Goal: Information Seeking & Learning: Learn about a topic

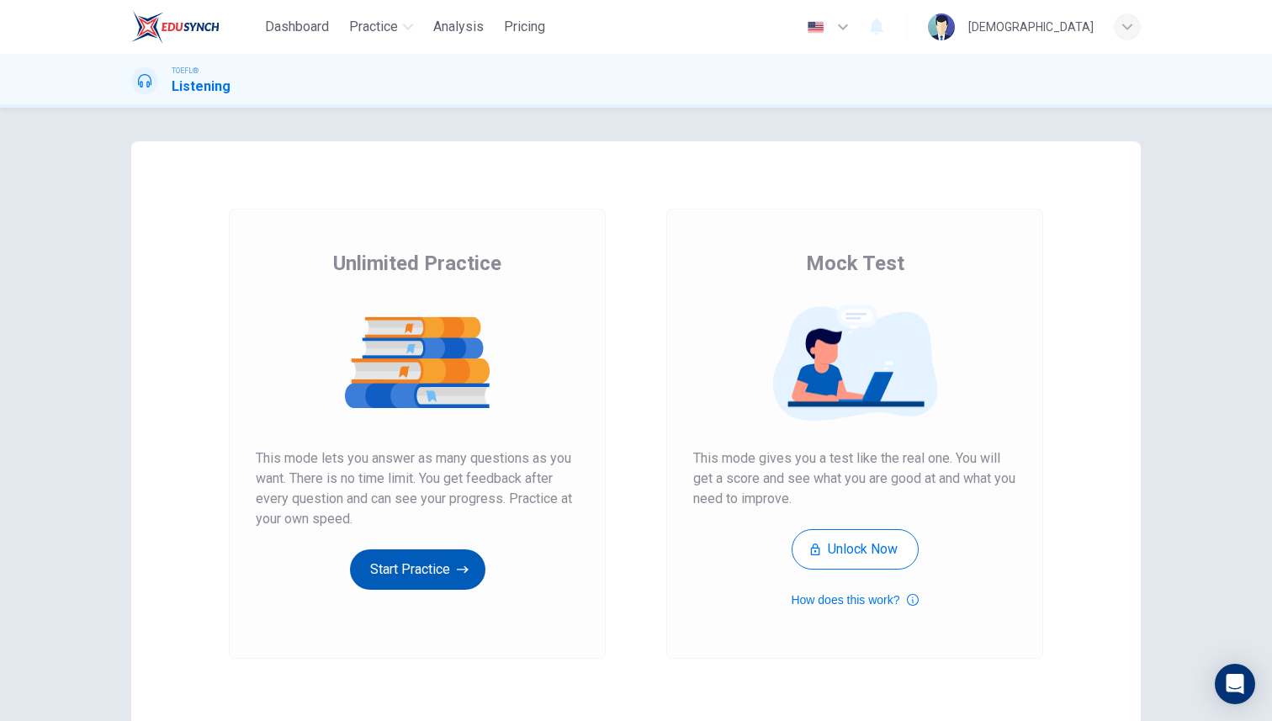
click at [447, 567] on button "Start Practice" at bounding box center [417, 569] width 135 height 40
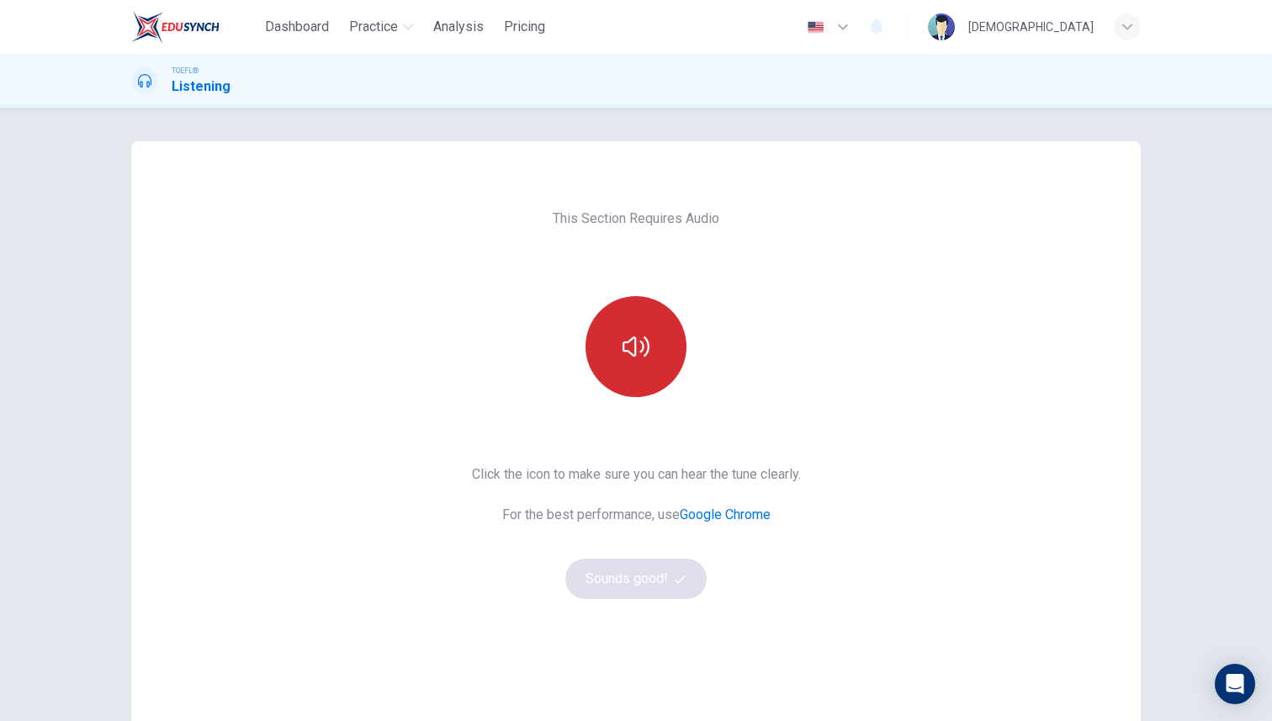
click at [652, 352] on button "button" at bounding box center [635, 346] width 101 height 101
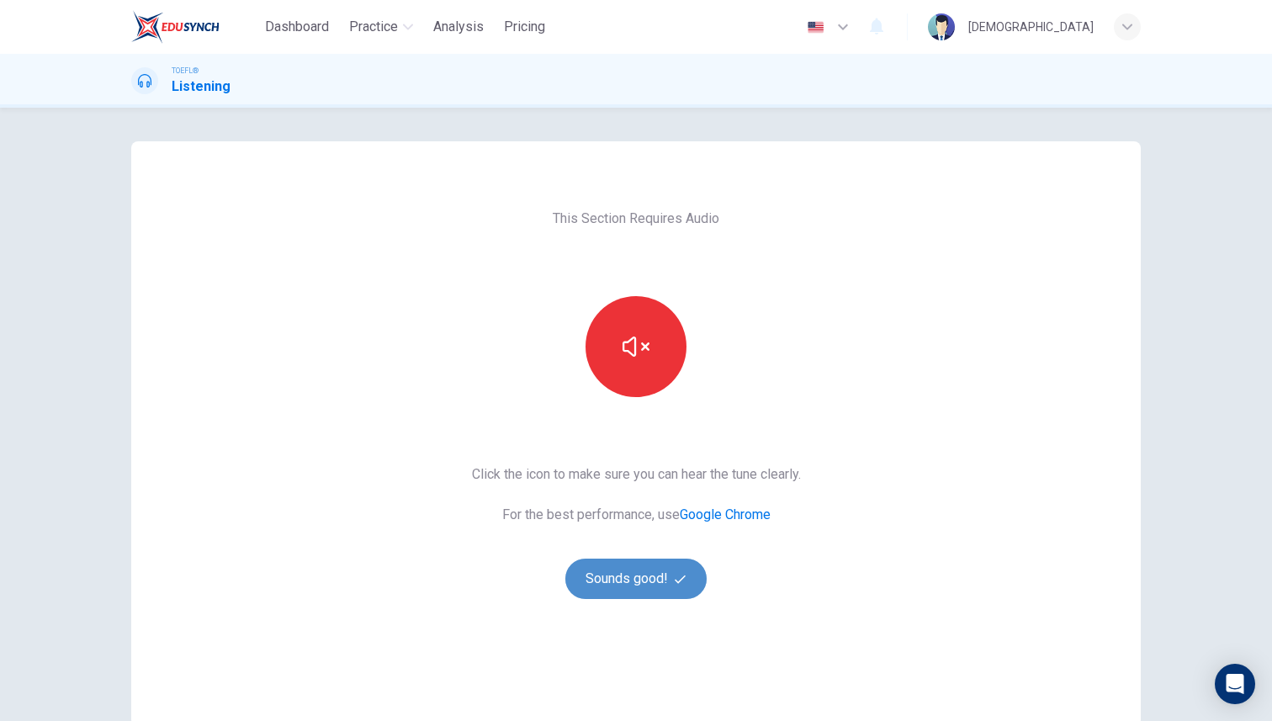
click at [661, 594] on button "Sounds good!" at bounding box center [635, 579] width 141 height 40
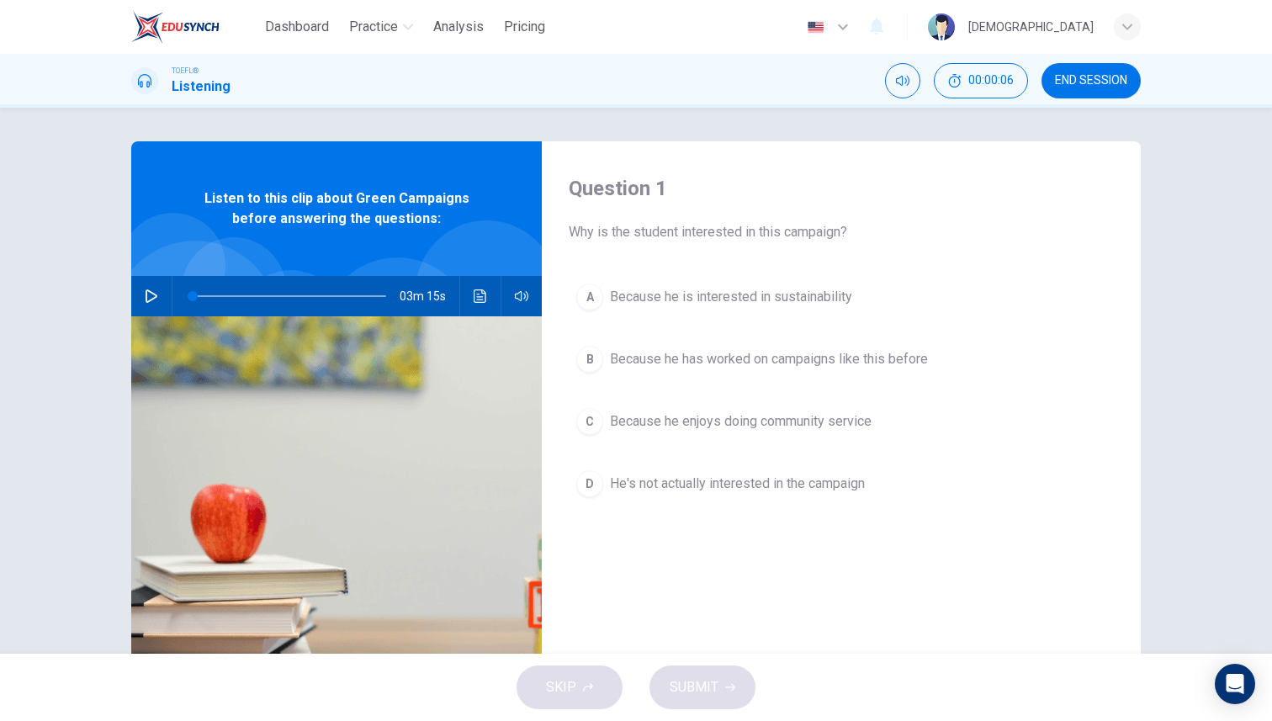
click at [142, 290] on button "button" at bounding box center [151, 296] width 27 height 40
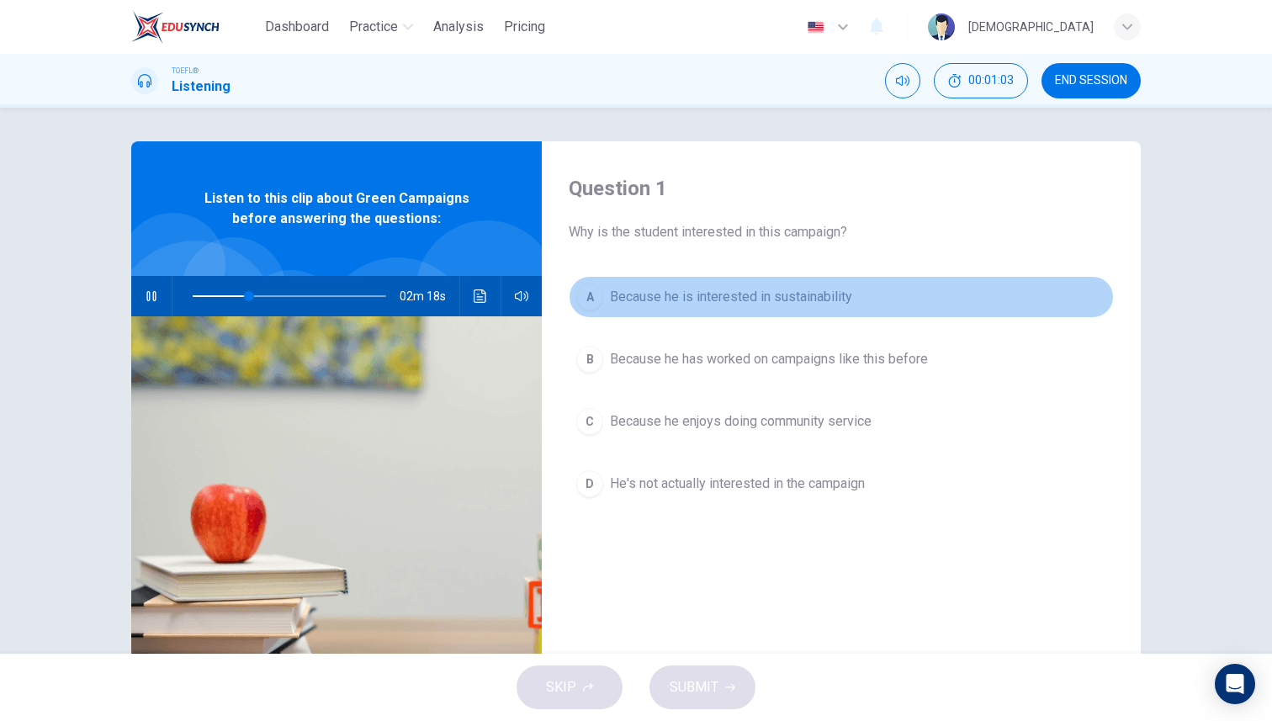
click at [773, 299] on span "Because he is interested in sustainability" at bounding box center [731, 297] width 242 height 20
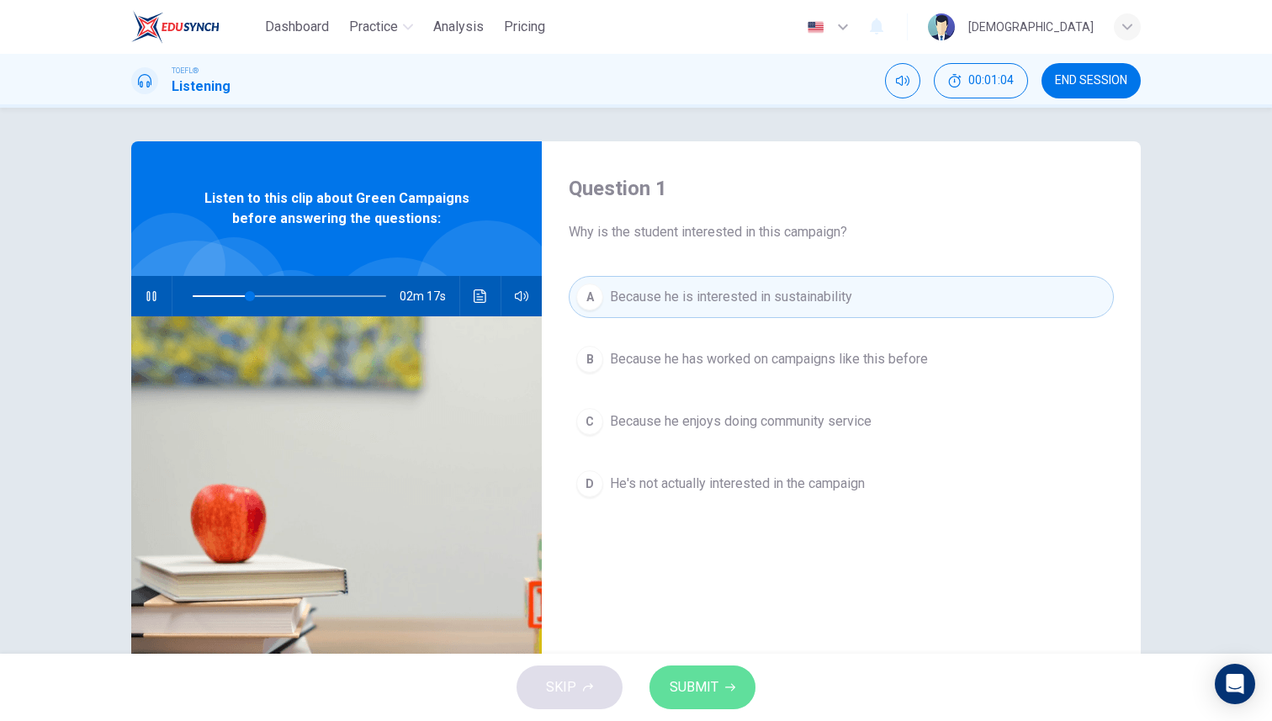
click at [727, 684] on icon "button" at bounding box center [730, 687] width 10 height 10
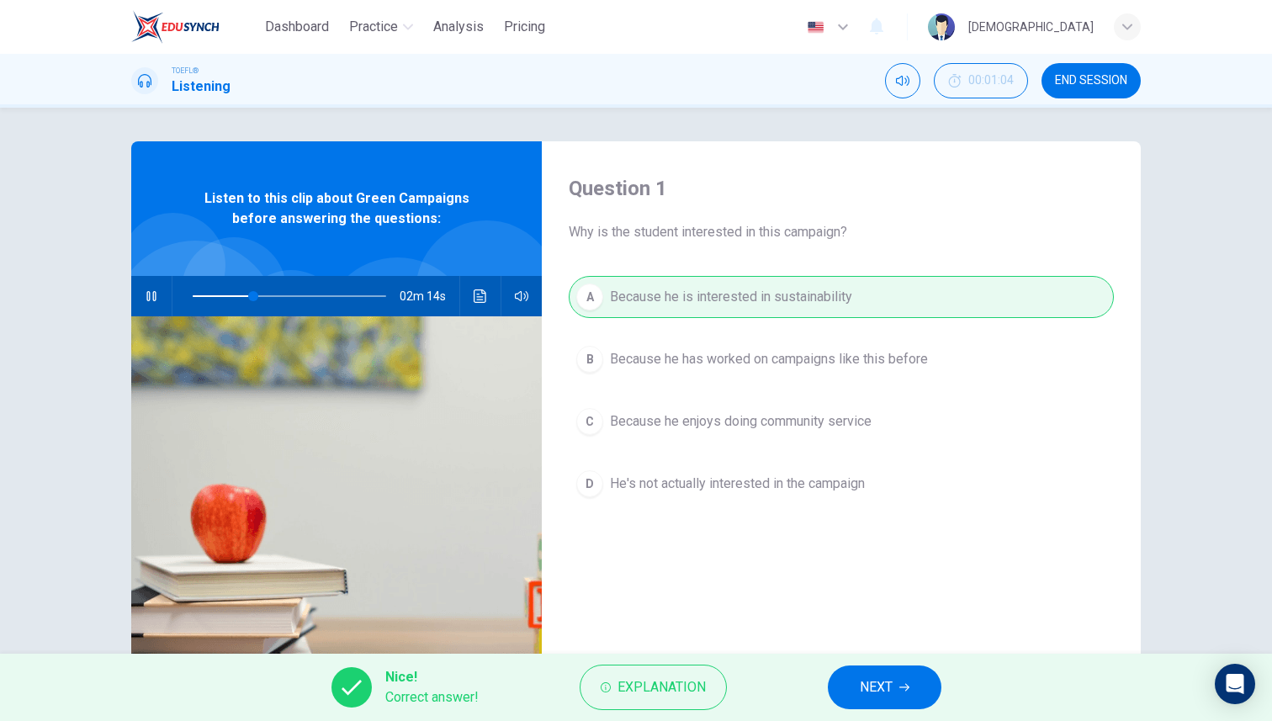
click at [933, 686] on button "NEXT" at bounding box center [885, 687] width 114 height 44
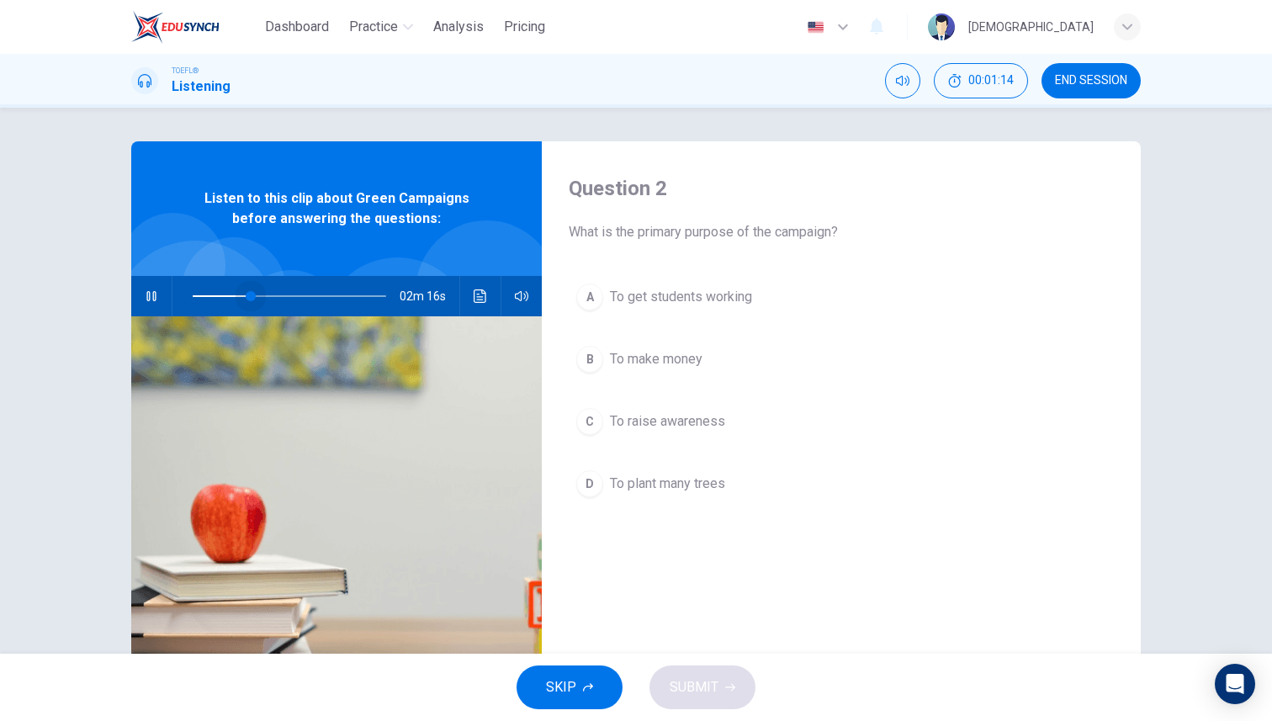
click at [251, 297] on span at bounding box center [251, 296] width 10 height 10
click at [661, 490] on span "To plant many trees" at bounding box center [667, 484] width 115 height 20
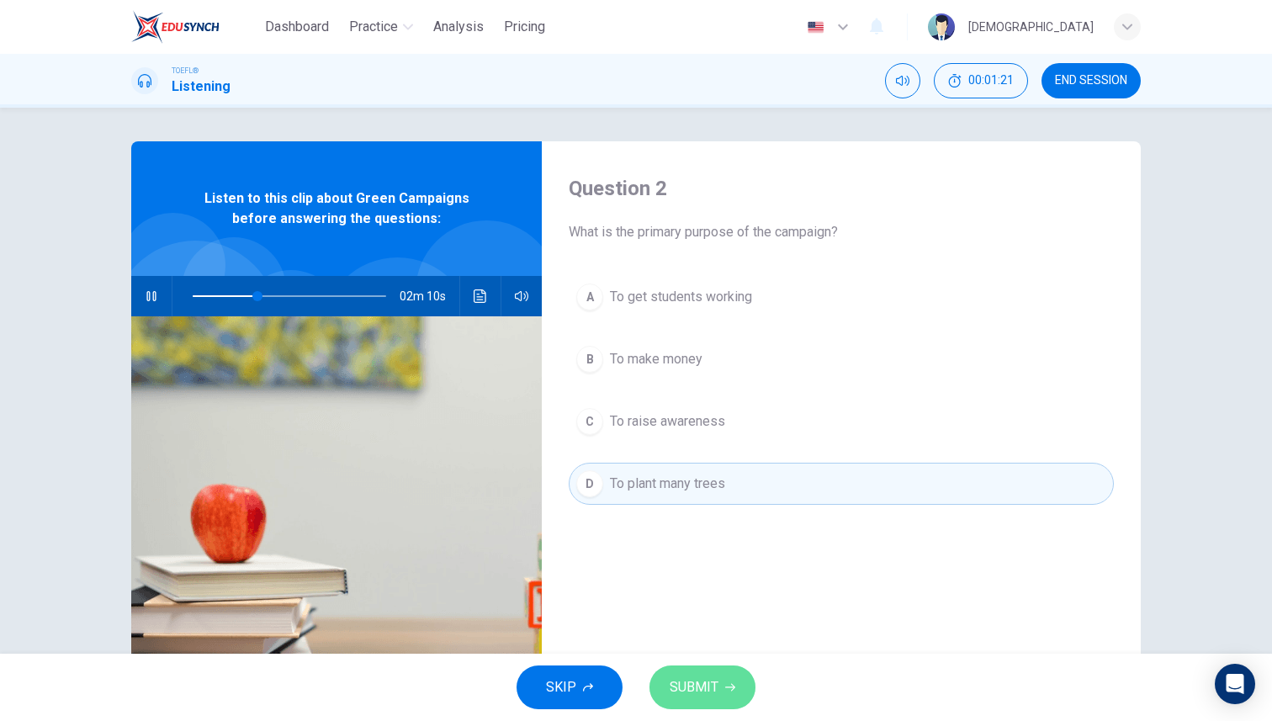
click at [713, 674] on button "SUBMIT" at bounding box center [702, 687] width 106 height 44
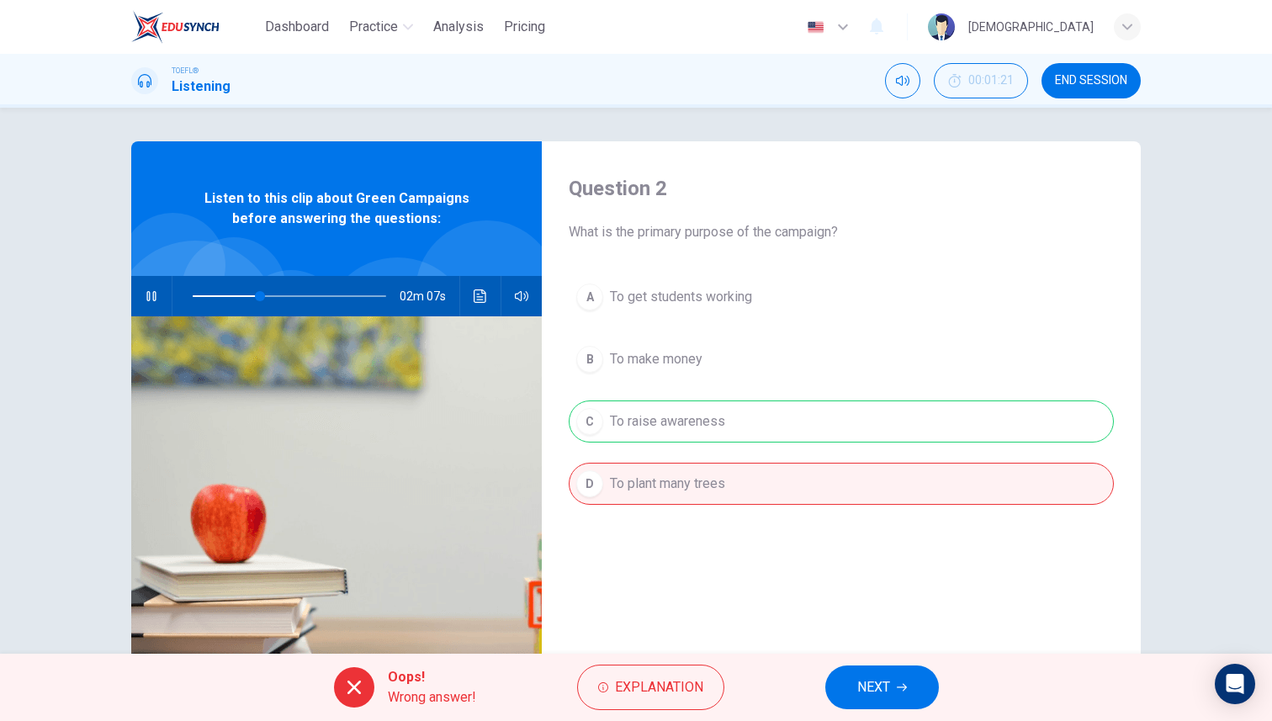
click at [680, 609] on div "Question 2 What is the primary purpose of the campaign? A To get students worki…" at bounding box center [841, 433] width 599 height 585
click at [663, 415] on div "A To get students working B To make money C To raise awareness D To plant many …" at bounding box center [841, 407] width 545 height 262
click at [676, 671] on button "Explanation" at bounding box center [650, 686] width 147 height 45
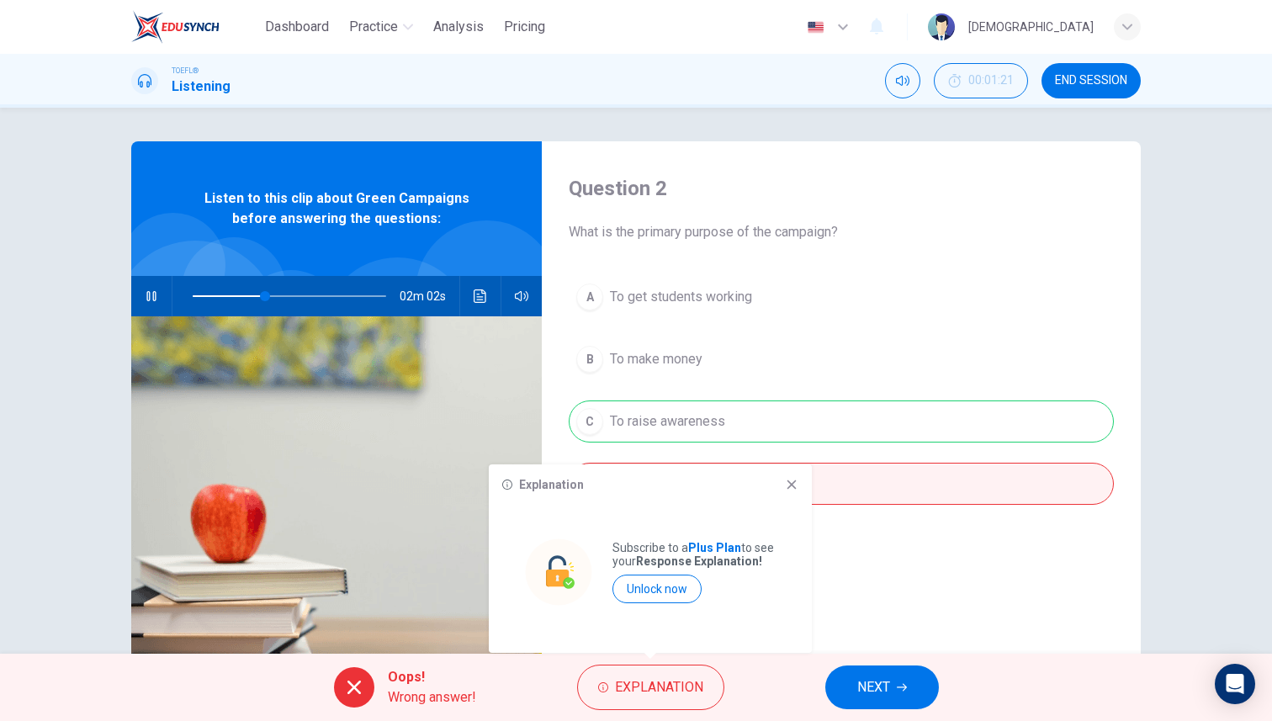
click at [800, 477] on div "Explanation Subscribe to a Plus Plan to see your Response Explanation! Unlock n…" at bounding box center [650, 558] width 323 height 188
click at [795, 481] on icon at bounding box center [791, 484] width 9 height 9
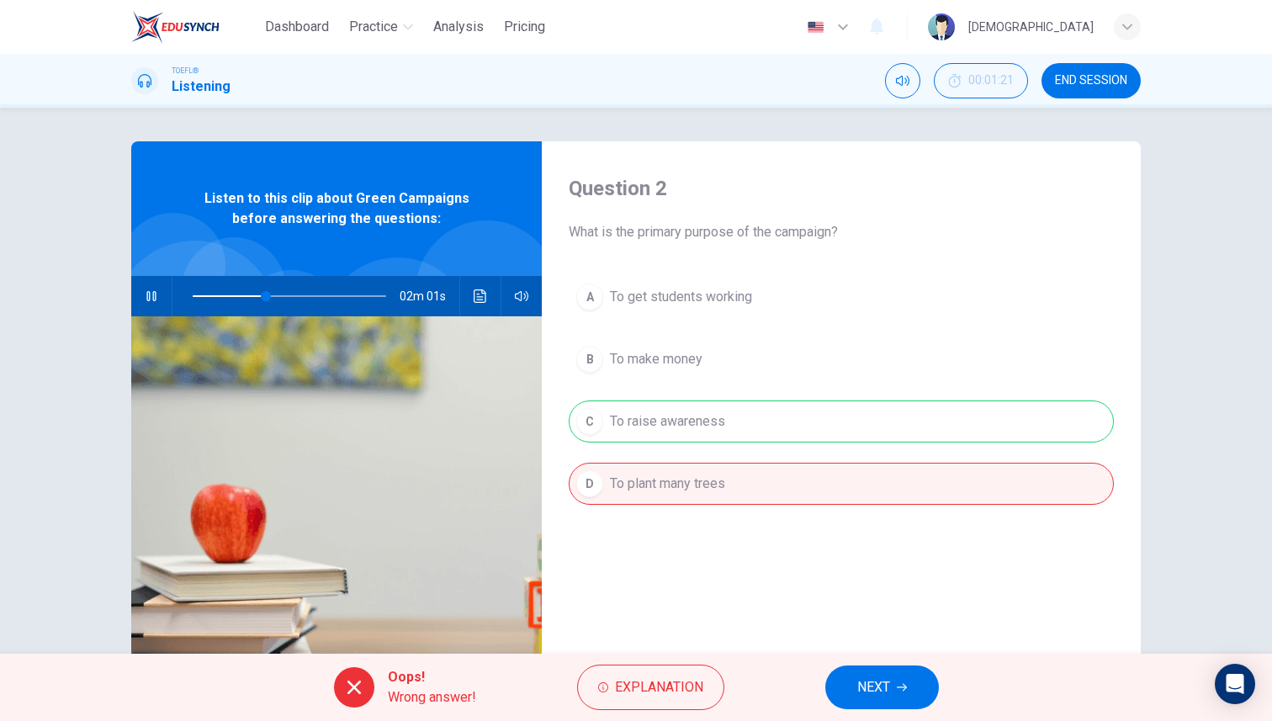
click at [905, 682] on icon "button" at bounding box center [902, 687] width 10 height 10
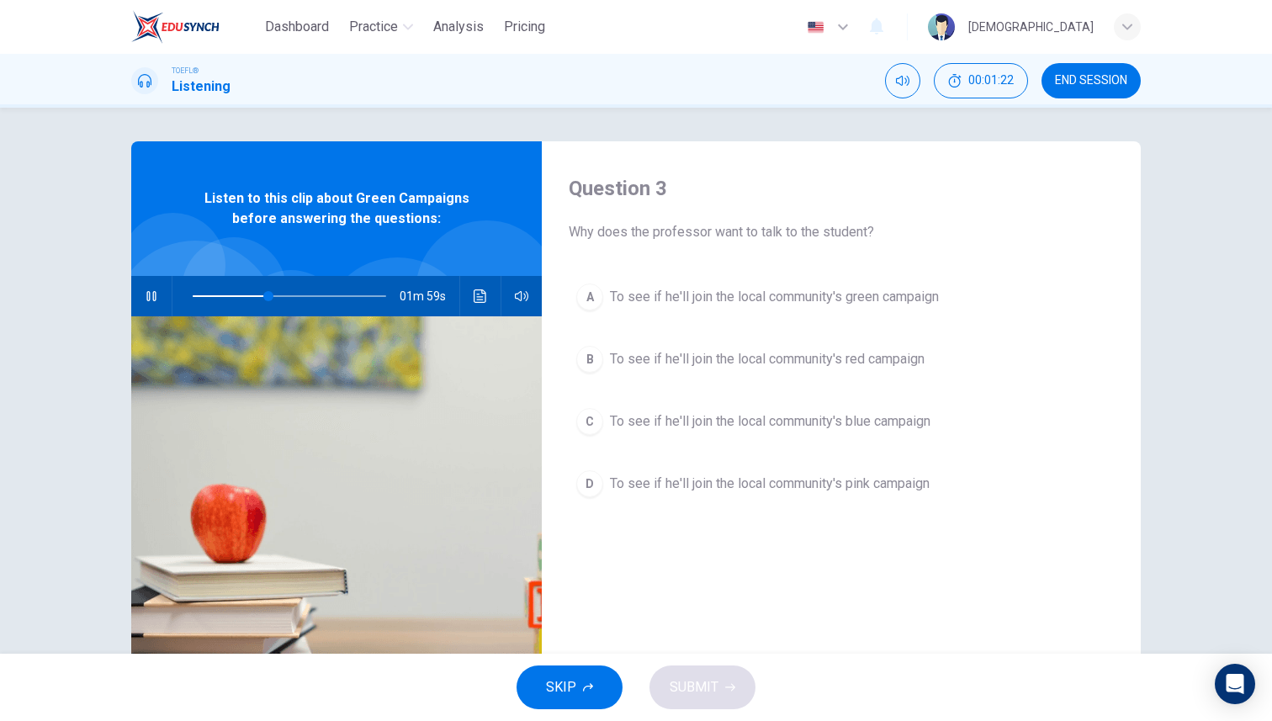
click at [150, 293] on icon "button" at bounding box center [151, 295] width 13 height 13
click at [644, 296] on span "To see if he'll join the local community's green campaign" at bounding box center [774, 297] width 329 height 20
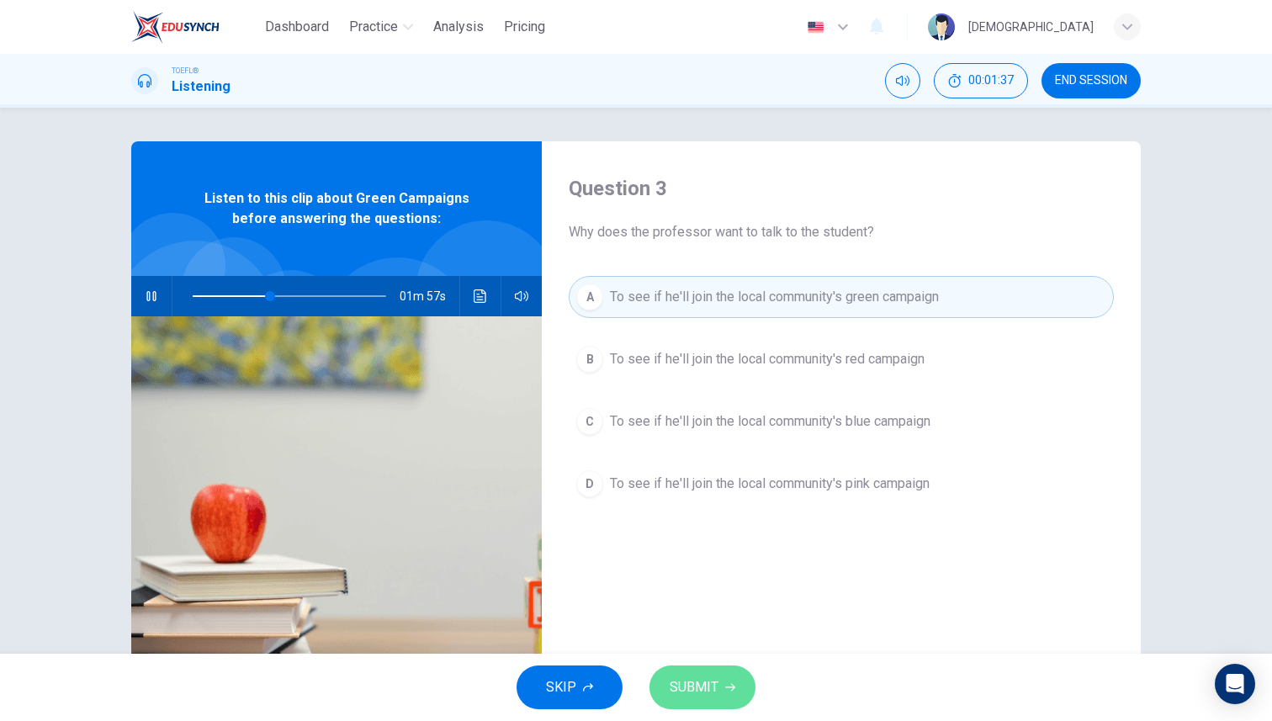
click at [712, 693] on span "SUBMIT" at bounding box center [694, 687] width 49 height 24
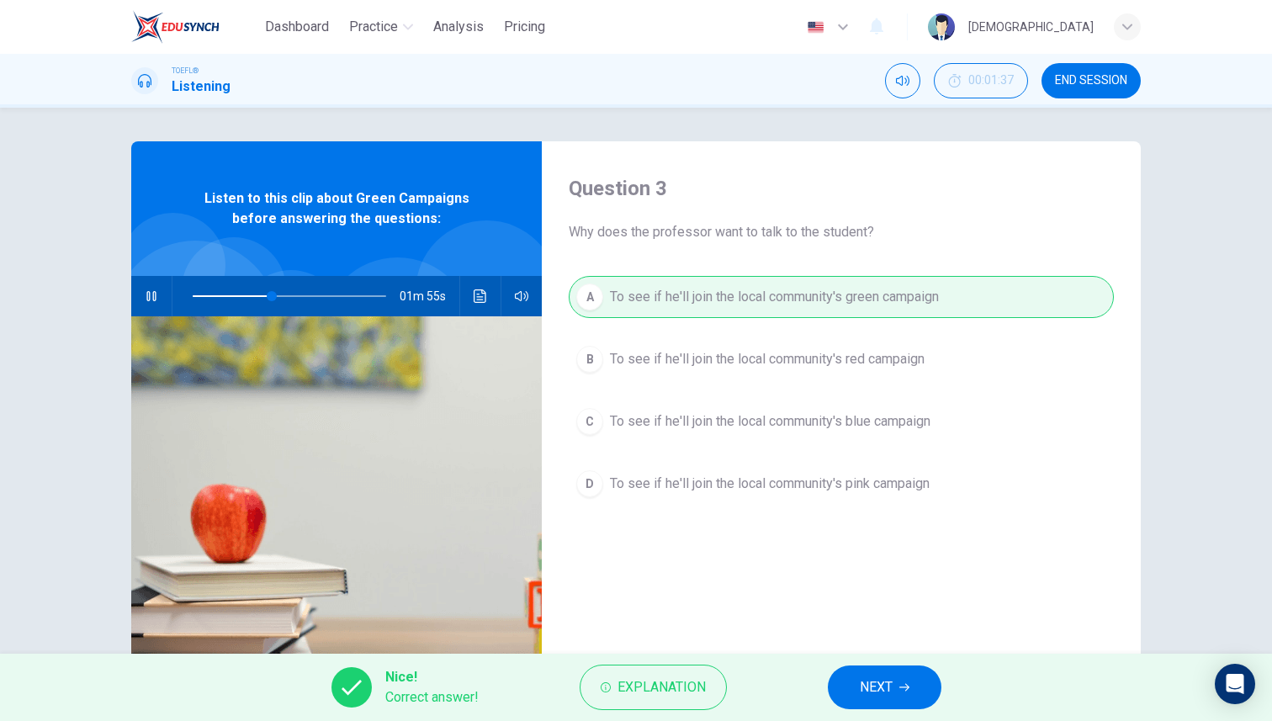
click at [969, 675] on div "Nice! Correct answer! Explanation NEXT" at bounding box center [636, 687] width 1272 height 67
click at [903, 680] on button "NEXT" at bounding box center [885, 687] width 114 height 44
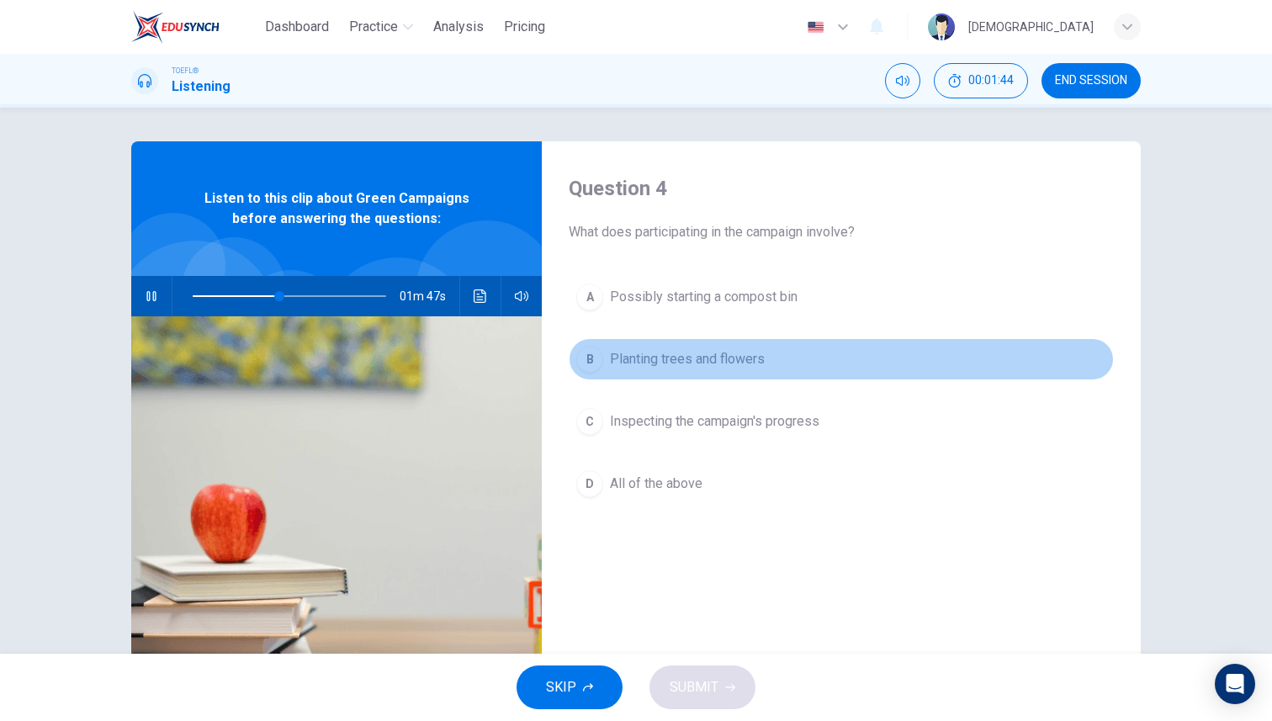
click at [636, 362] on span "Planting trees and flowers" at bounding box center [687, 359] width 155 height 20
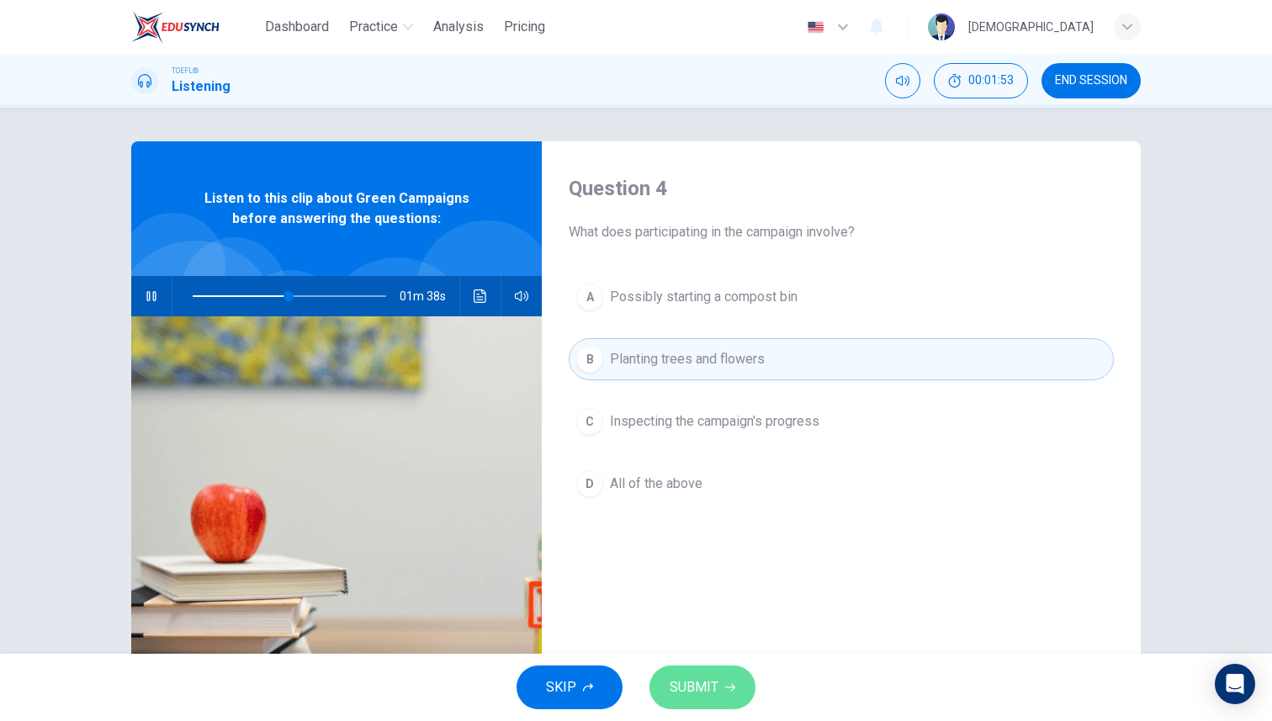
click at [708, 695] on span "SUBMIT" at bounding box center [694, 687] width 49 height 24
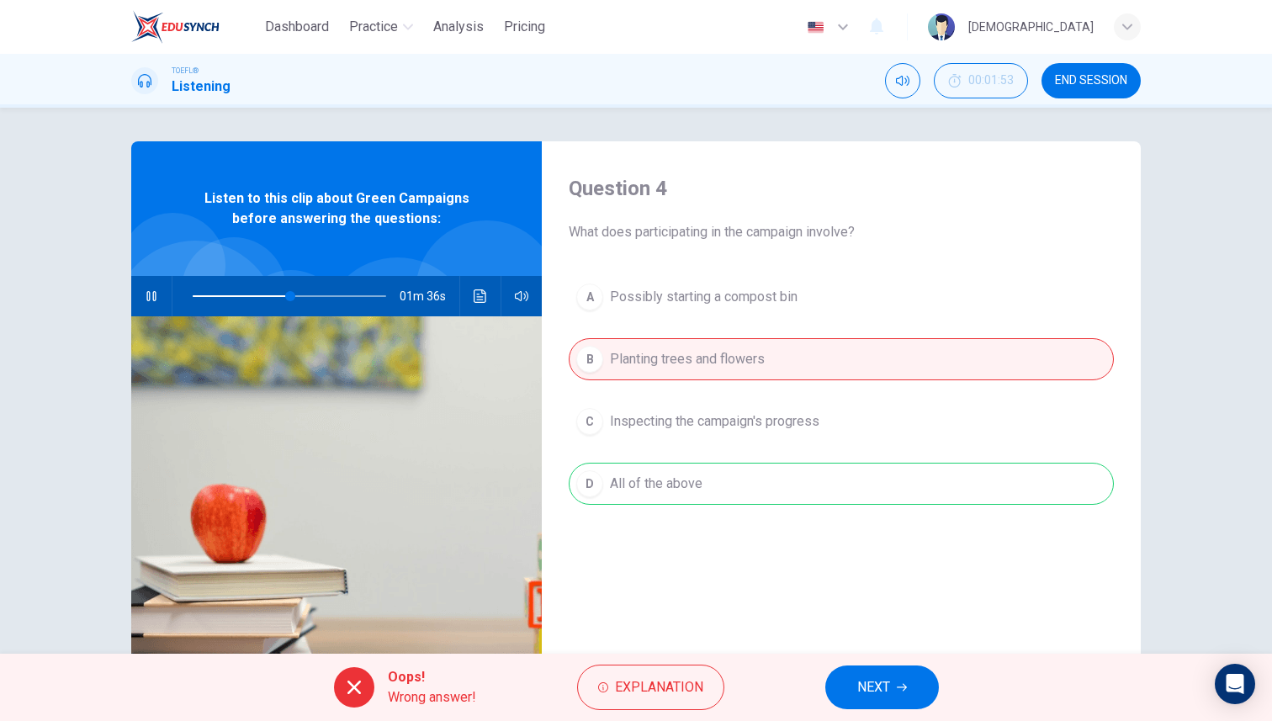
click at [695, 490] on div "A Possibly starting a compost bin B Planting trees and flowers C Inspecting the…" at bounding box center [841, 407] width 545 height 262
type input "51"
click at [872, 696] on span "NEXT" at bounding box center [873, 687] width 33 height 24
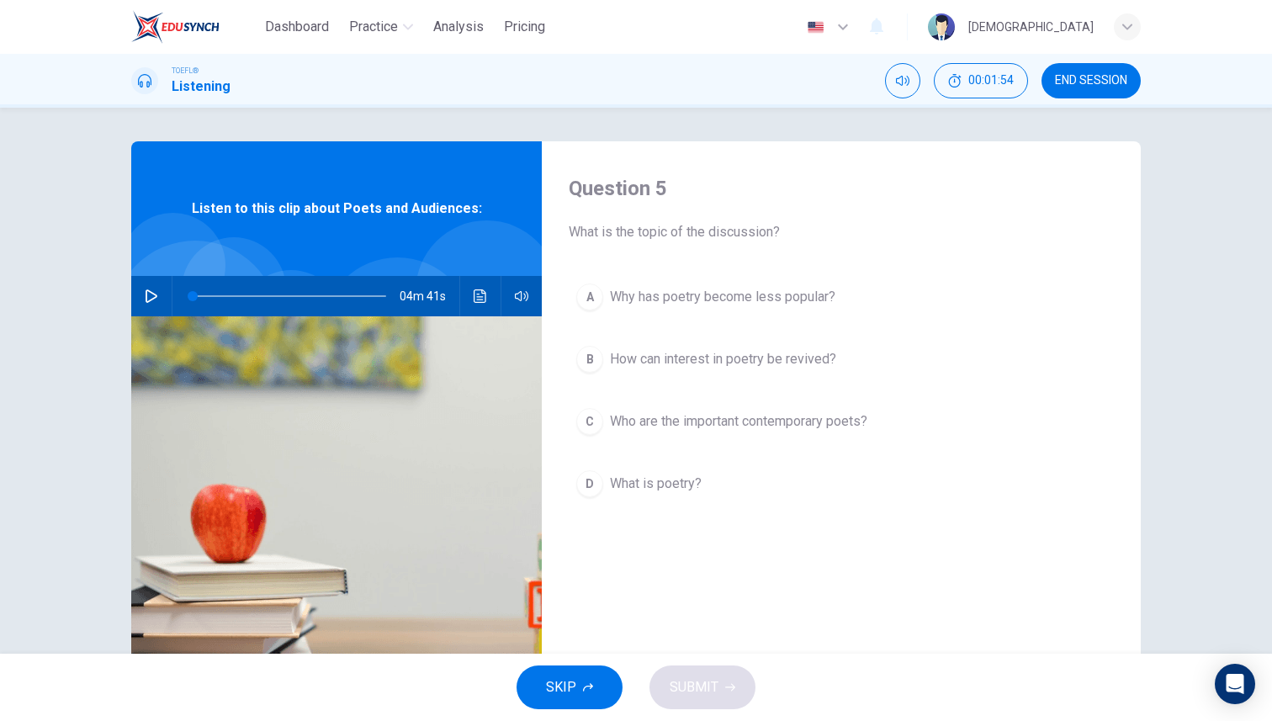
click at [151, 294] on icon "button" at bounding box center [151, 295] width 13 height 13
click at [772, 206] on div "Question 5 What is the topic of the discussion?" at bounding box center [841, 208] width 545 height 67
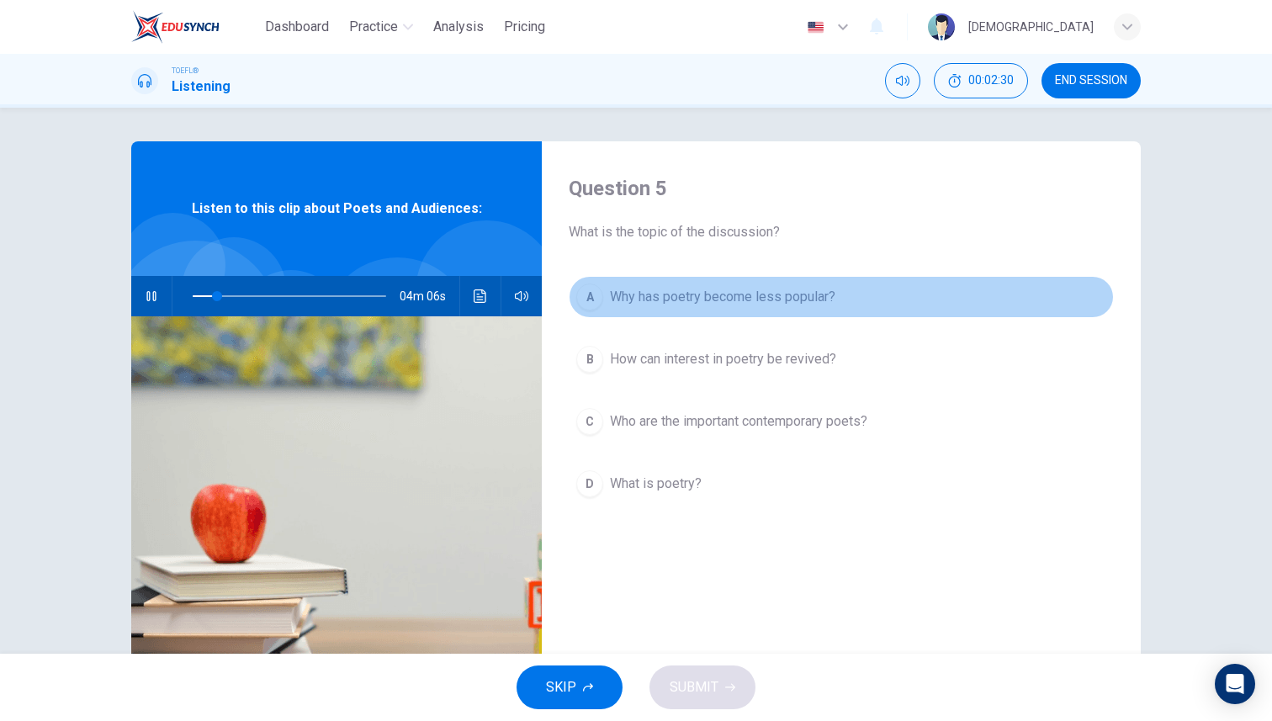
click at [756, 289] on span "Why has poetry become less popular?" at bounding box center [722, 297] width 225 height 20
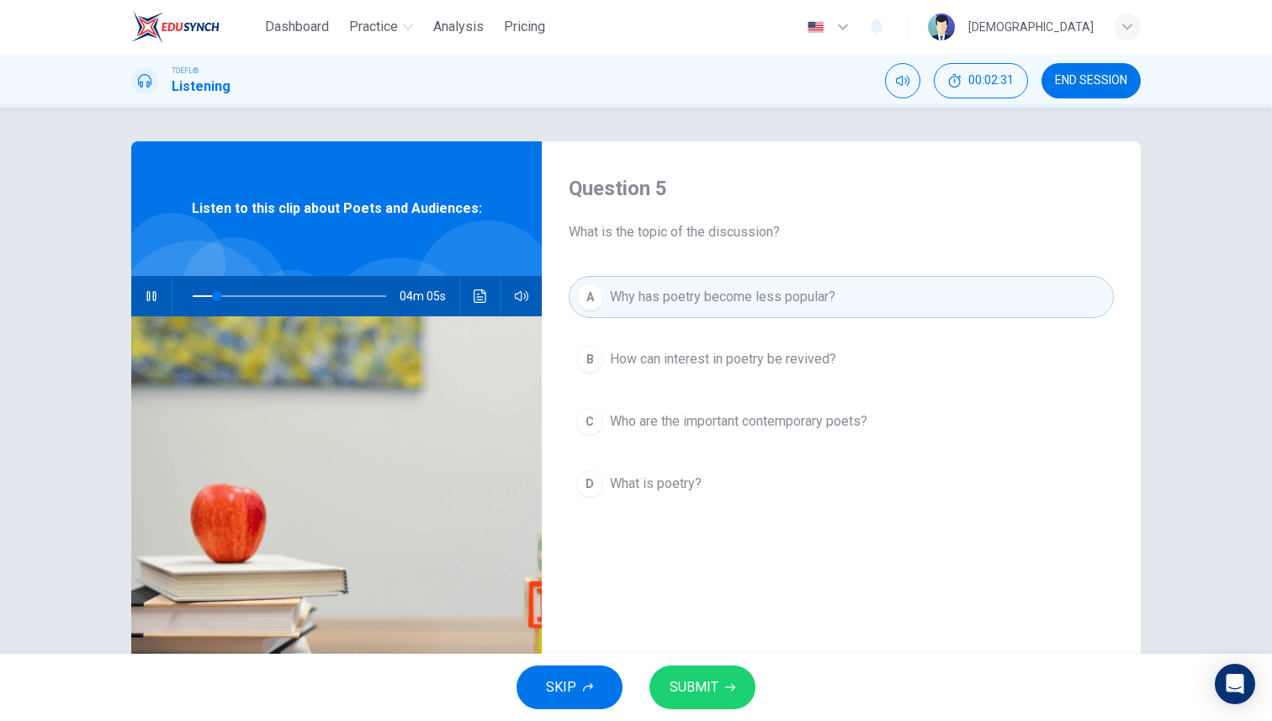
click at [711, 714] on div "SKIP SUBMIT" at bounding box center [636, 687] width 1272 height 67
click at [711, 696] on span "SUBMIT" at bounding box center [694, 687] width 49 height 24
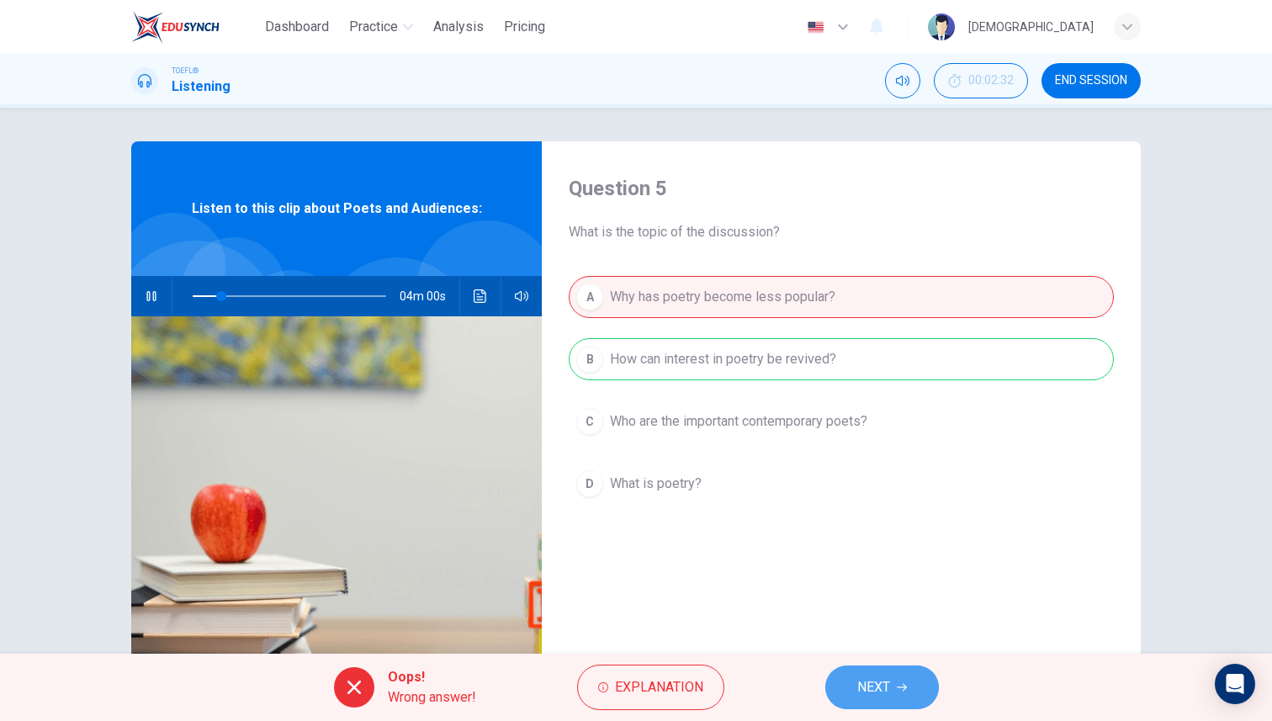
click at [876, 684] on span "NEXT" at bounding box center [873, 687] width 33 height 24
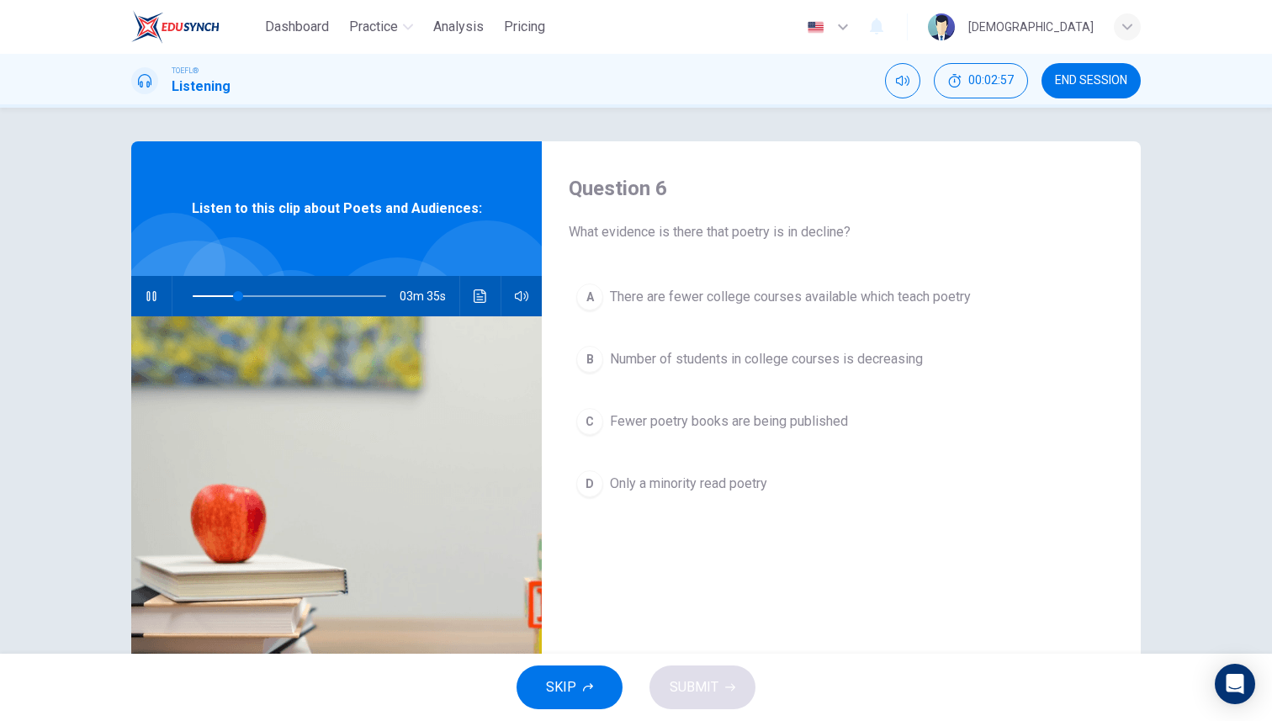
click at [148, 293] on icon "button" at bounding box center [151, 295] width 13 height 13
click at [710, 494] on button "D Only a minority read poetry" at bounding box center [841, 484] width 545 height 42
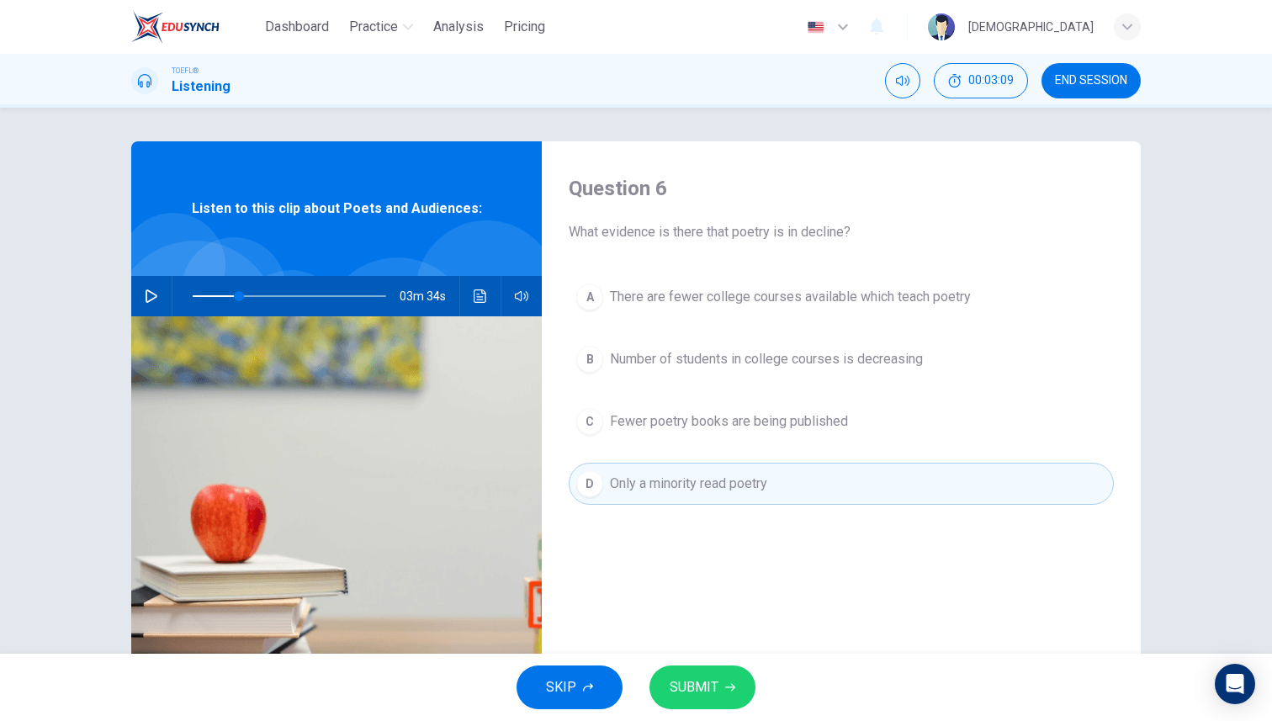
click at [729, 688] on icon "button" at bounding box center [730, 687] width 10 height 10
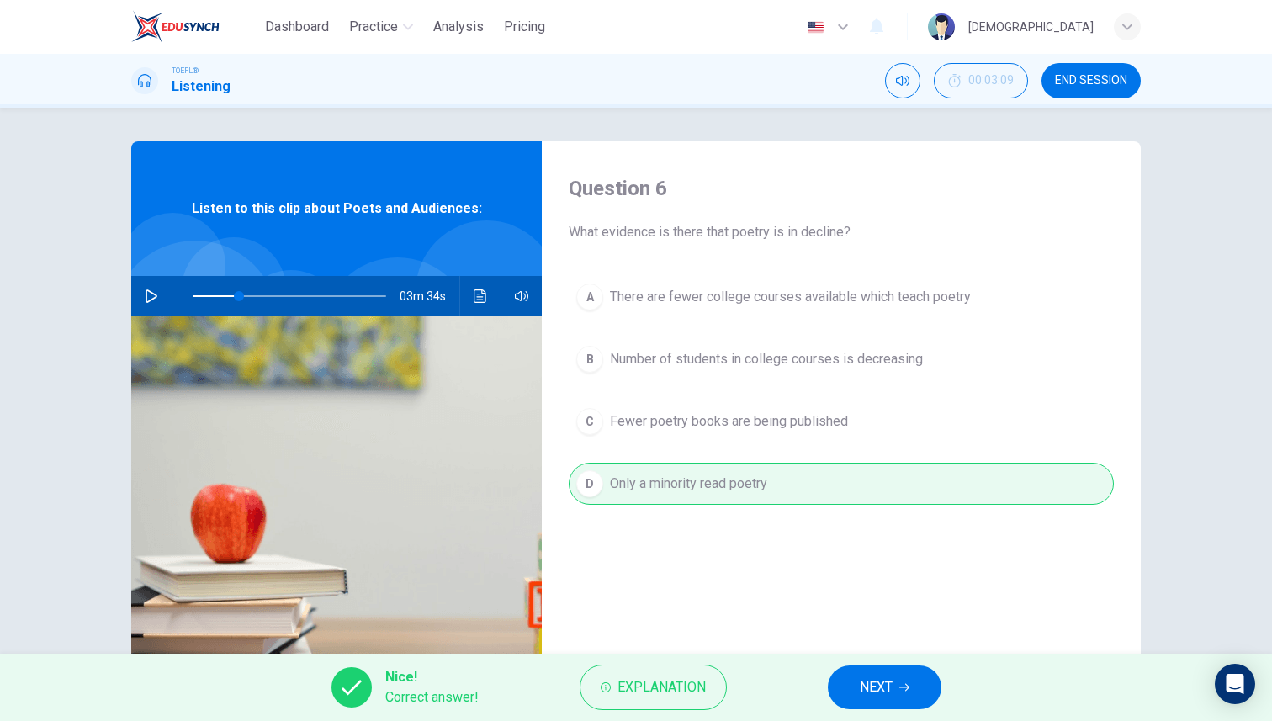
click at [904, 686] on icon "button" at bounding box center [904, 687] width 10 height 10
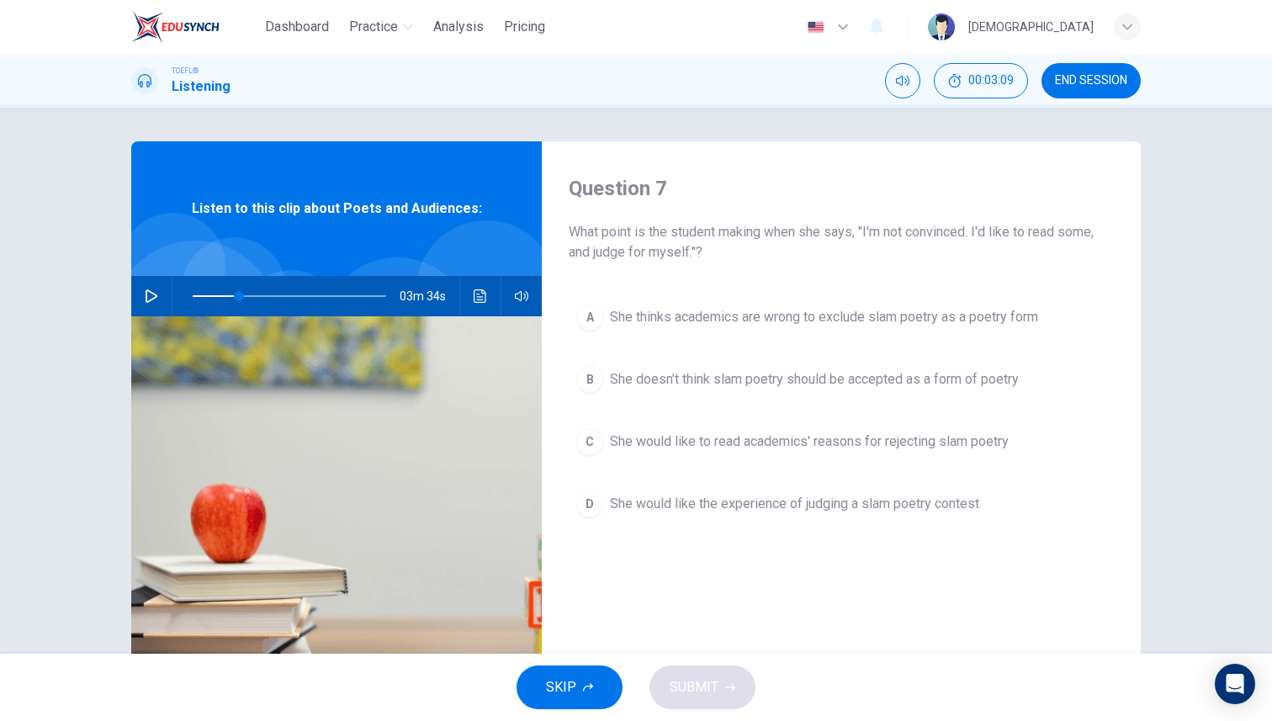
click at [269, 363] on img at bounding box center [336, 521] width 410 height 410
click at [150, 289] on icon "button" at bounding box center [151, 295] width 13 height 13
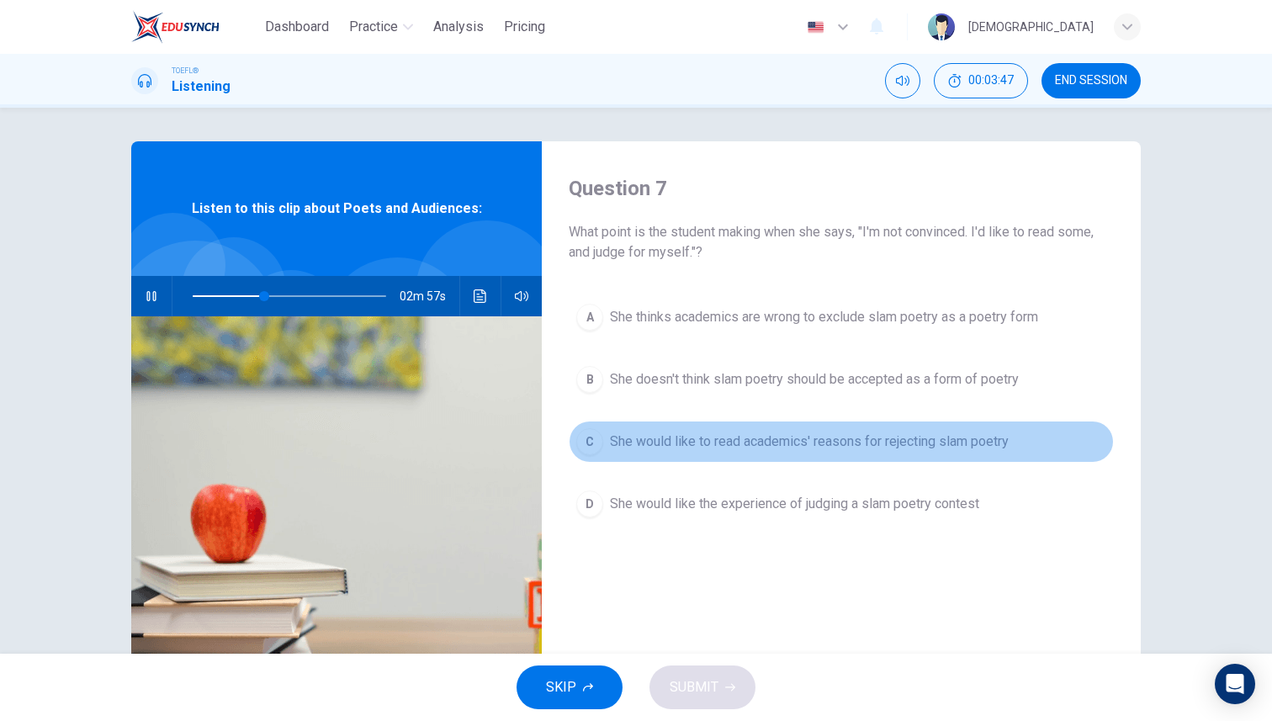
click at [803, 436] on span "She would like to read academics' reasons for rejecting slam poetry" at bounding box center [809, 441] width 399 height 20
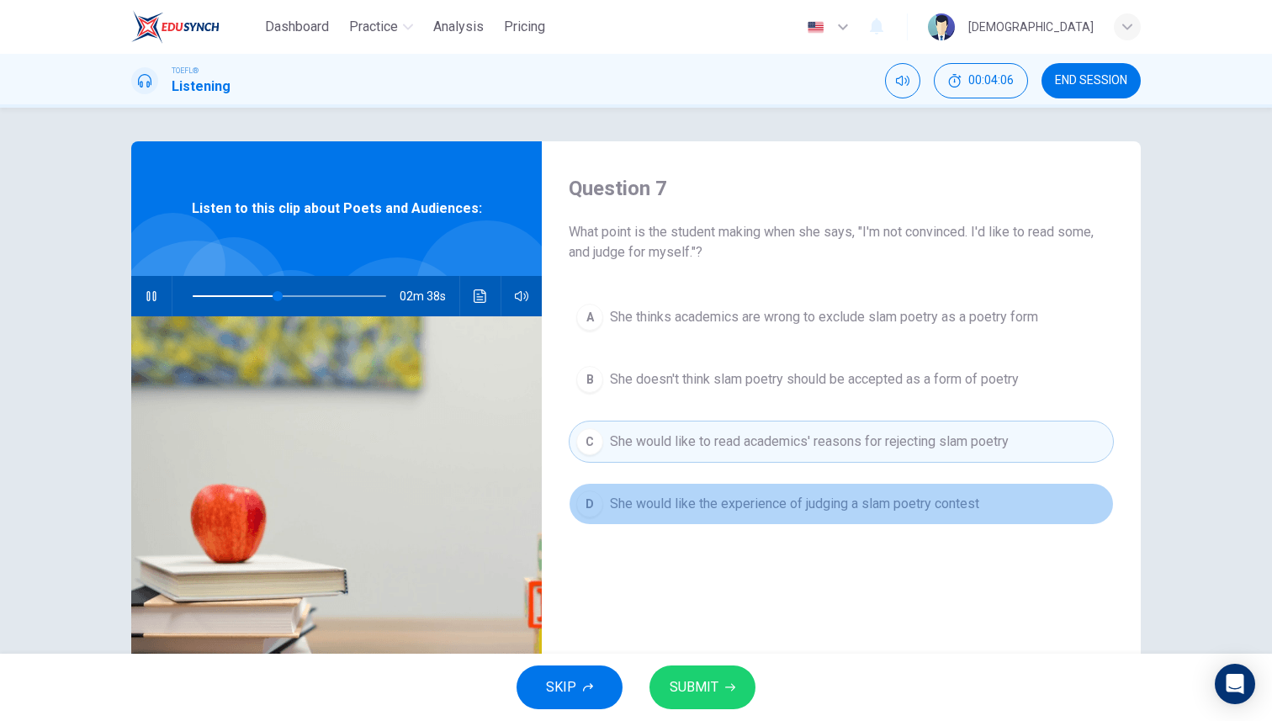
click at [808, 504] on span "She would like the experience of judging a slam poetry contest" at bounding box center [794, 504] width 369 height 20
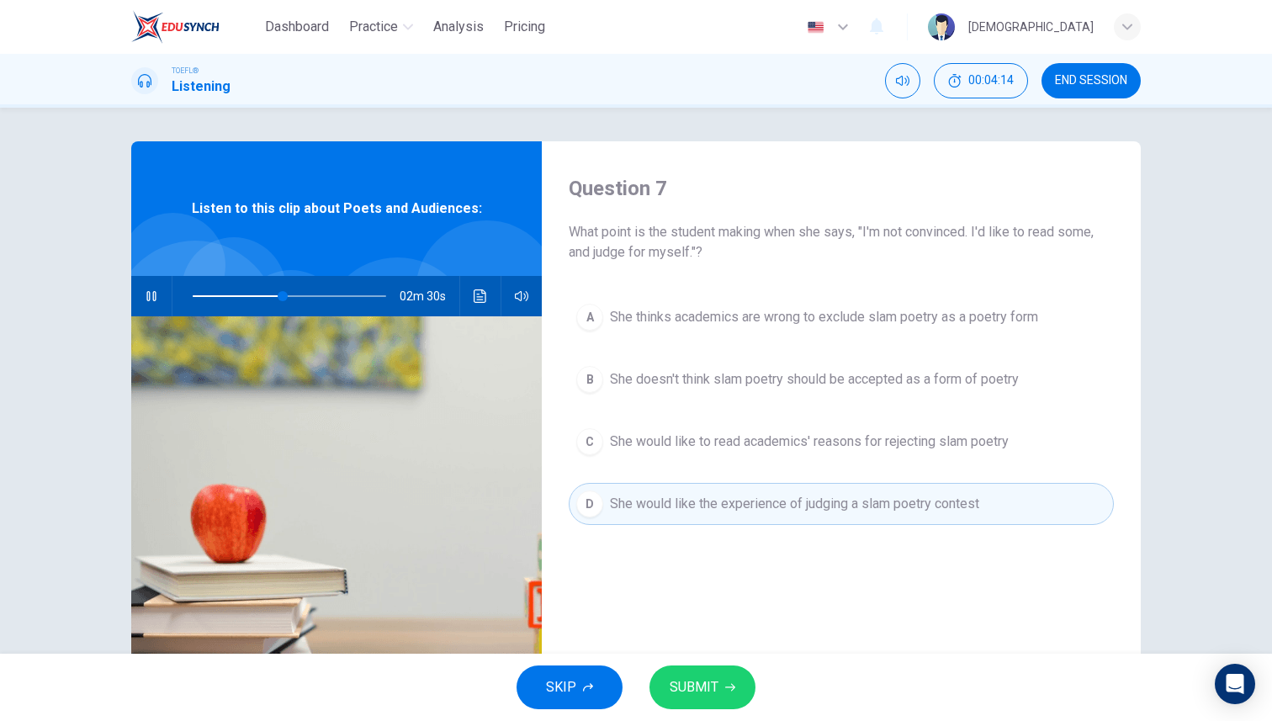
click at [732, 675] on button "SUBMIT" at bounding box center [702, 687] width 106 height 44
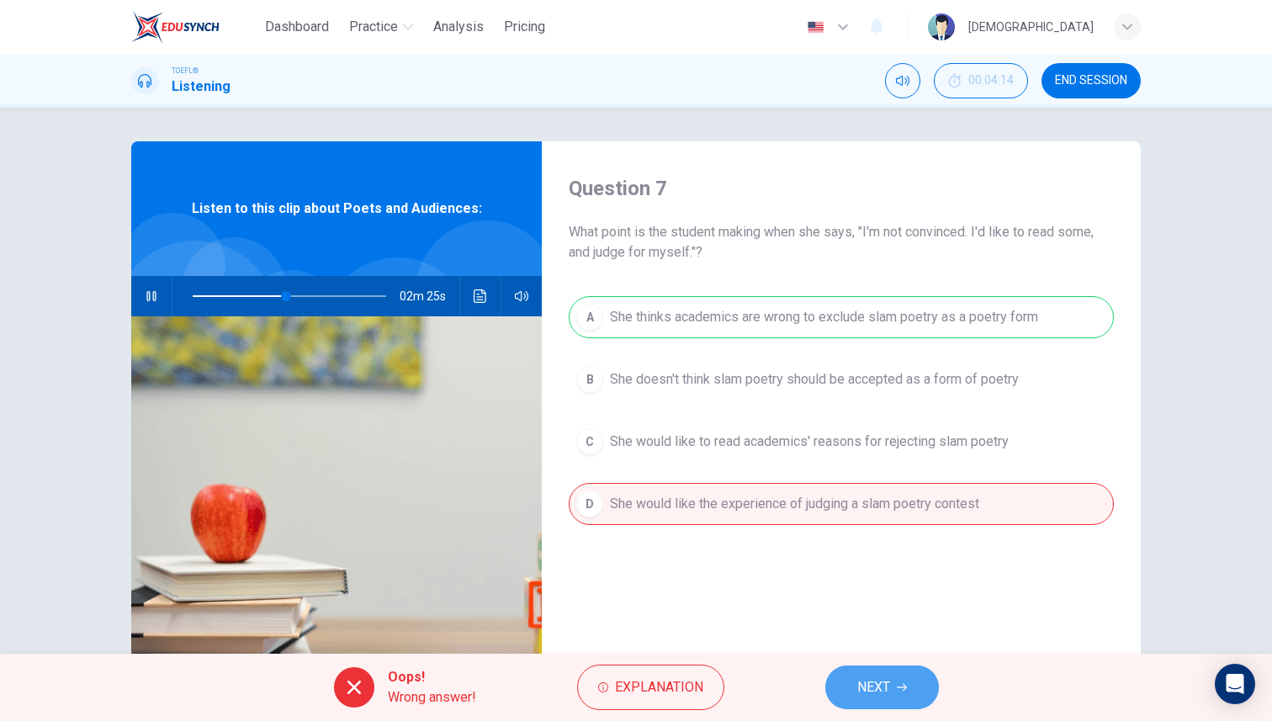
click at [860, 677] on span "NEXT" at bounding box center [873, 687] width 33 height 24
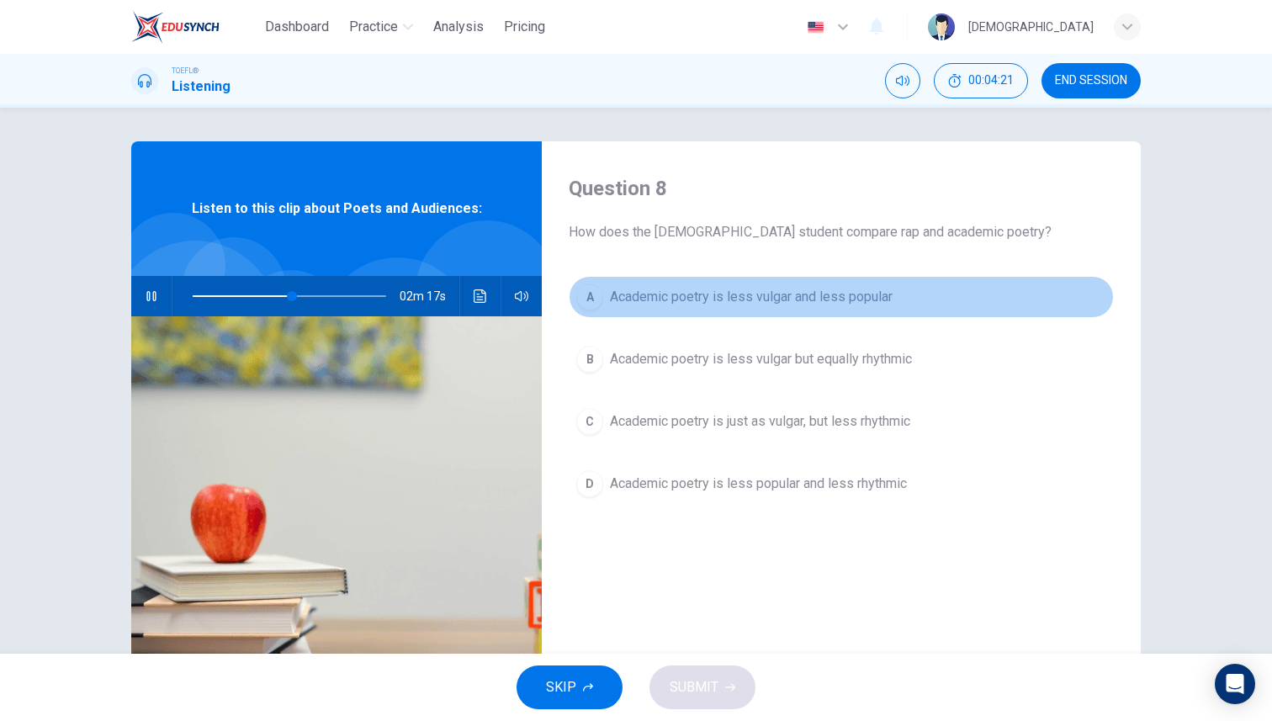
click at [682, 309] on button "A Academic poetry is less vulgar and less popular" at bounding box center [841, 297] width 545 height 42
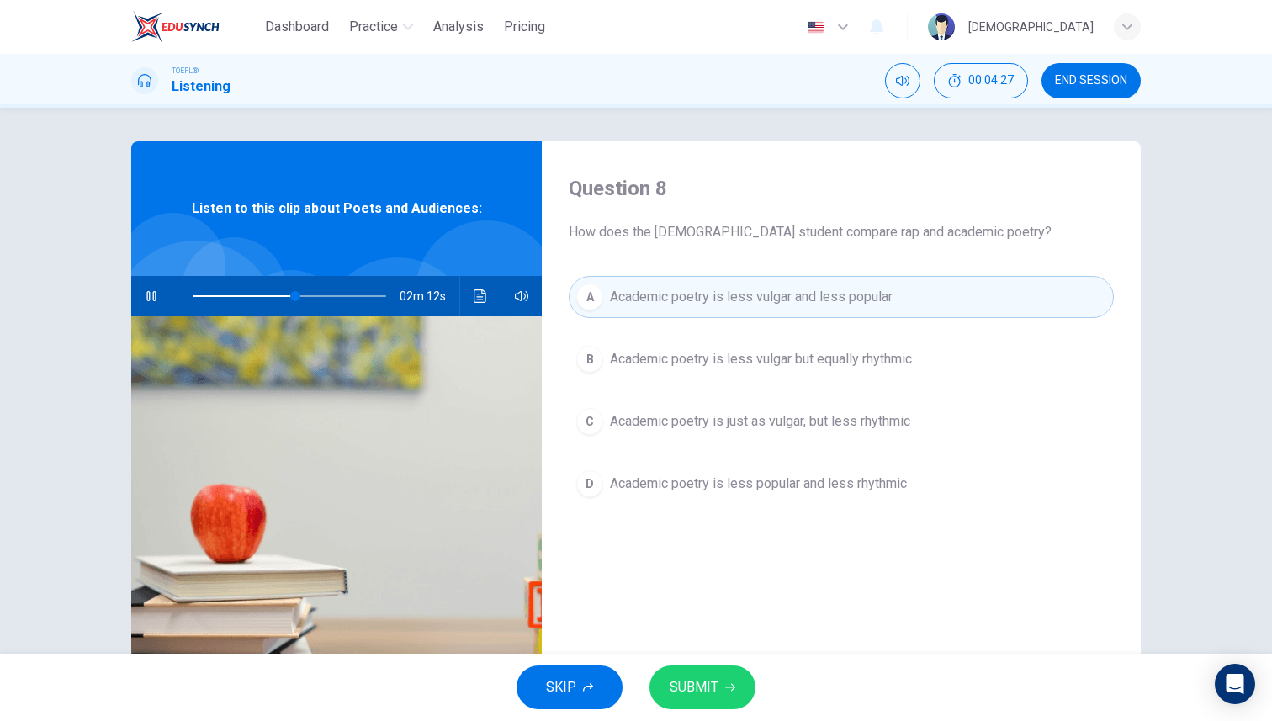
click at [692, 362] on span "Academic poetry is less vulgar but equally rhythmic" at bounding box center [761, 359] width 302 height 20
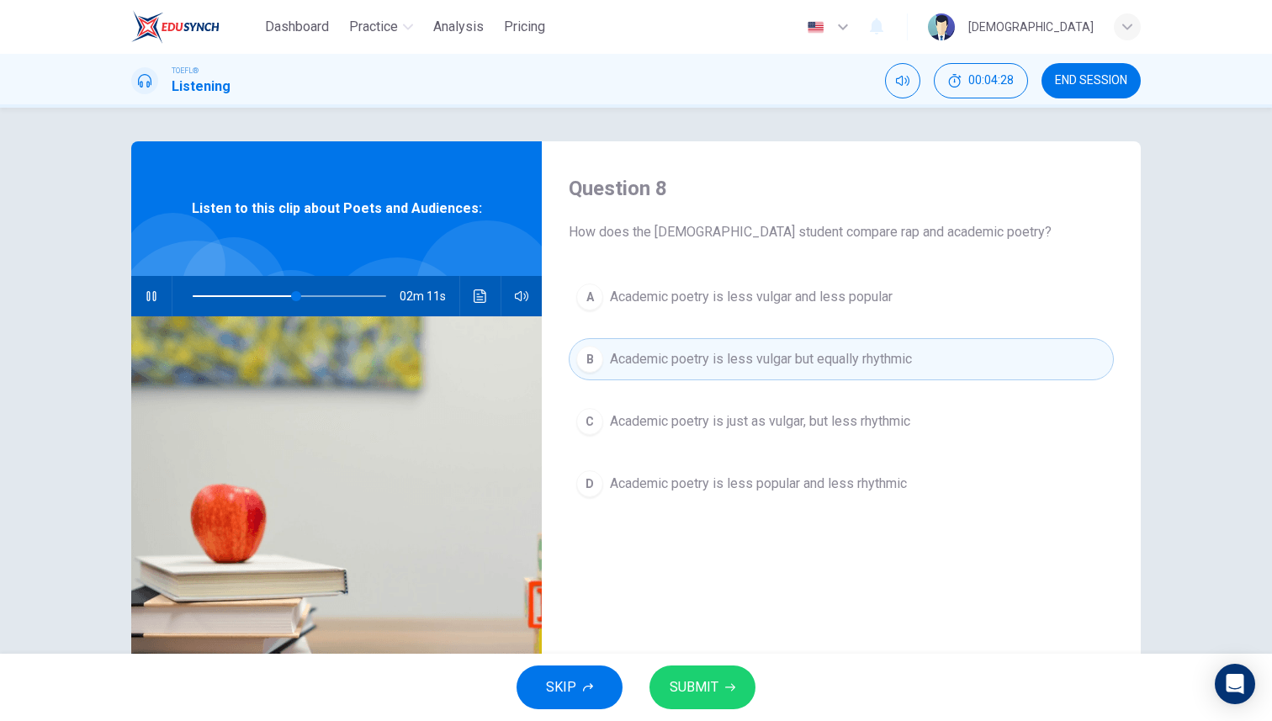
click at [723, 680] on button "SUBMIT" at bounding box center [702, 687] width 106 height 44
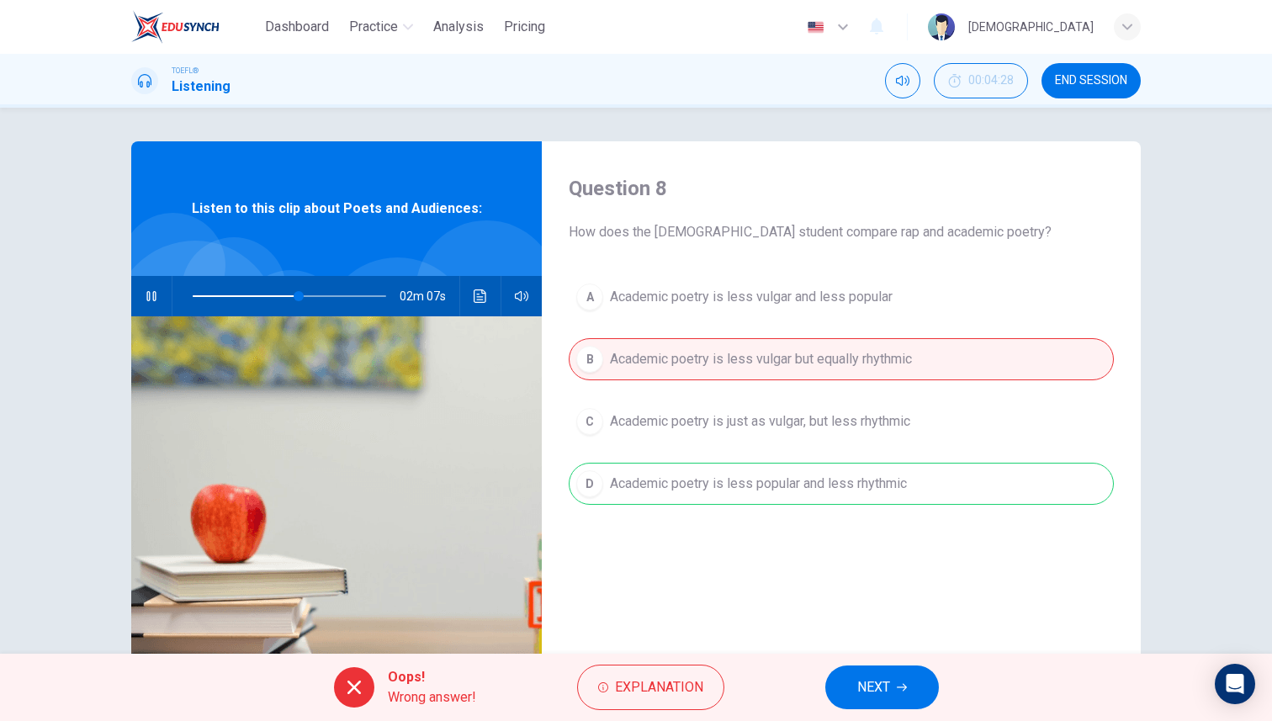
type input "55"
click at [858, 701] on button "NEXT" at bounding box center [882, 687] width 114 height 44
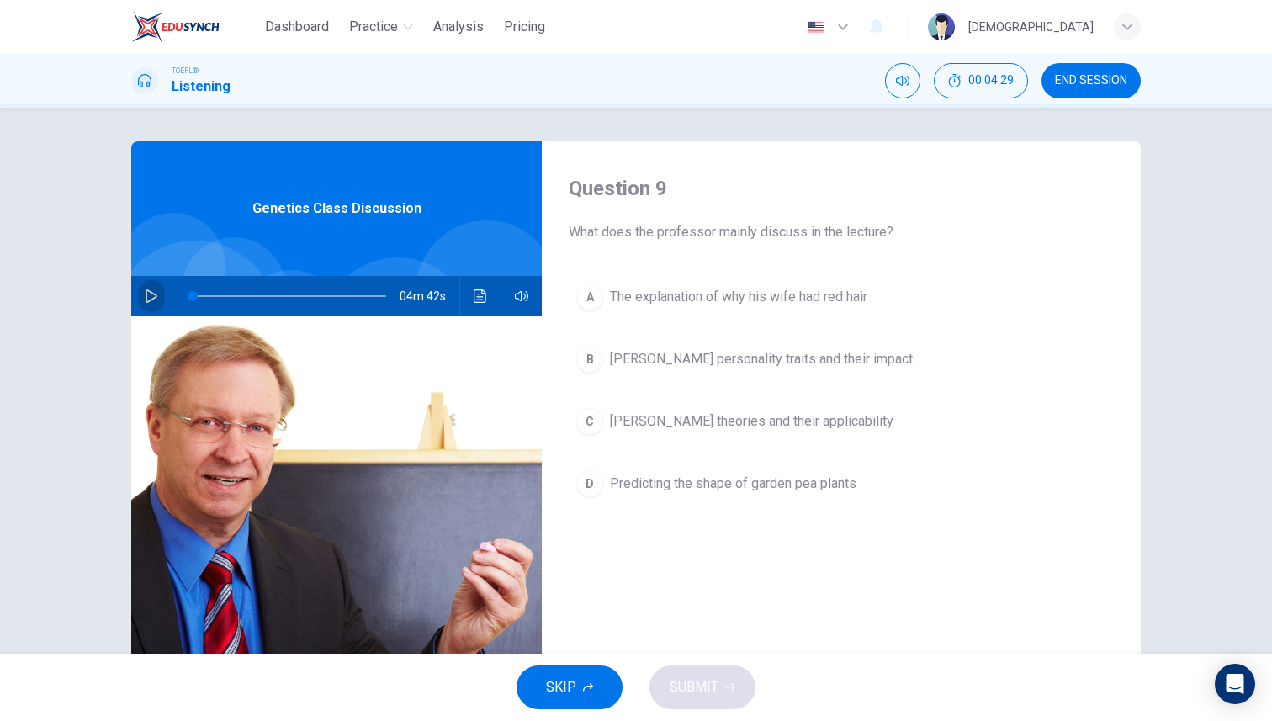
click at [153, 295] on icon "button" at bounding box center [151, 295] width 13 height 13
type input "24"
click at [806, 481] on span "Predicting the shape of garden pea plants" at bounding box center [733, 484] width 246 height 20
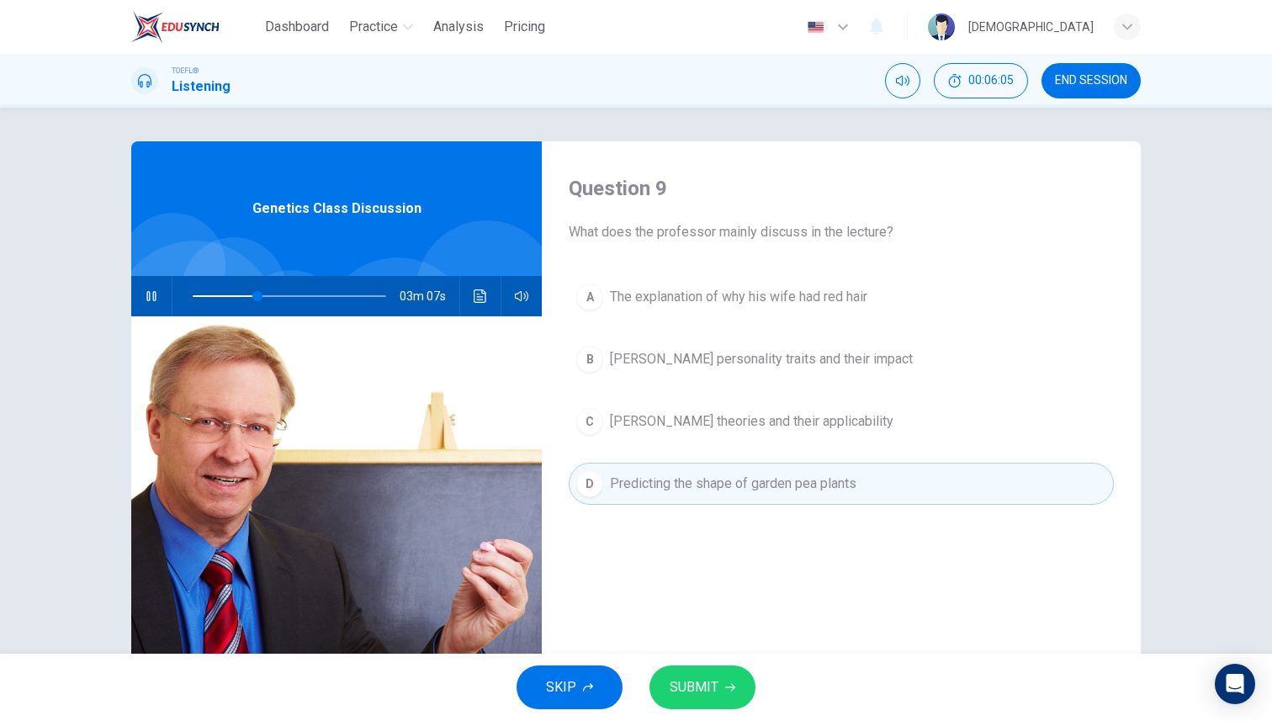
click at [735, 678] on button "SUBMIT" at bounding box center [702, 687] width 106 height 44
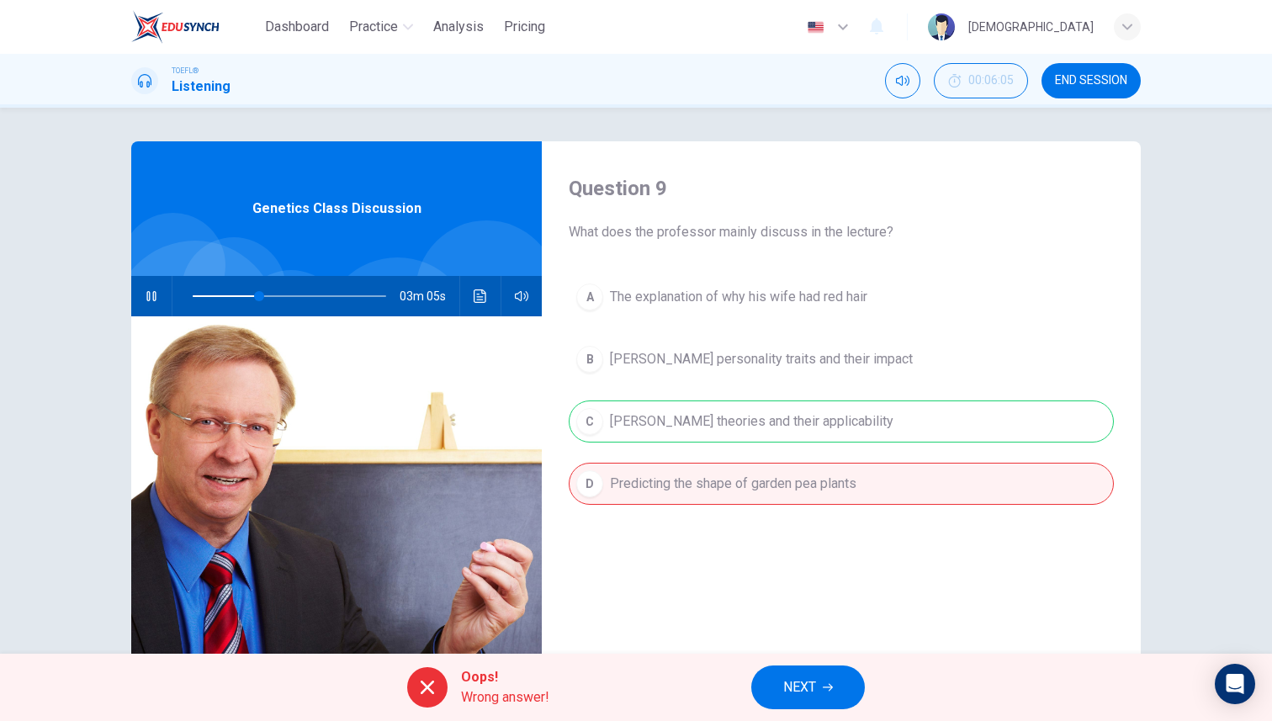
click at [839, 686] on button "NEXT" at bounding box center [808, 687] width 114 height 44
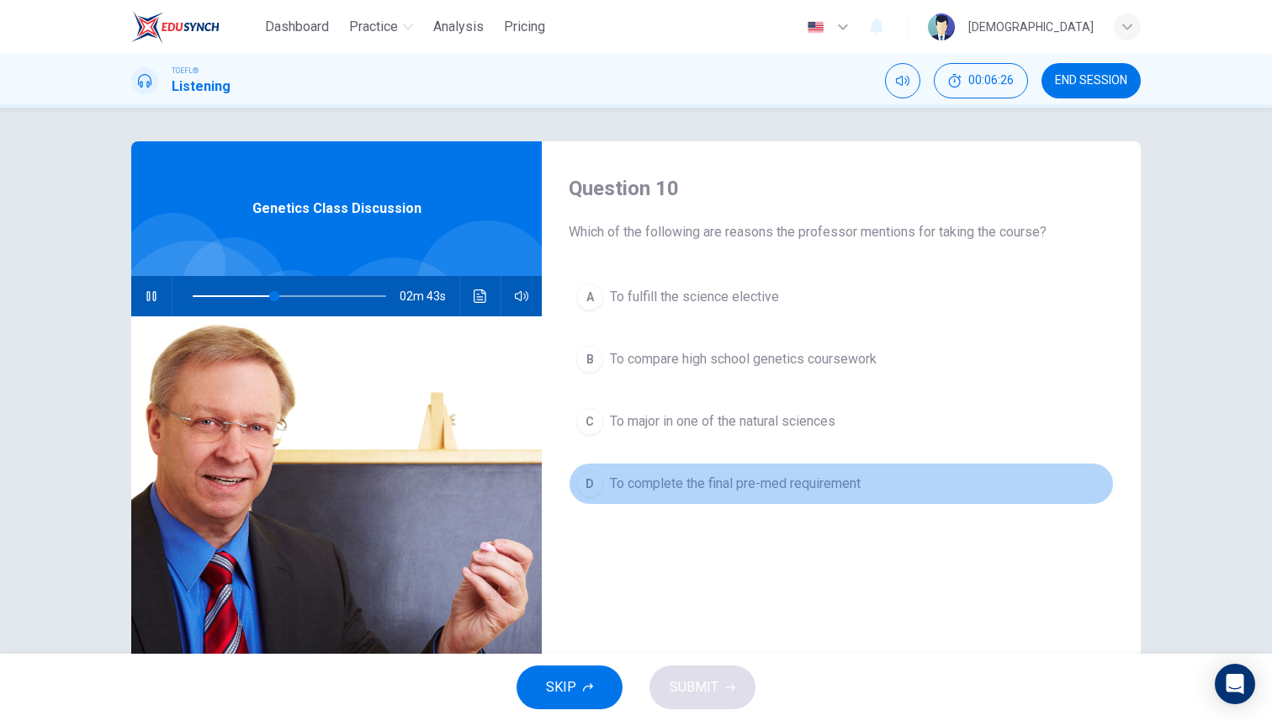
click at [821, 486] on span "To complete the final pre-med requirement" at bounding box center [735, 484] width 251 height 20
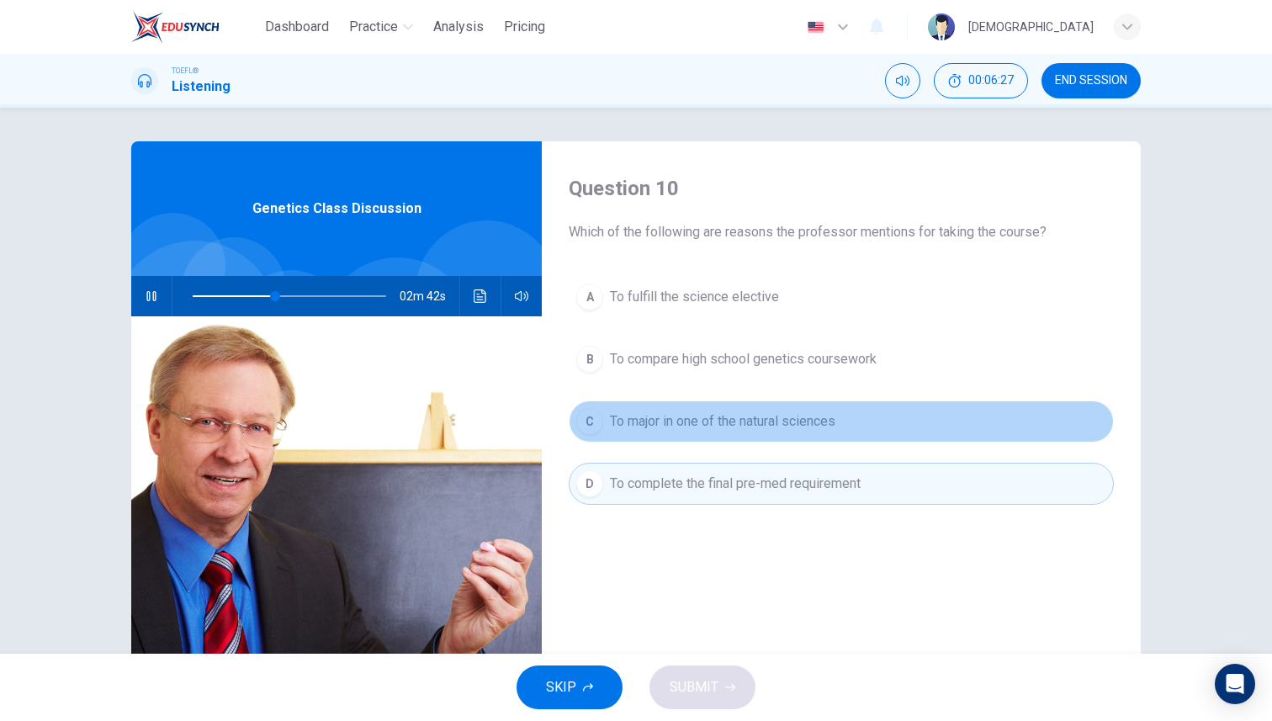
click at [782, 420] on span "To major in one of the natural sciences" at bounding box center [722, 421] width 225 height 20
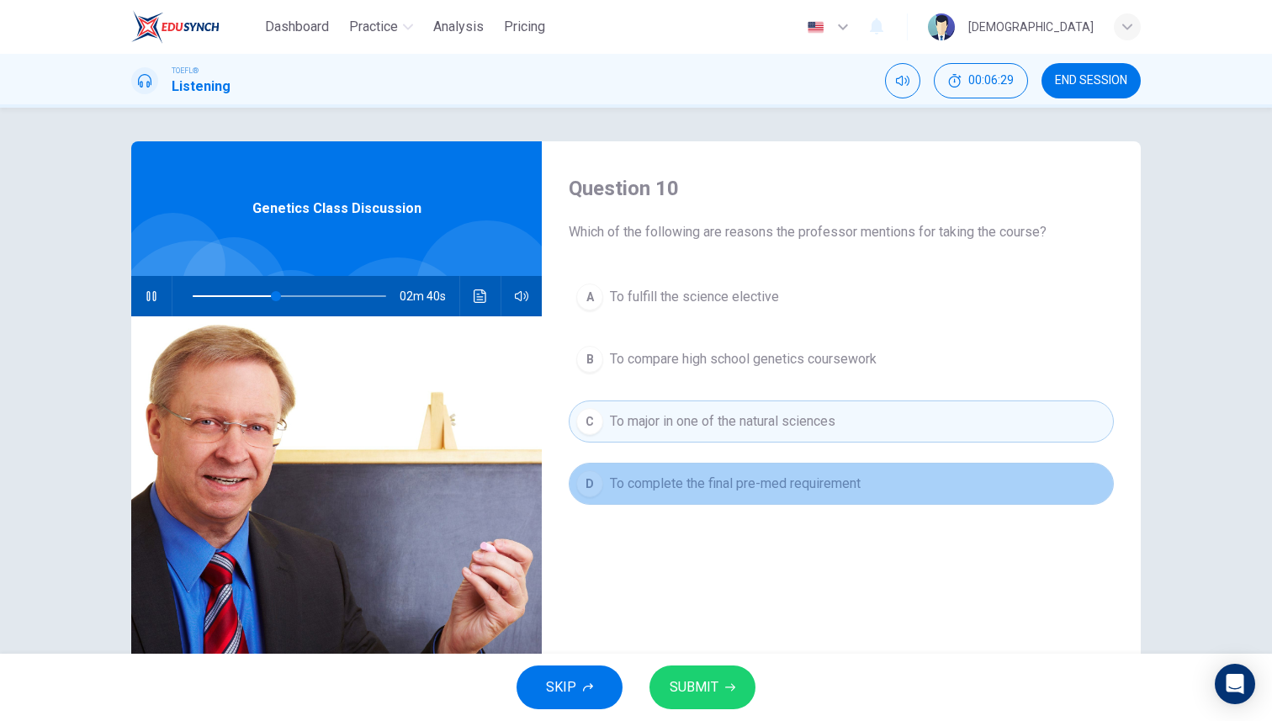
click at [807, 482] on span "To complete the final pre-med requirement" at bounding box center [735, 484] width 251 height 20
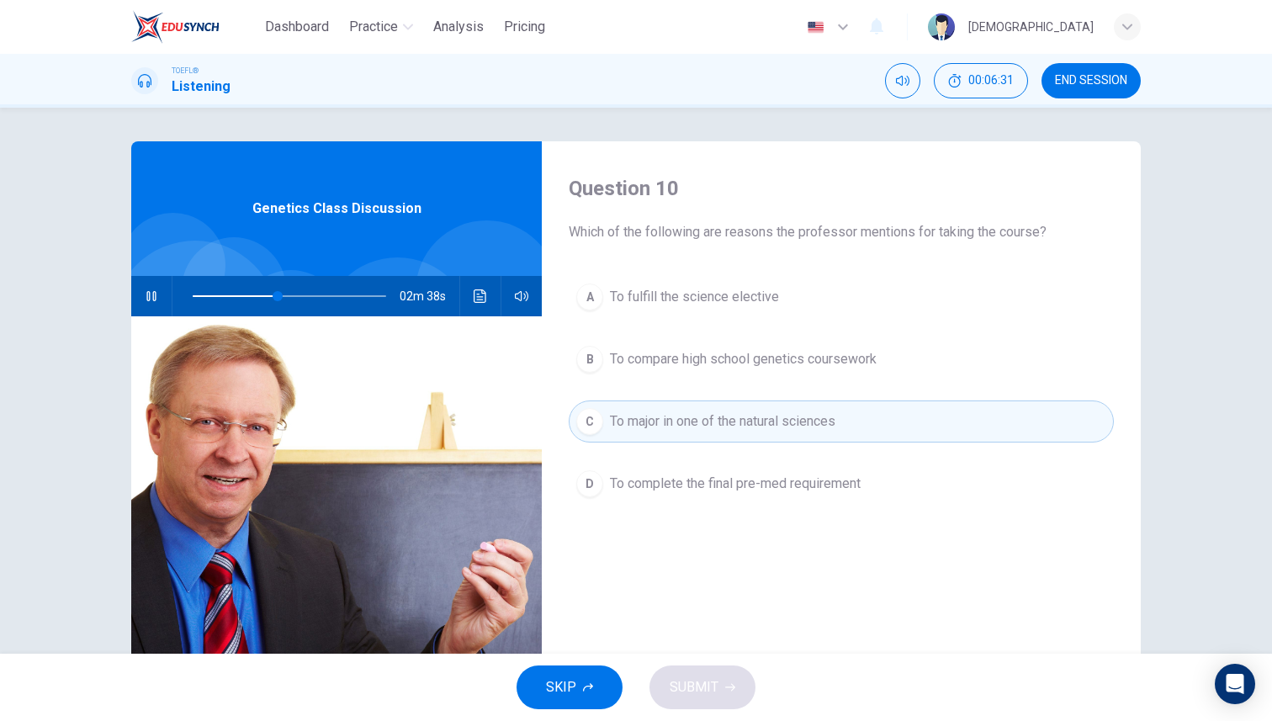
click at [637, 413] on span "To major in one of the natural sciences" at bounding box center [722, 421] width 225 height 20
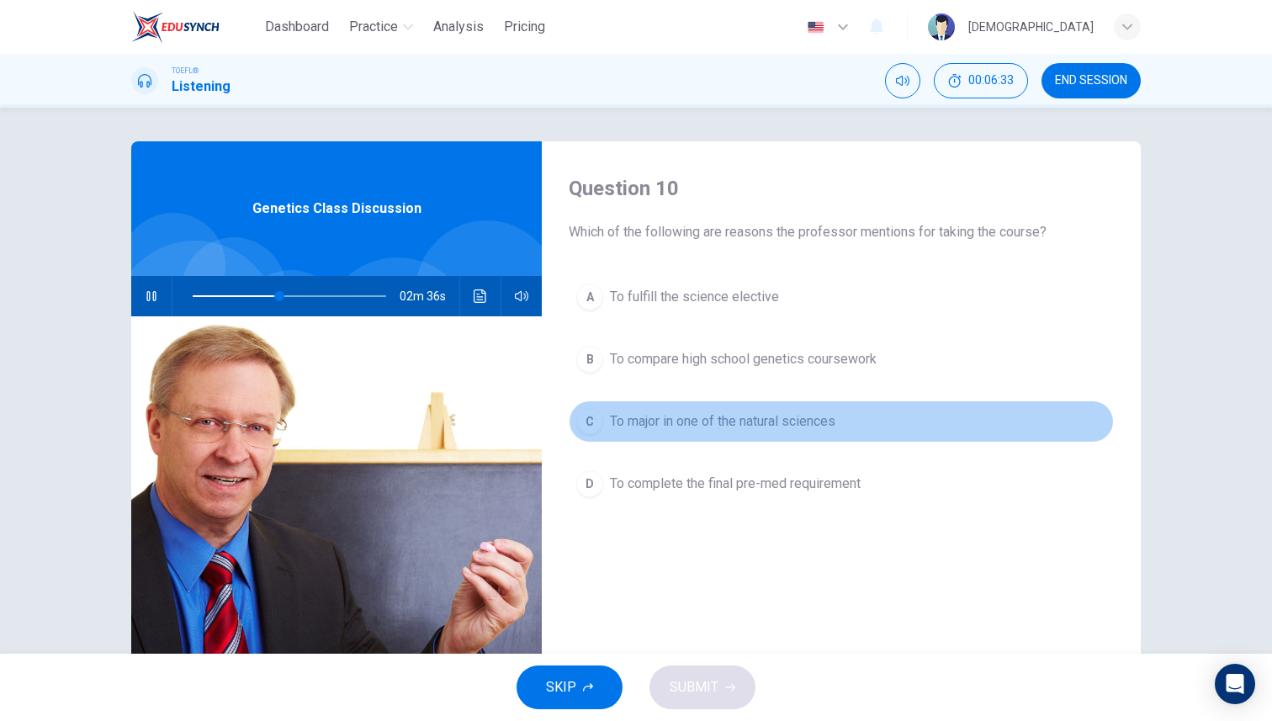
click at [648, 409] on button "C To major in one of the natural sciences" at bounding box center [841, 421] width 545 height 42
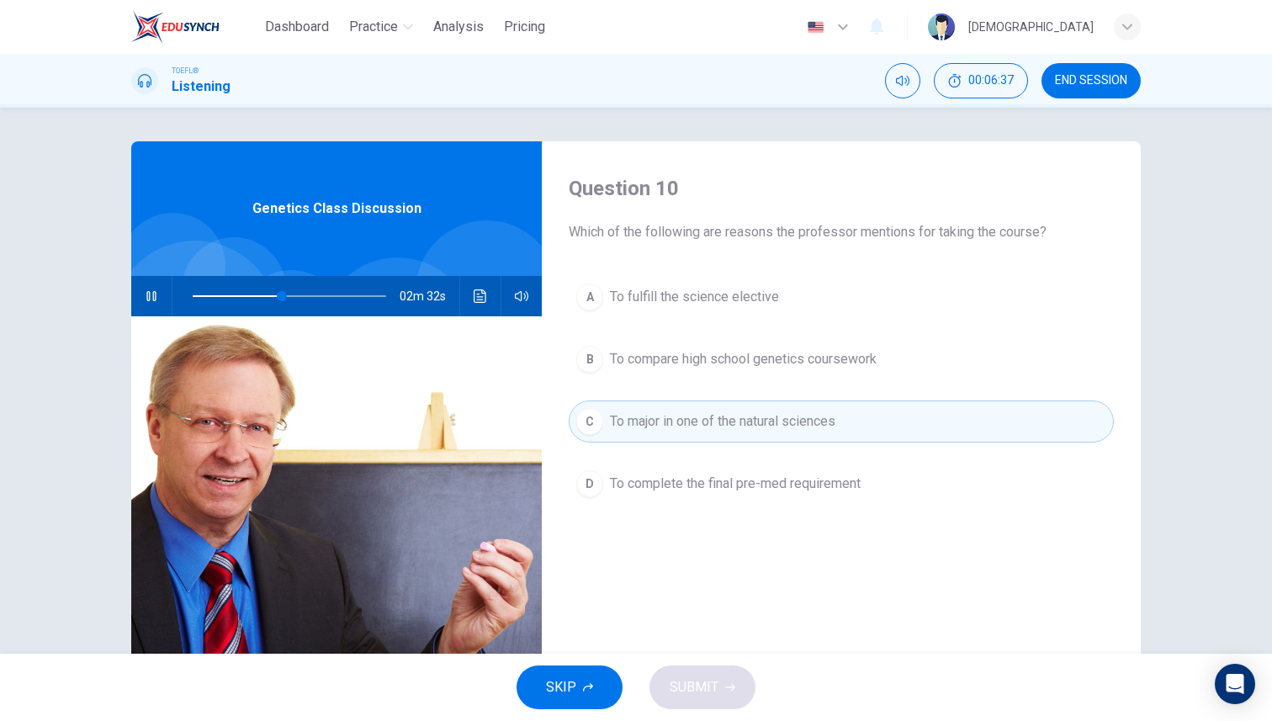
click at [633, 364] on span "To compare high school genetics coursework" at bounding box center [743, 359] width 267 height 20
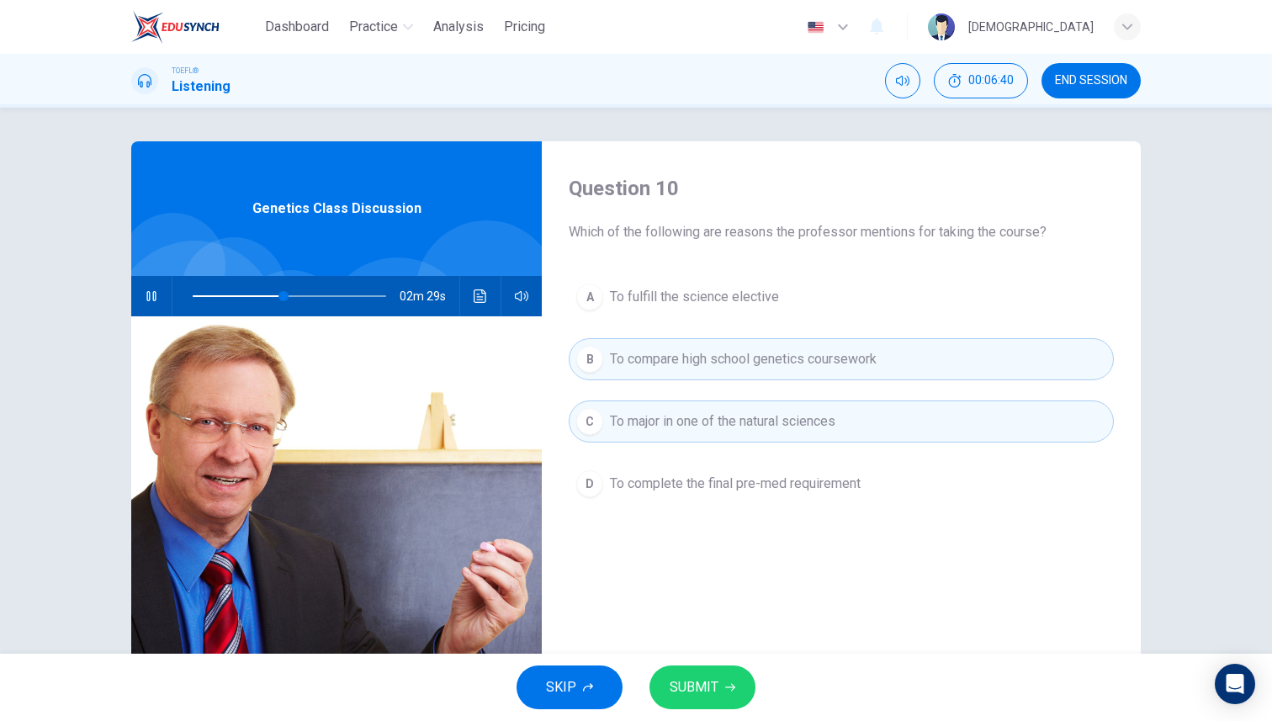
click at [731, 677] on button "SUBMIT" at bounding box center [702, 687] width 106 height 44
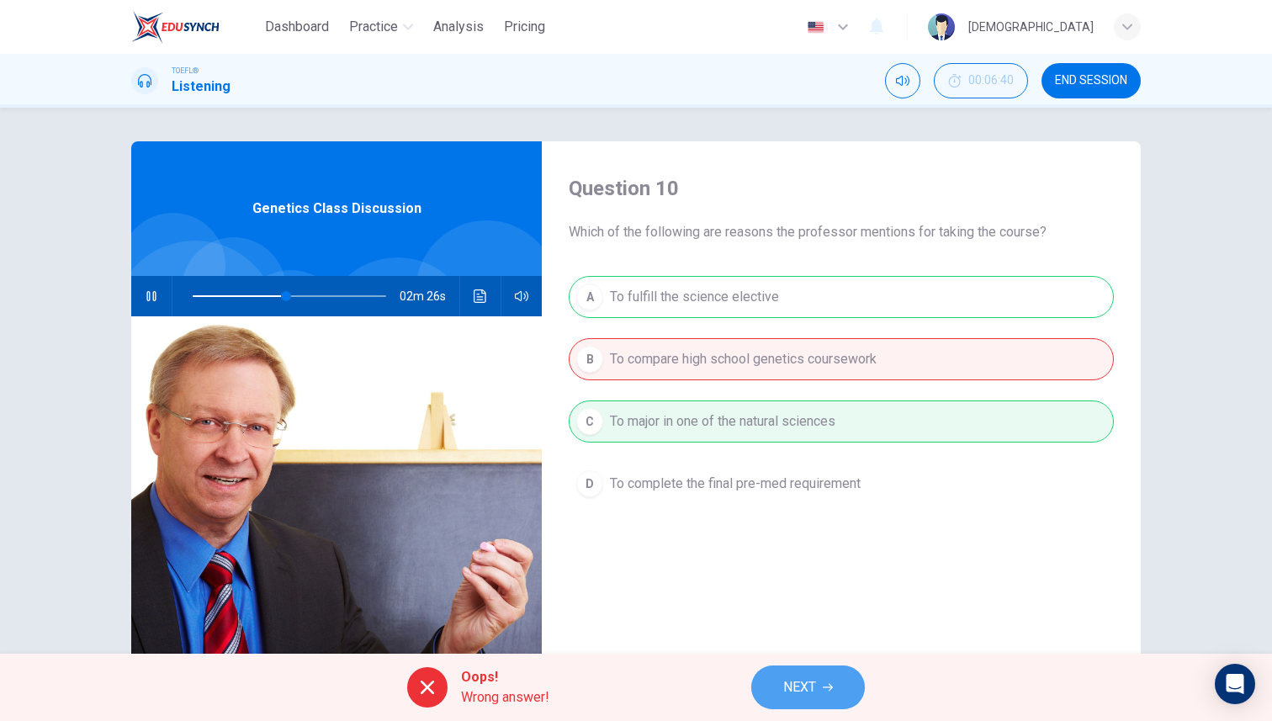
click at [796, 692] on span "NEXT" at bounding box center [799, 687] width 33 height 24
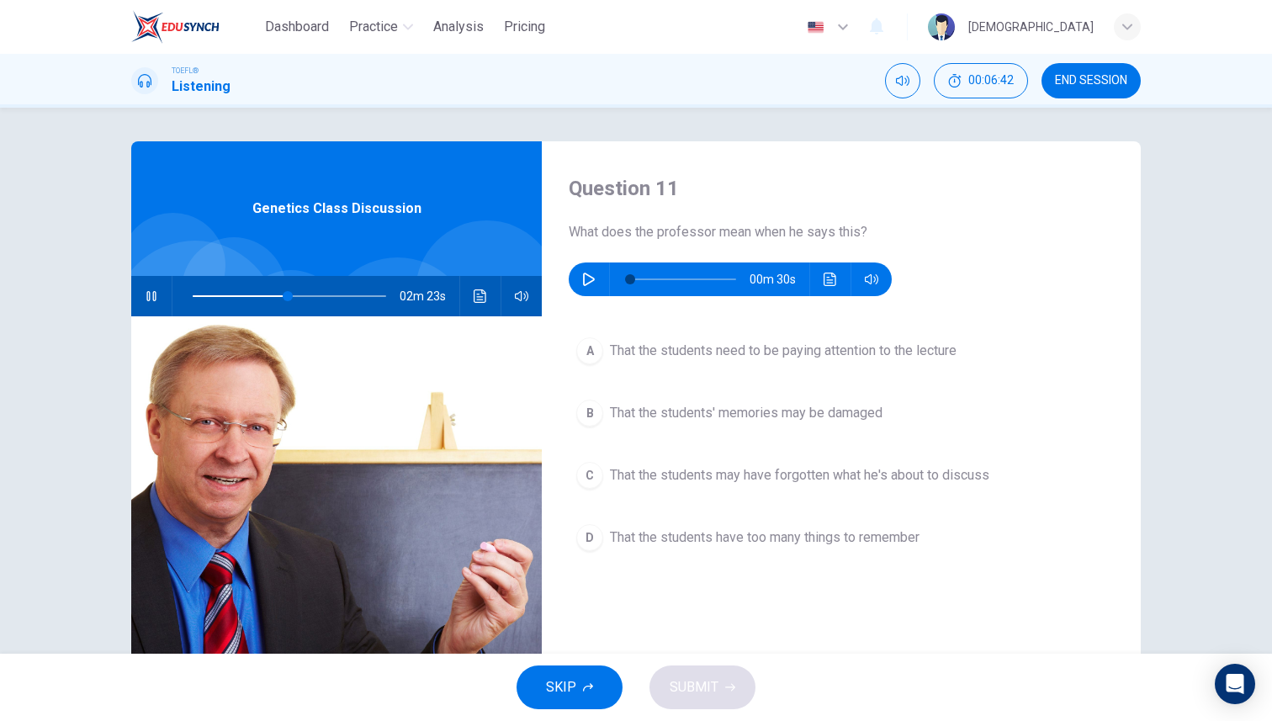
click at [157, 291] on icon "button" at bounding box center [151, 295] width 13 height 13
type input "49"
click at [589, 274] on icon "button" at bounding box center [588, 279] width 13 height 13
type input "62"
click at [655, 352] on span "That the students need to be paying attention to the lecture" at bounding box center [783, 351] width 347 height 20
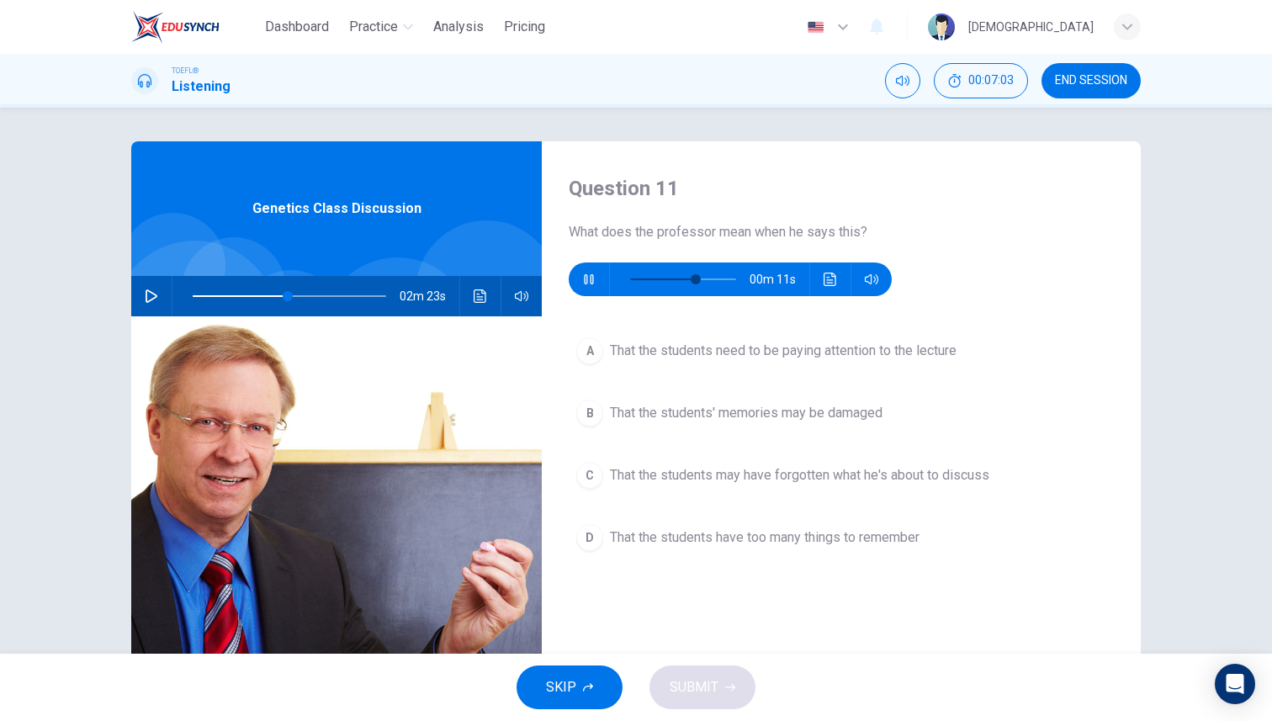
type input "49"
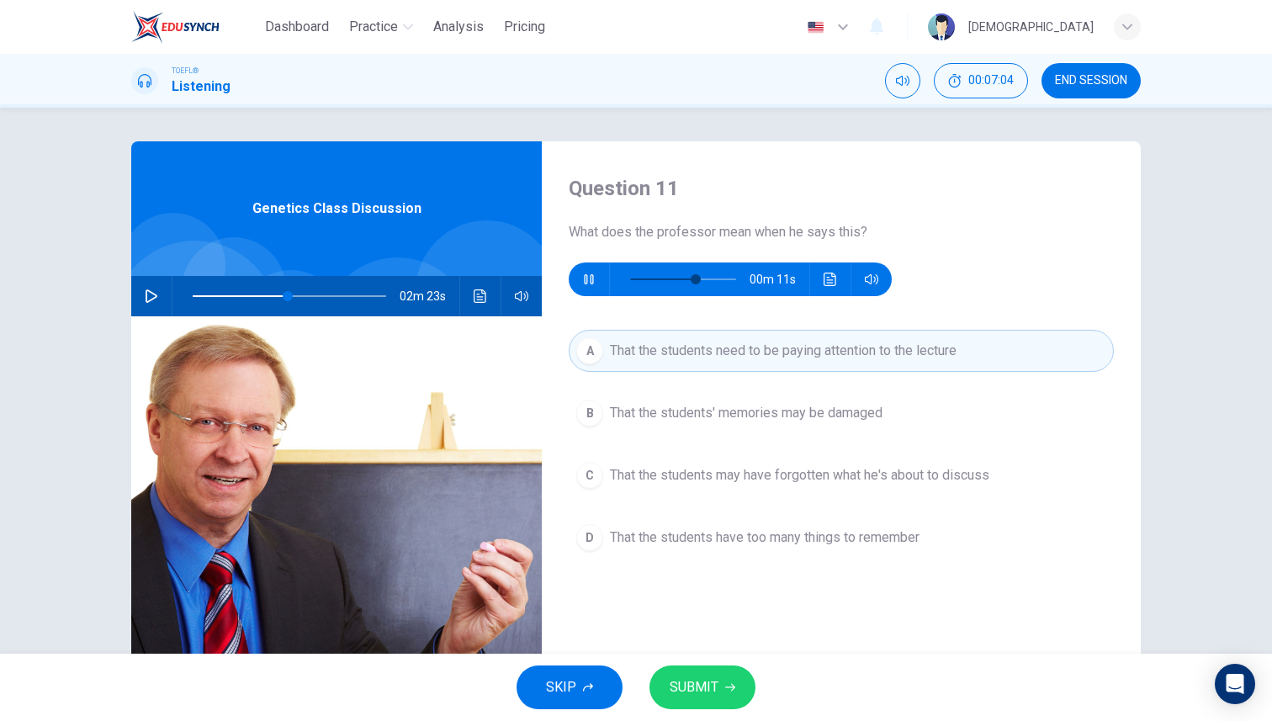
type input "65"
click at [733, 685] on icon "button" at bounding box center [730, 687] width 10 height 10
type input "49"
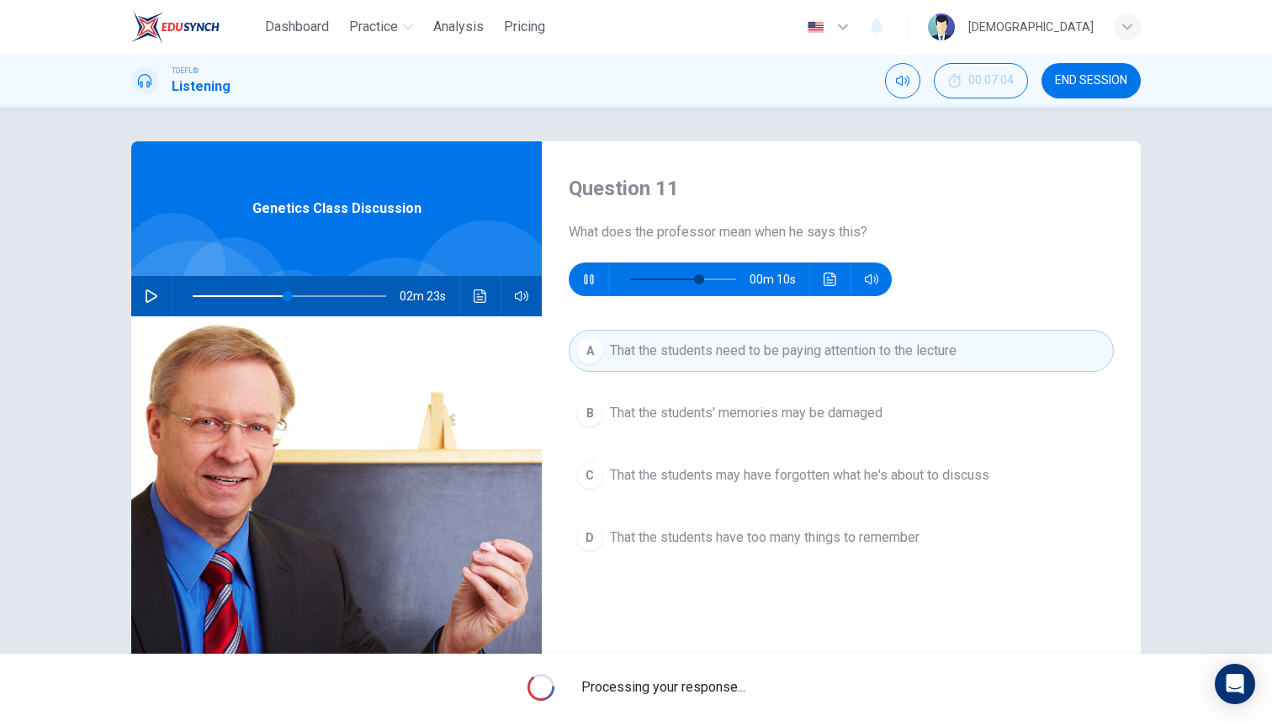
type input "68"
type input "49"
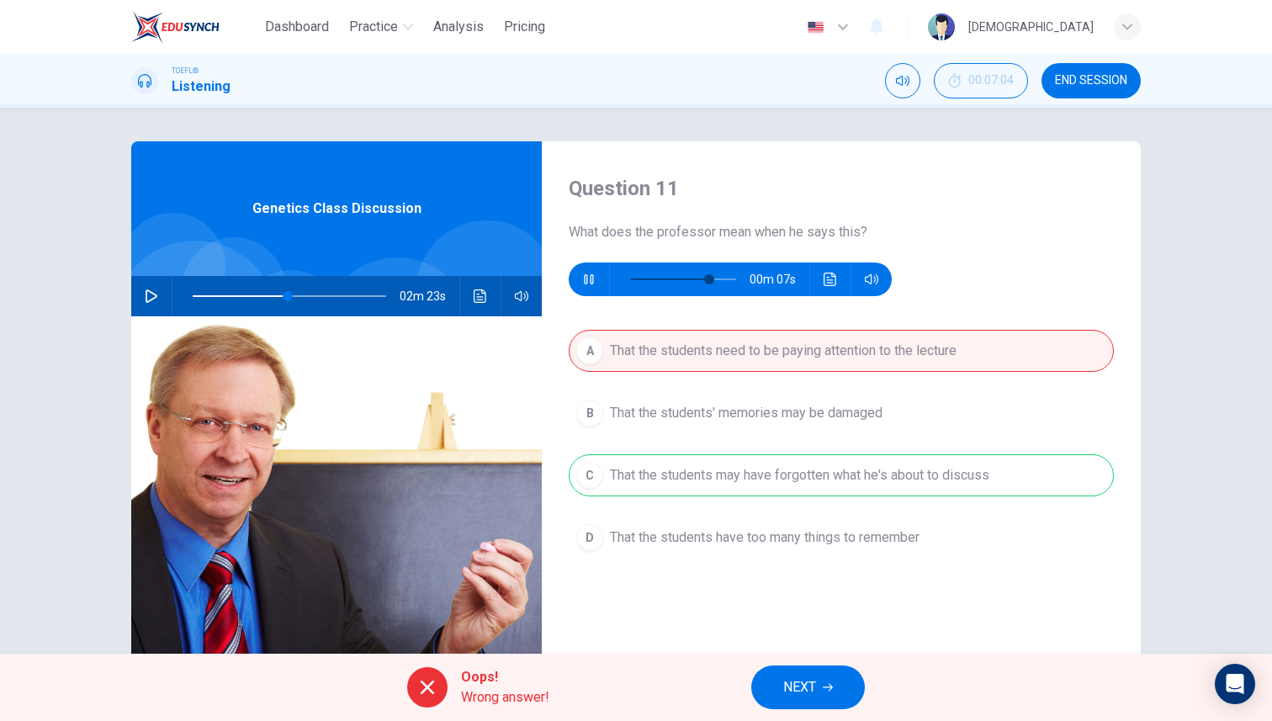
type input "78"
click at [834, 683] on button "NEXT" at bounding box center [808, 687] width 114 height 44
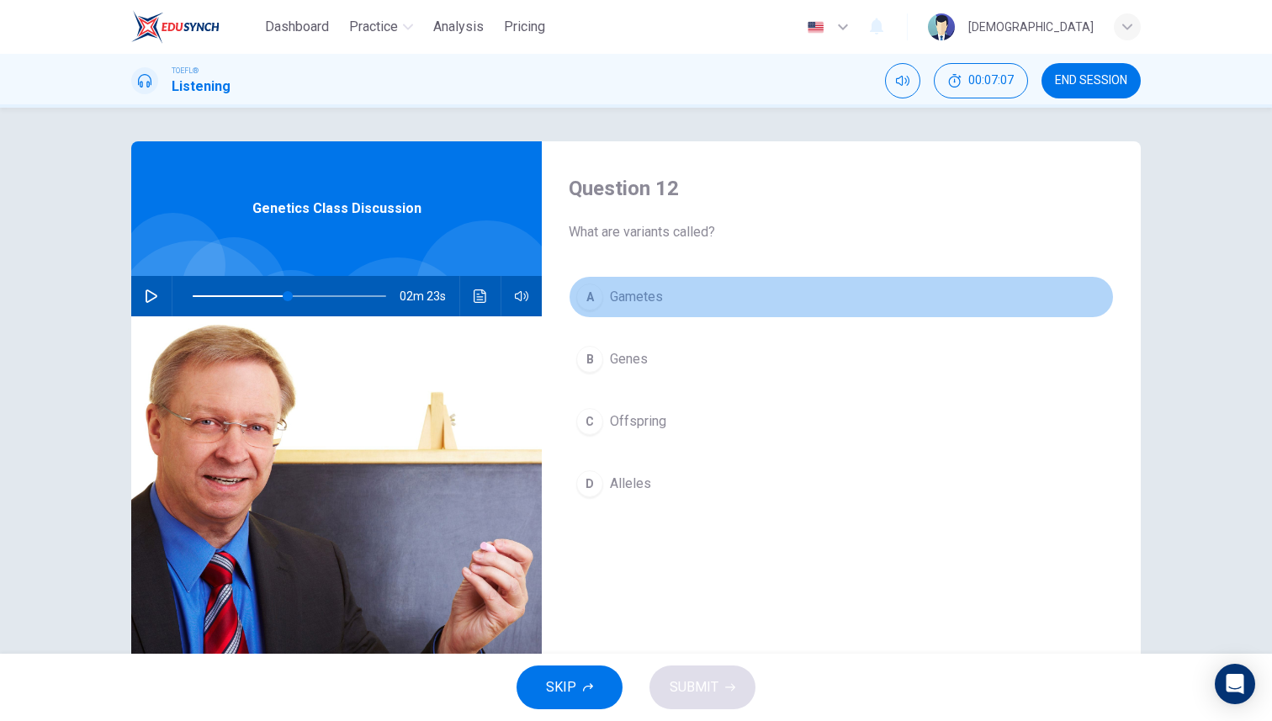
click at [624, 306] on span "Gametes" at bounding box center [636, 297] width 53 height 20
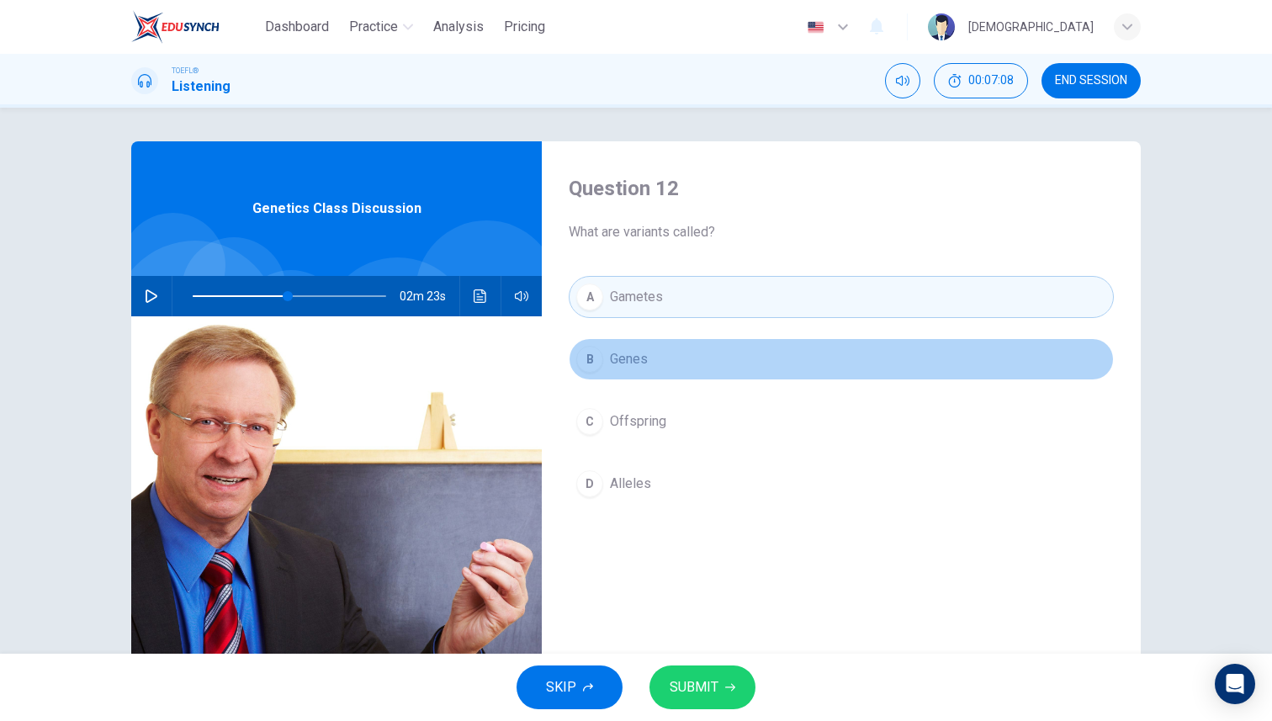
click at [636, 343] on button "B Genes" at bounding box center [841, 359] width 545 height 42
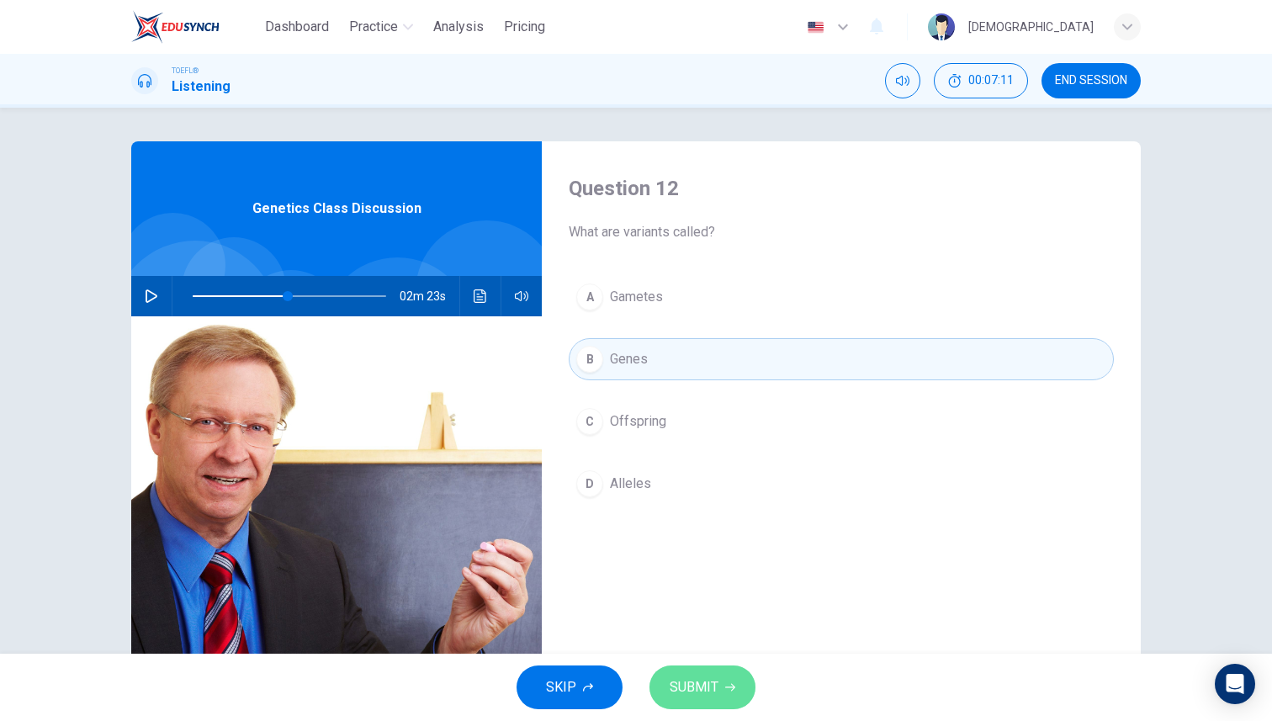
click at [744, 669] on button "SUBMIT" at bounding box center [702, 687] width 106 height 44
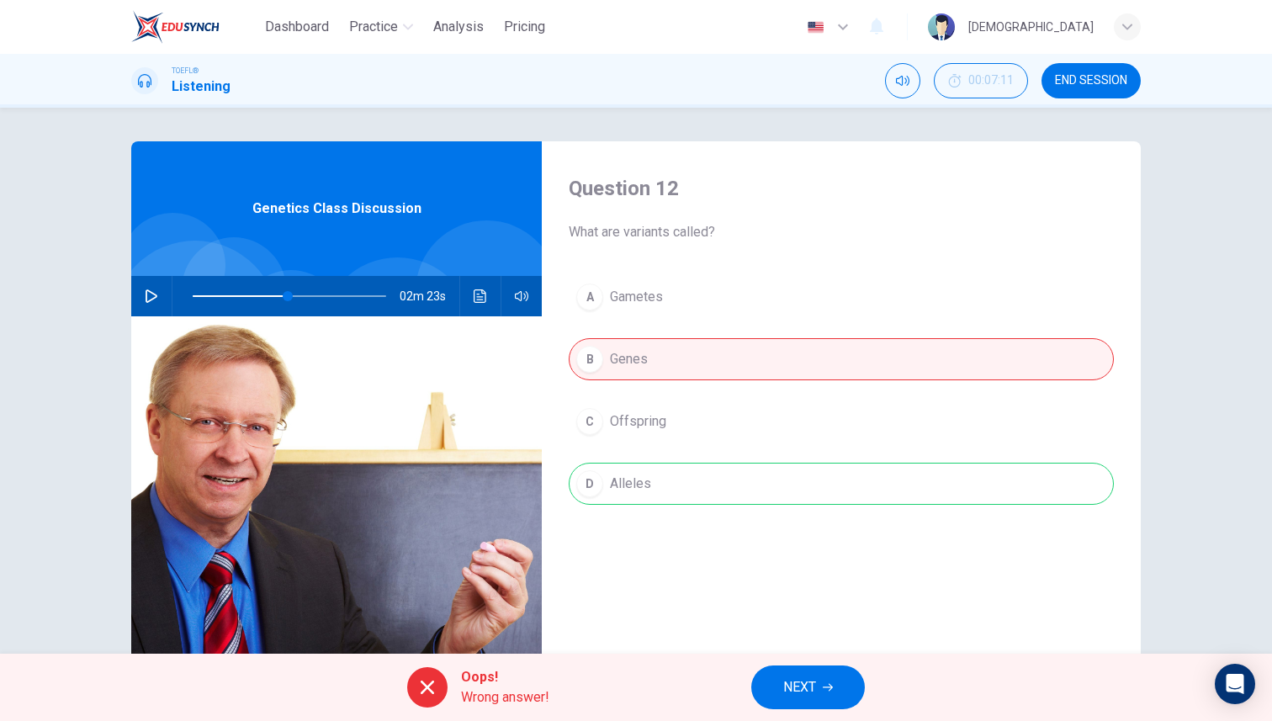
click at [786, 684] on span "NEXT" at bounding box center [799, 687] width 33 height 24
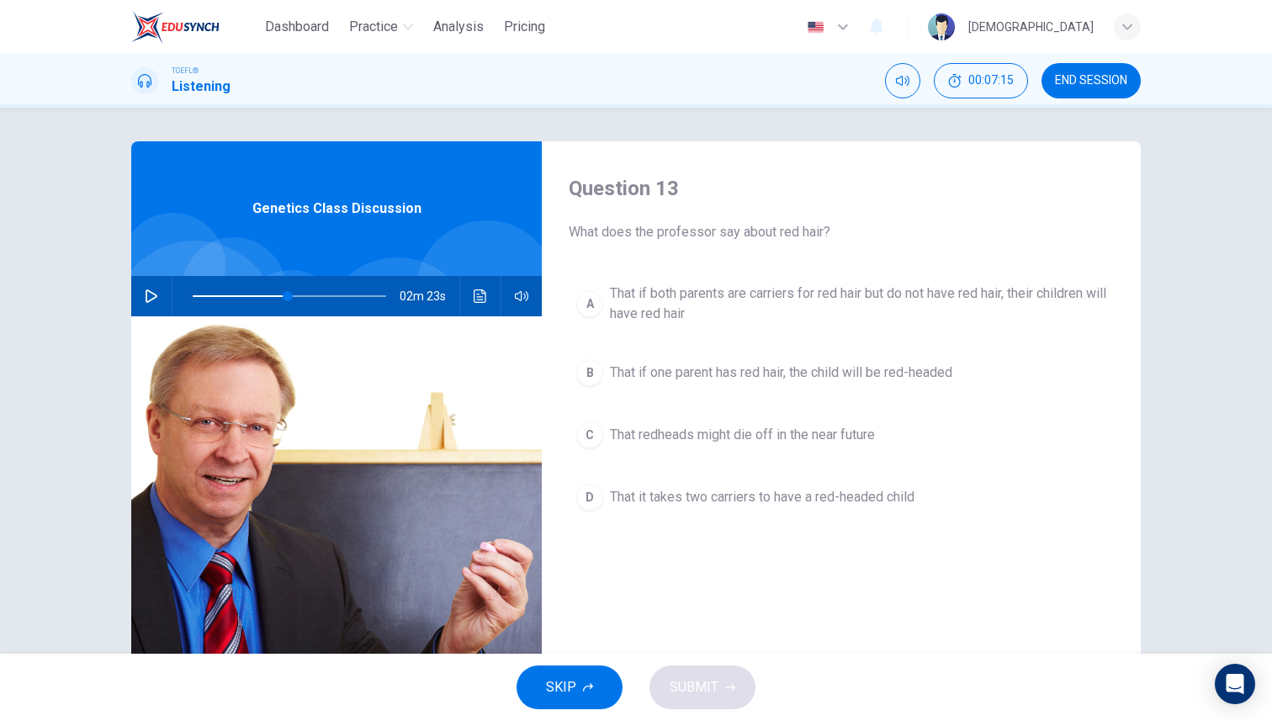
click at [640, 315] on span "That if both parents are carriers for red hair but do not have red hair, their …" at bounding box center [858, 303] width 496 height 40
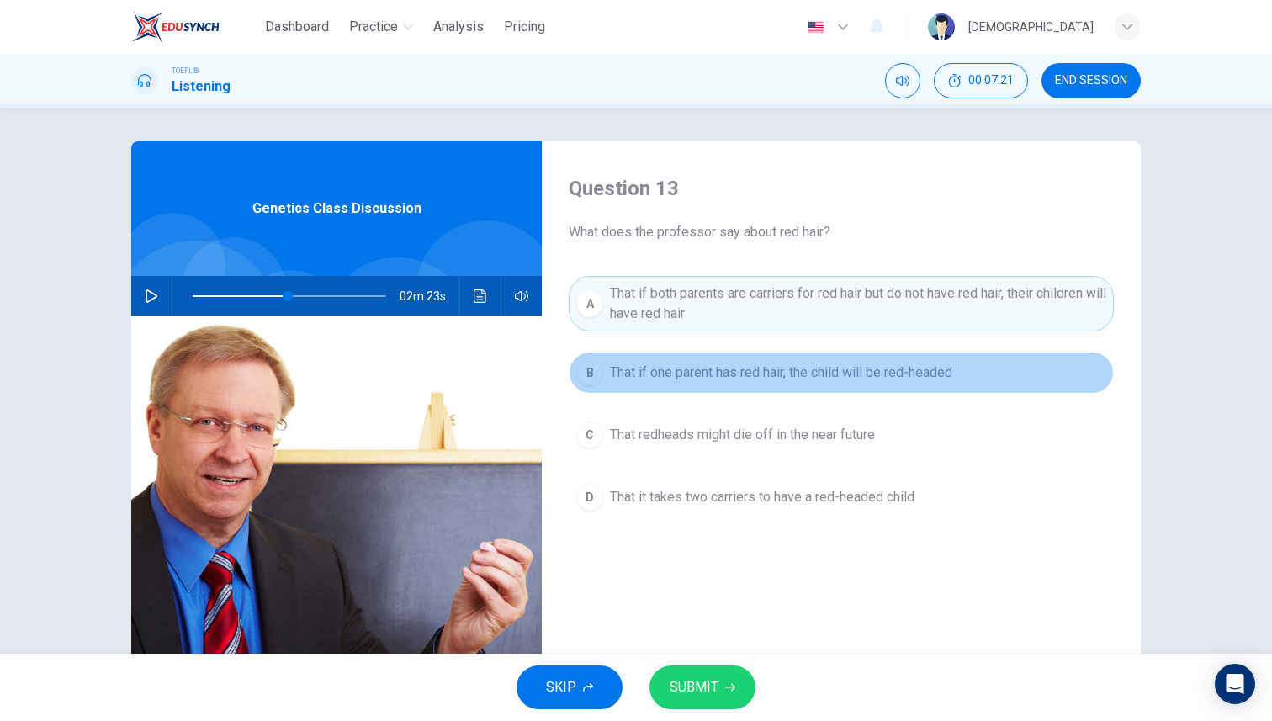
click at [675, 382] on span "That if one parent has red hair, the child will be red-headed" at bounding box center [781, 373] width 342 height 20
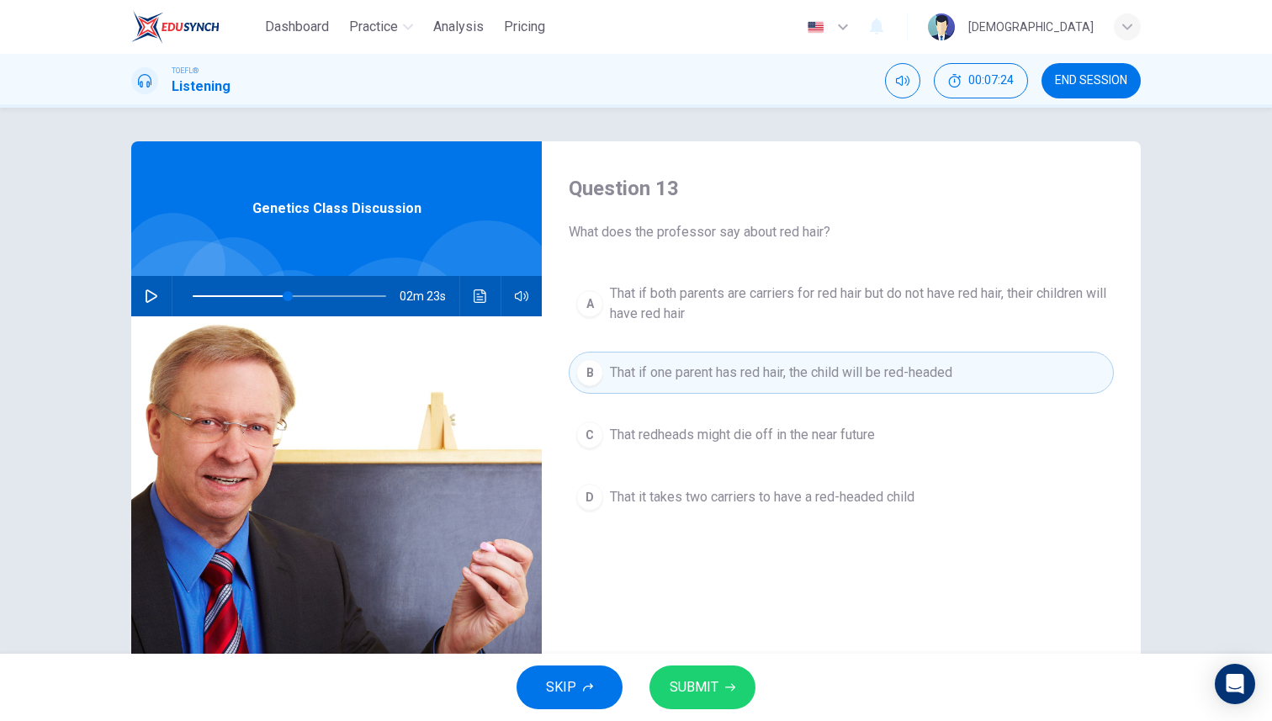
click at [733, 676] on button "SUBMIT" at bounding box center [702, 687] width 106 height 44
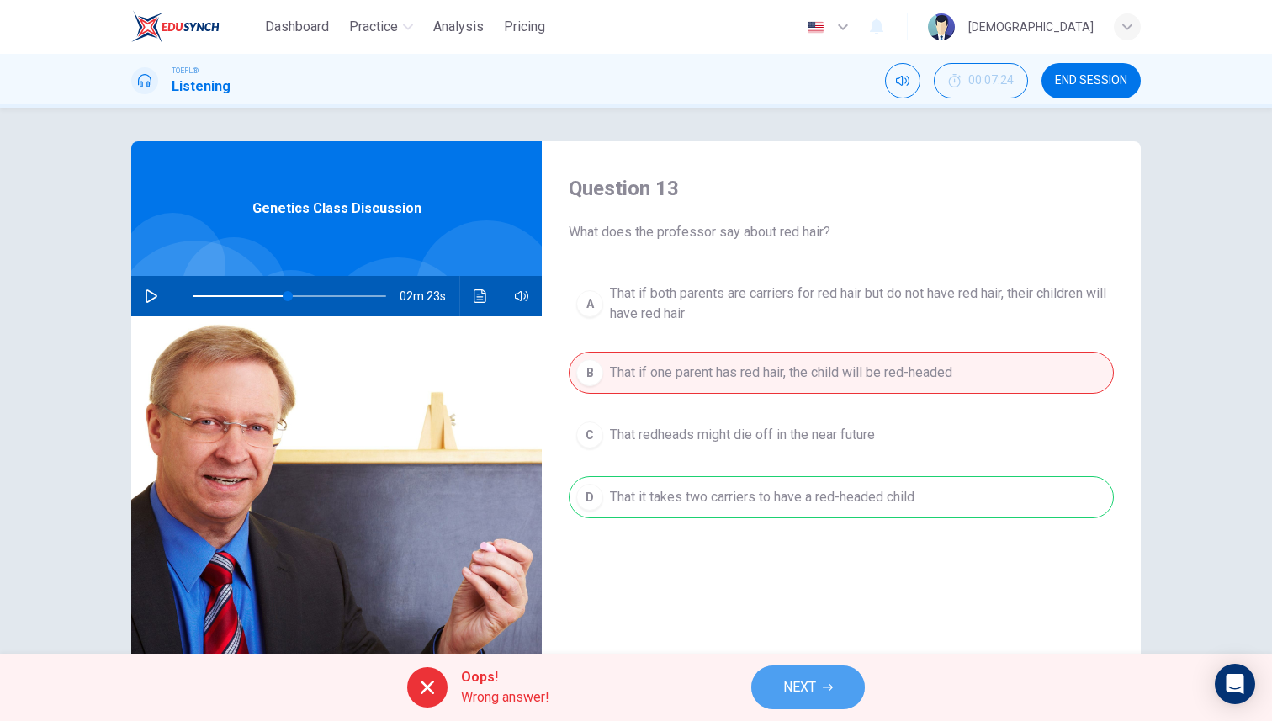
click at [782, 686] on button "NEXT" at bounding box center [808, 687] width 114 height 44
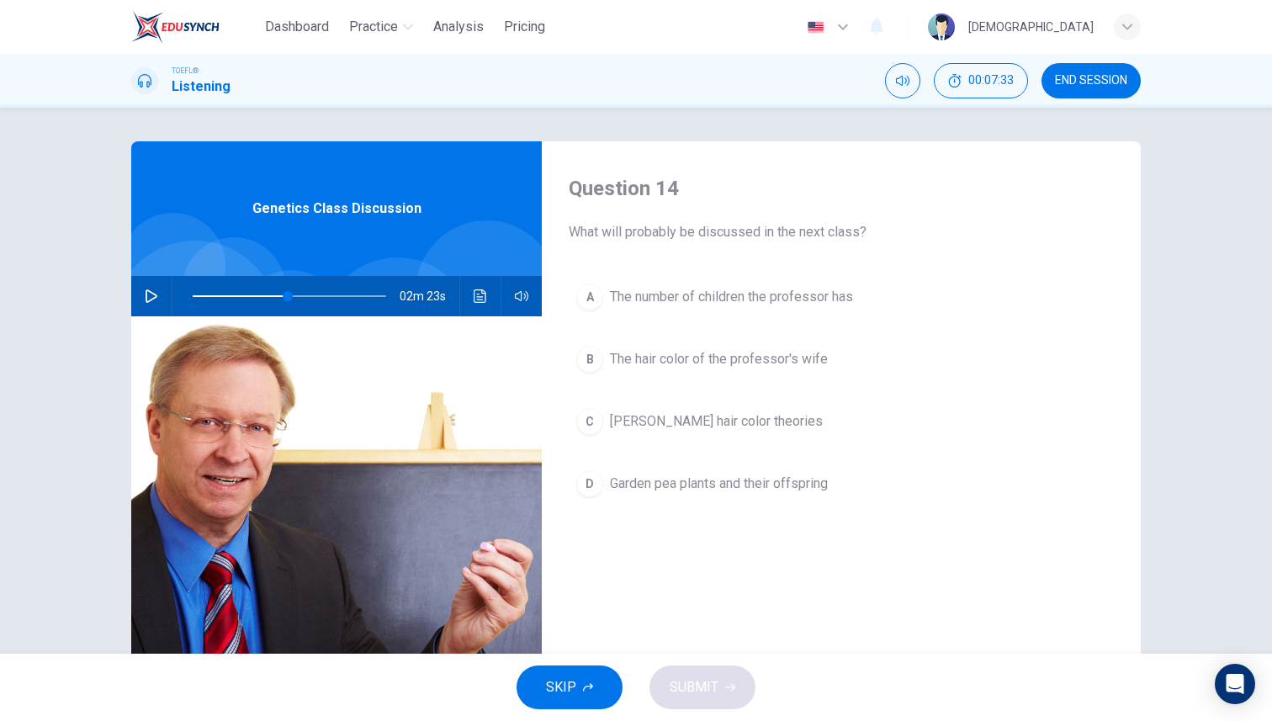
click at [674, 421] on span "[PERSON_NAME] hair color theories" at bounding box center [716, 421] width 213 height 20
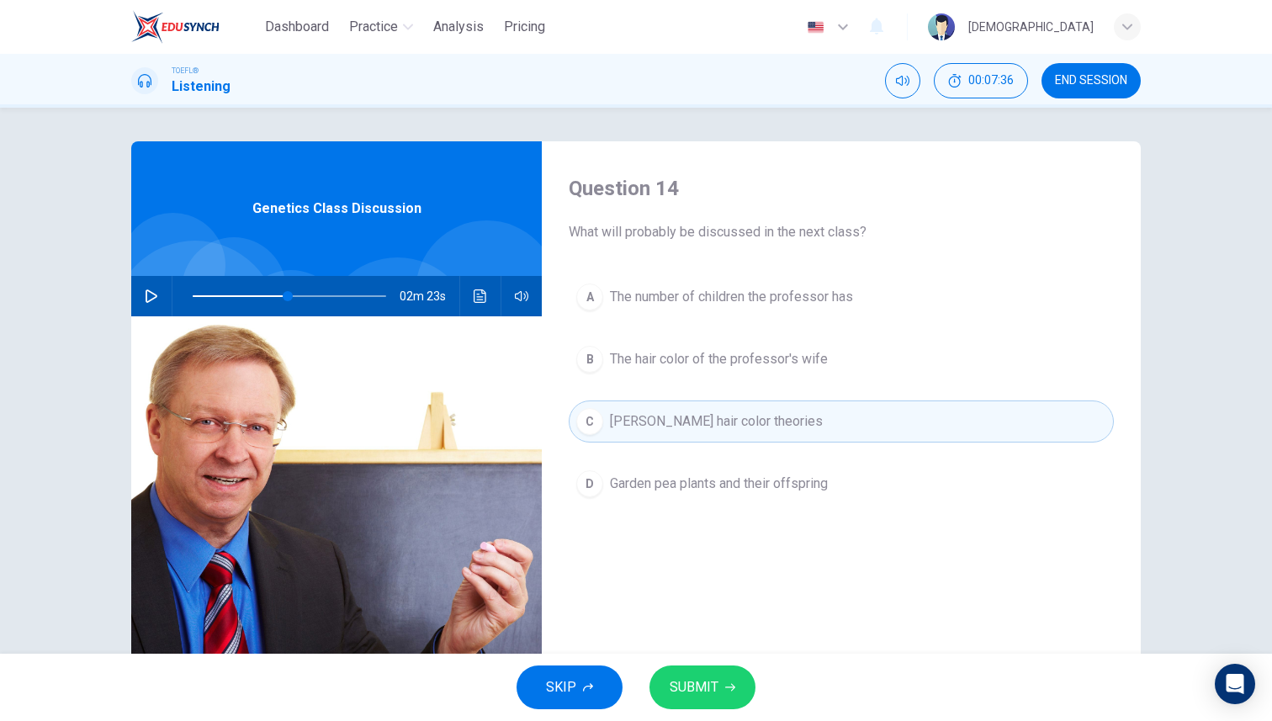
click at [711, 659] on div "SKIP SUBMIT" at bounding box center [636, 687] width 1272 height 67
click at [716, 686] on span "SUBMIT" at bounding box center [694, 687] width 49 height 24
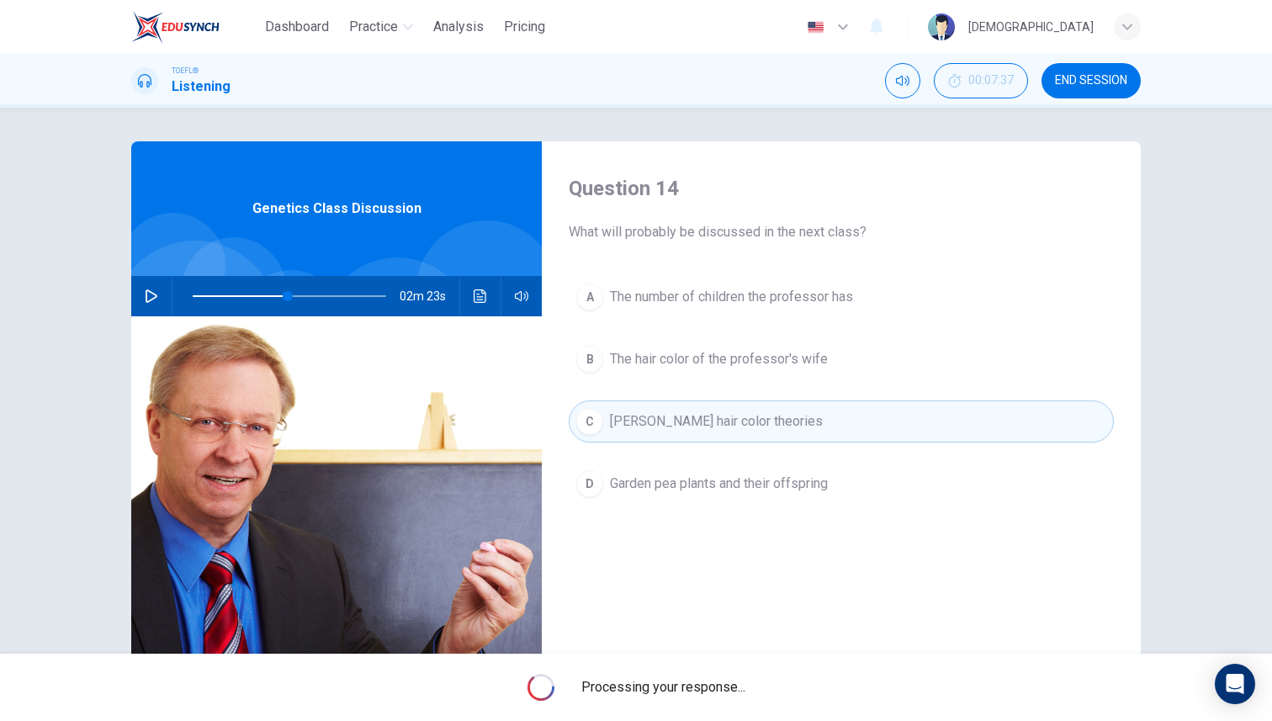
type input "49"
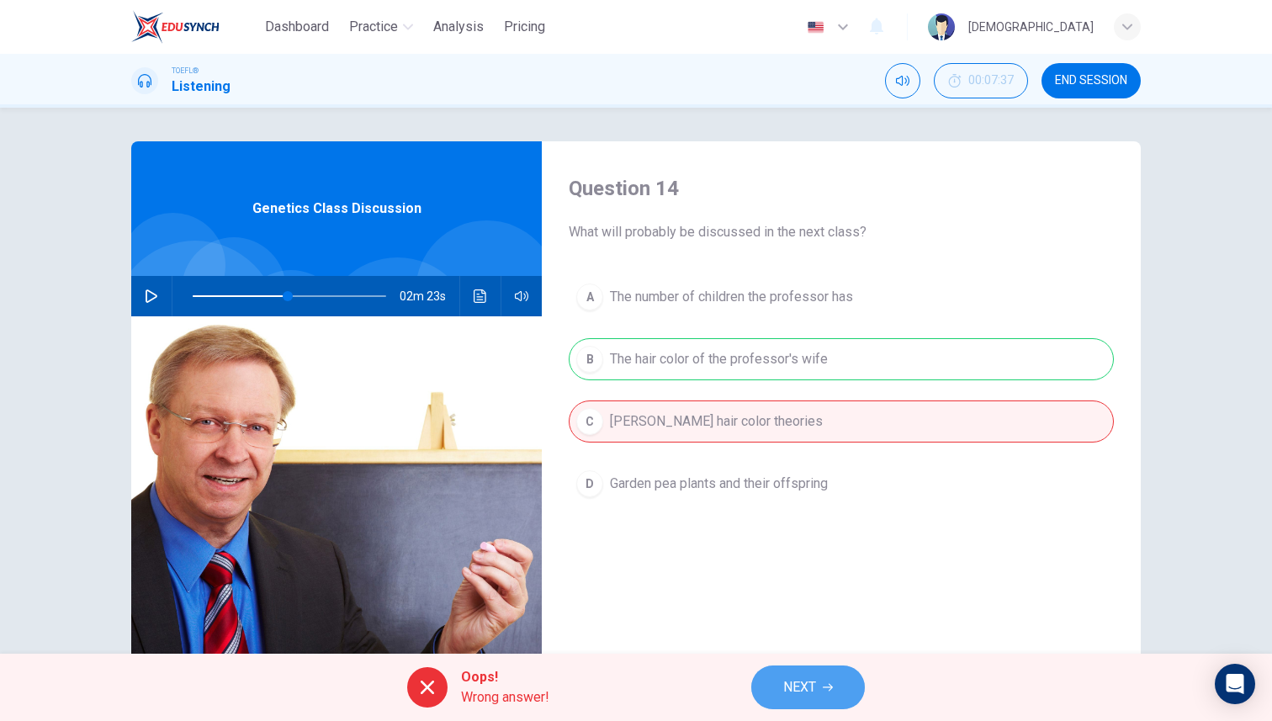
click at [826, 676] on button "NEXT" at bounding box center [808, 687] width 114 height 44
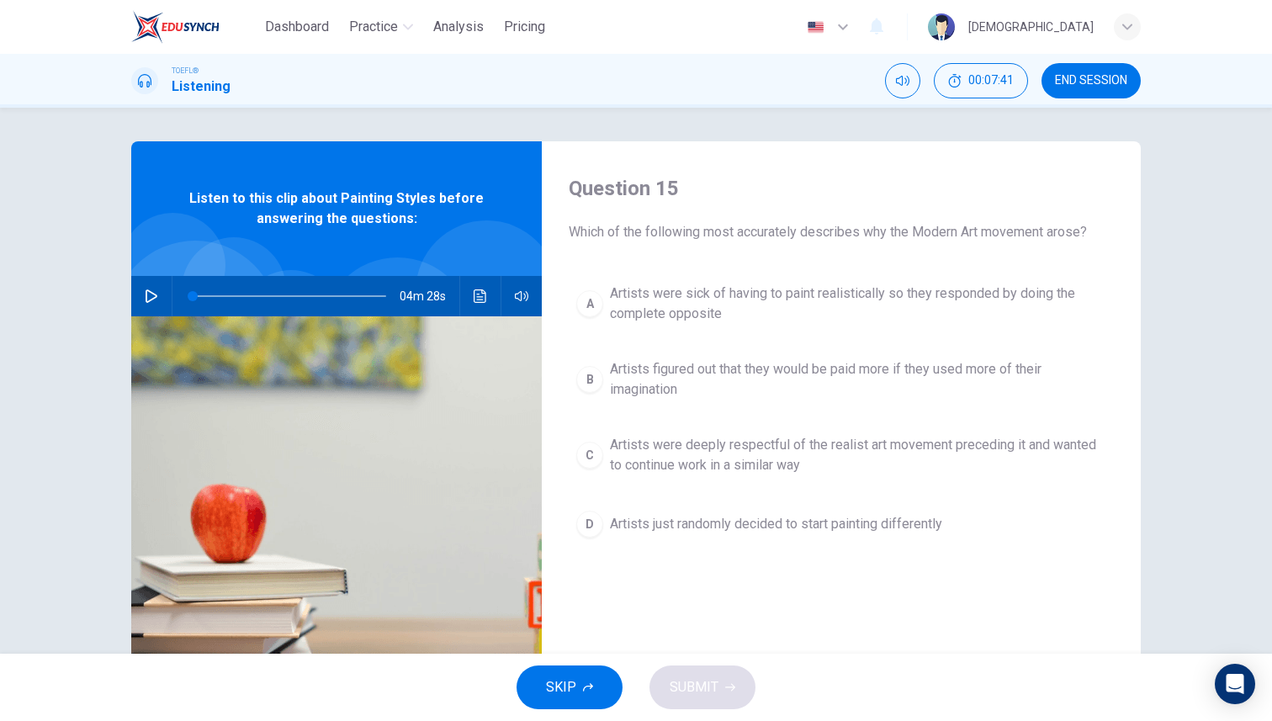
click at [148, 297] on icon "button" at bounding box center [151, 295] width 13 height 13
click at [751, 305] on span "Artists were sick of having to paint realistically so they responded by doing t…" at bounding box center [858, 303] width 496 height 40
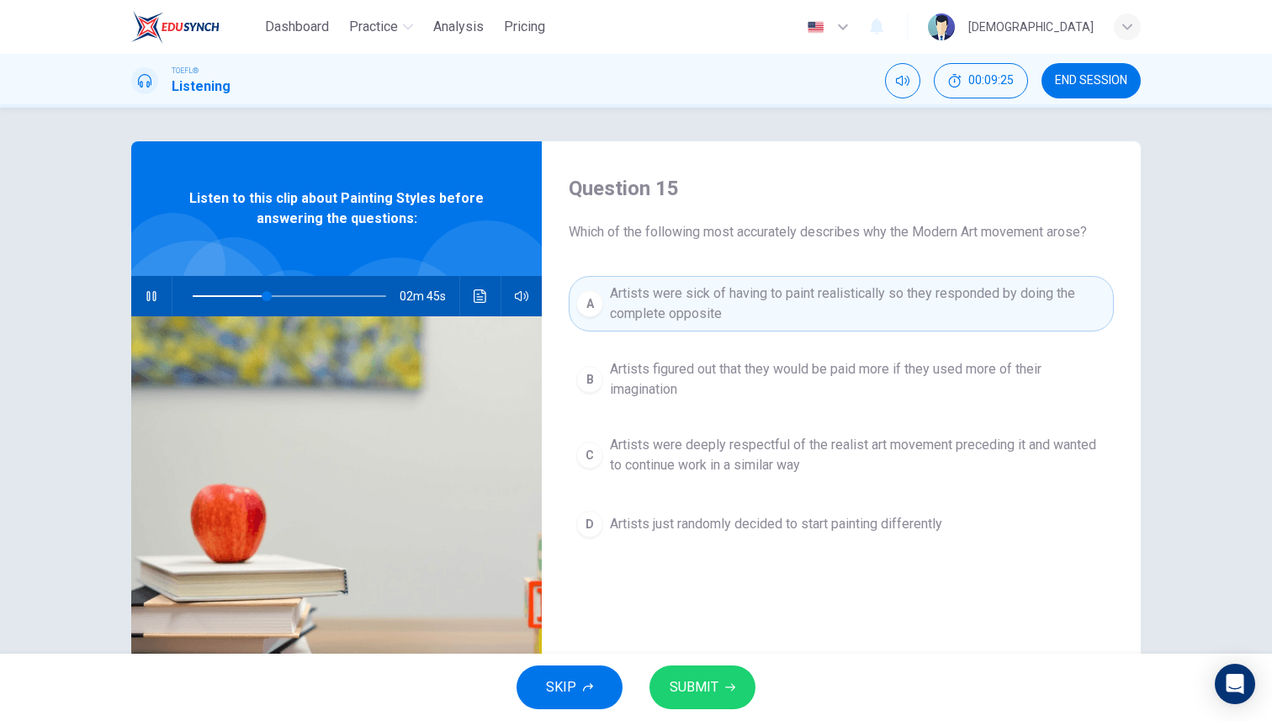
click at [710, 694] on span "SUBMIT" at bounding box center [694, 687] width 49 height 24
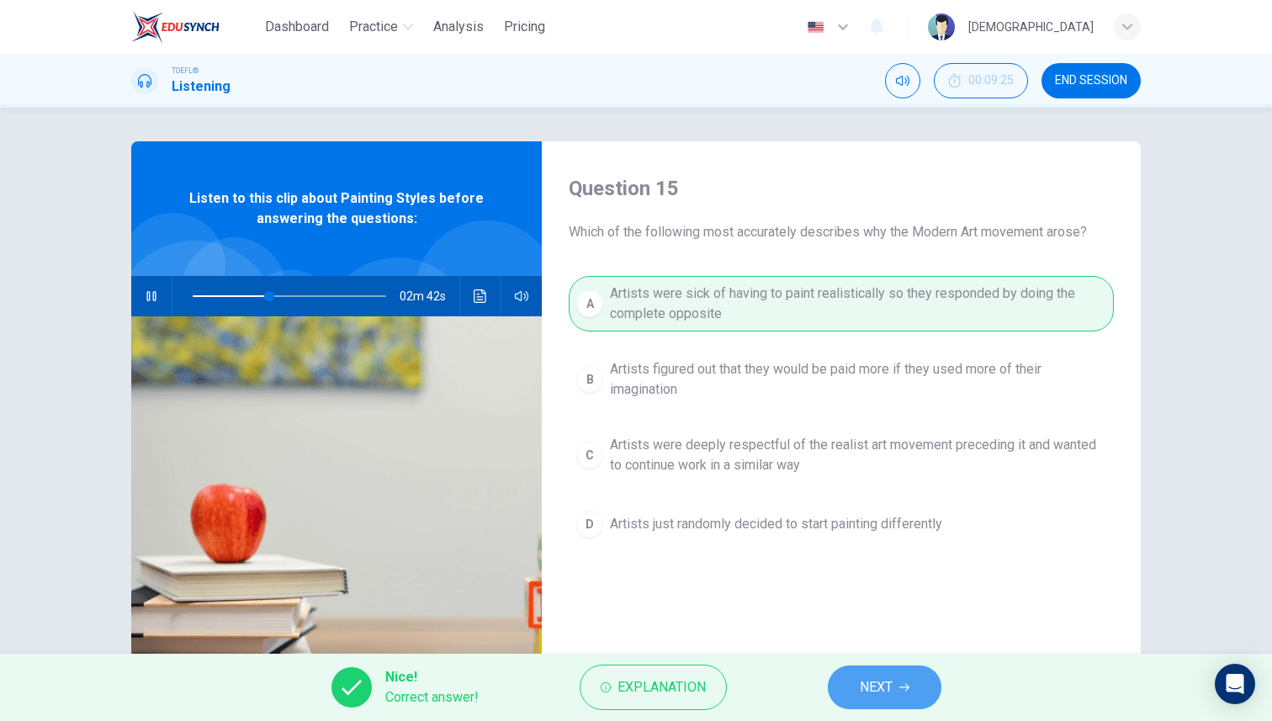
click at [905, 686] on icon "button" at bounding box center [904, 687] width 10 height 10
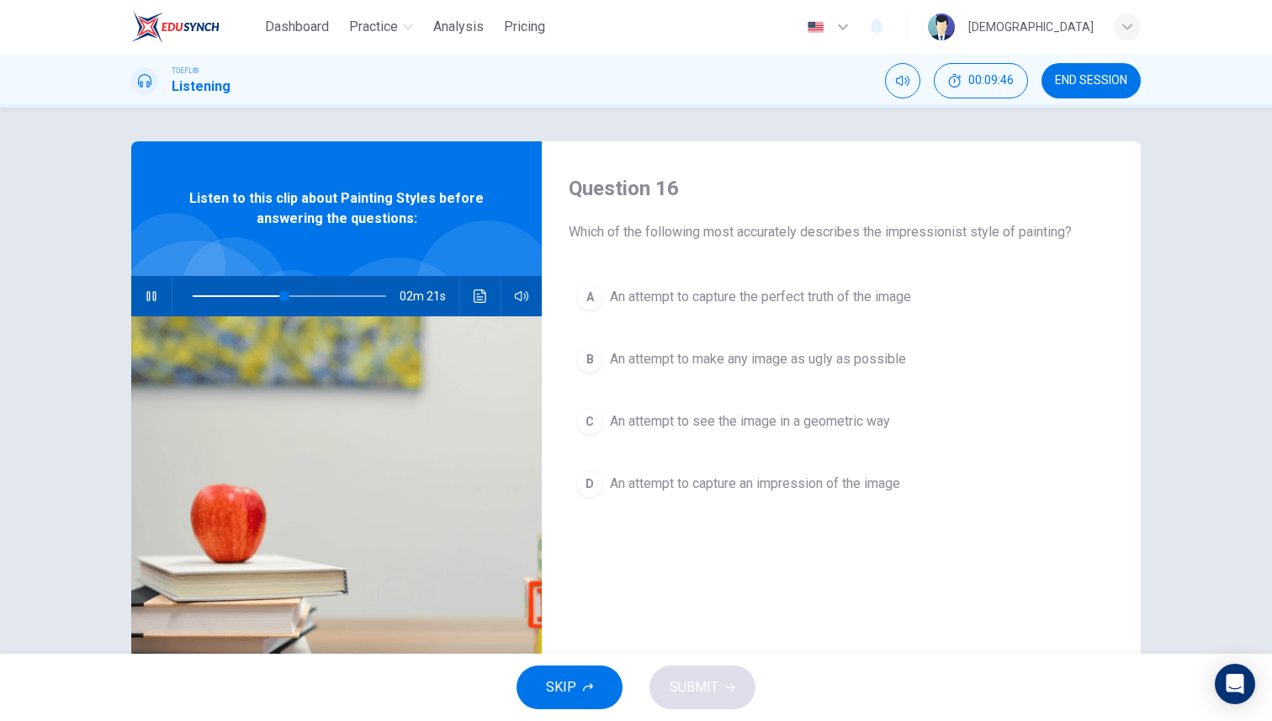
click at [744, 486] on span "An attempt to capture an impression of the image" at bounding box center [755, 484] width 290 height 20
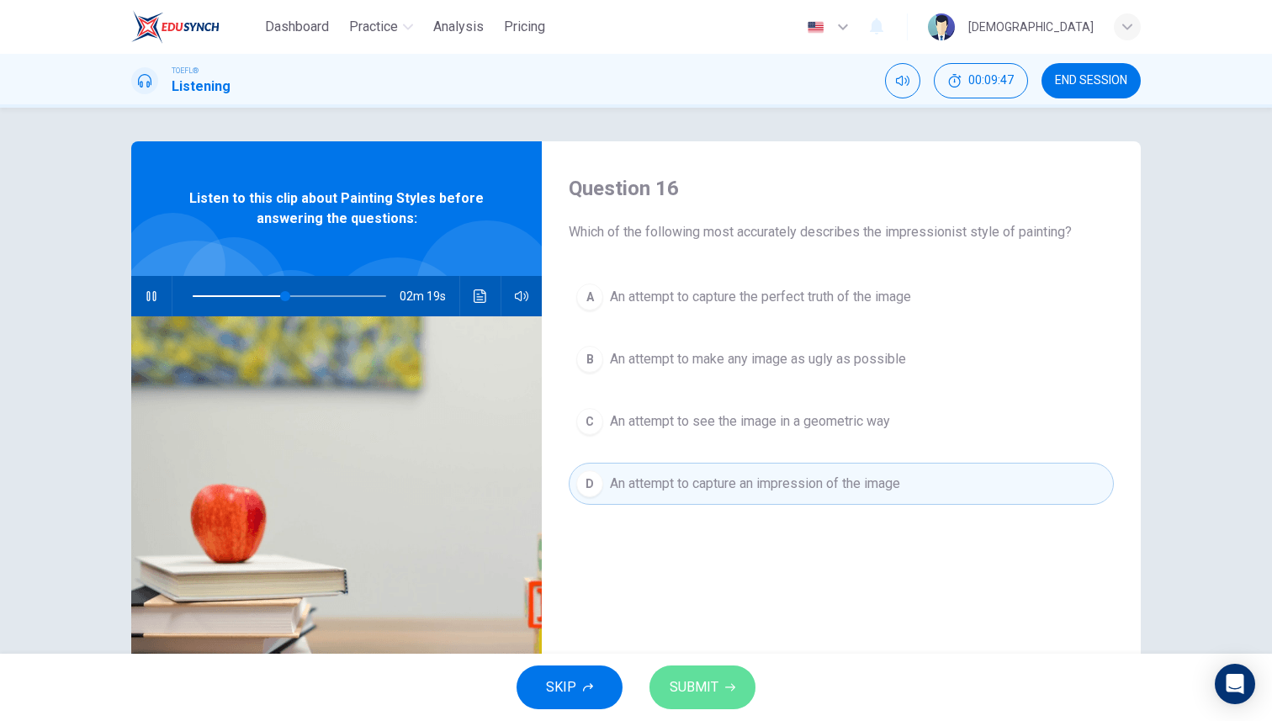
click at [716, 696] on span "SUBMIT" at bounding box center [694, 687] width 49 height 24
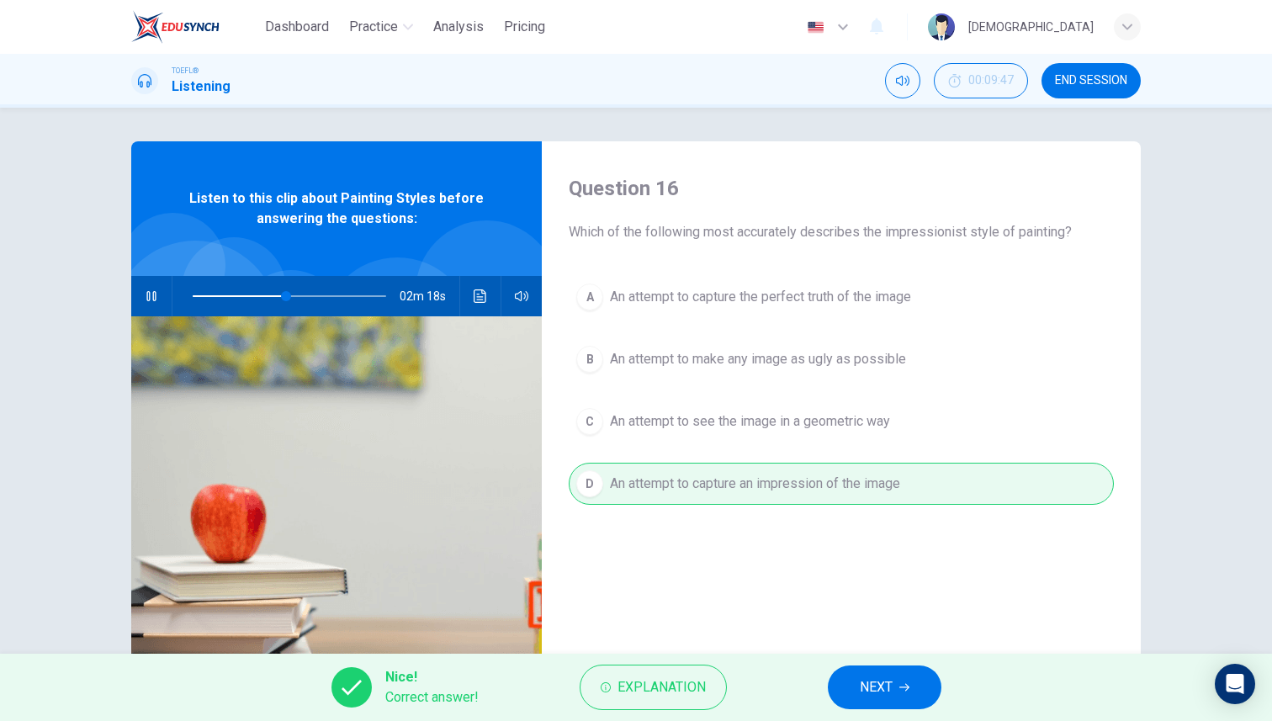
click at [893, 697] on button "NEXT" at bounding box center [885, 687] width 114 height 44
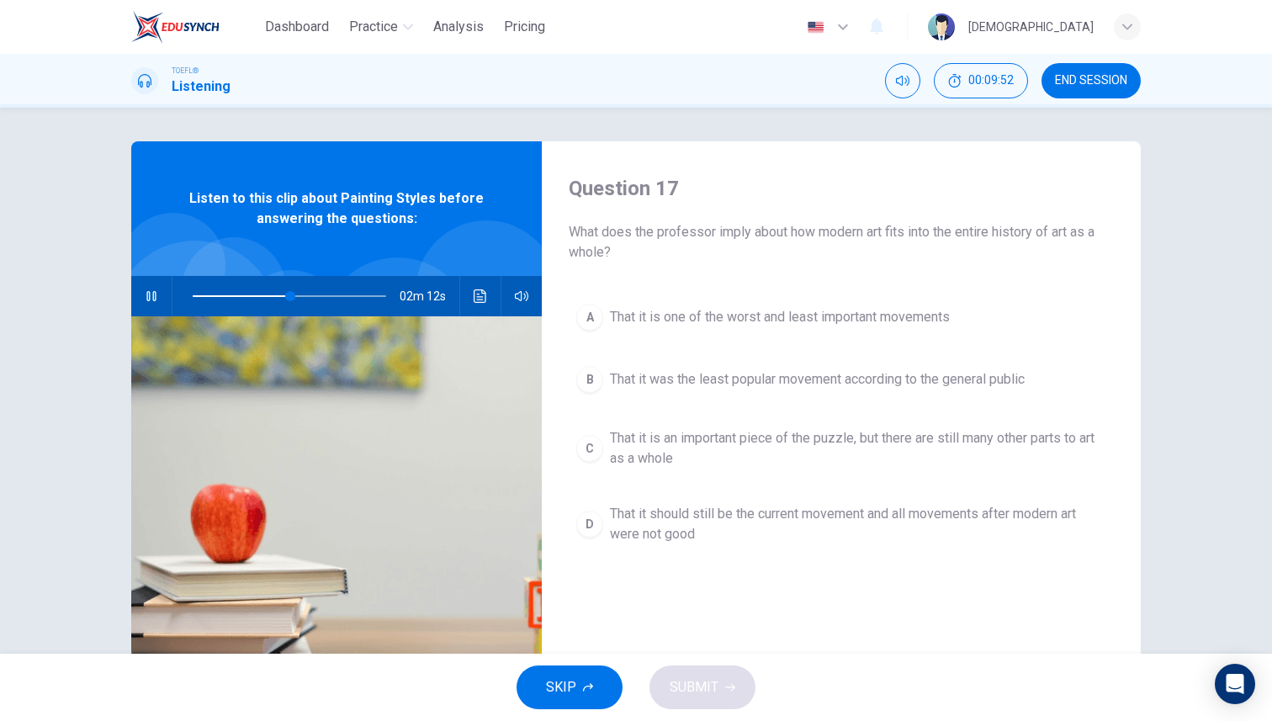
drag, startPoint x: 652, startPoint y: 237, endPoint x: 887, endPoint y: 231, distance: 235.6
click at [887, 231] on span "What does the professor imply about how modern art fits into the entire history…" at bounding box center [841, 242] width 545 height 40
drag, startPoint x: 787, startPoint y: 242, endPoint x: 984, endPoint y: 243, distance: 196.8
click at [987, 243] on span "What does the professor imply about how modern art fits into the entire history…" at bounding box center [841, 242] width 545 height 40
click at [995, 373] on span "That it was the least popular movement according to the general public" at bounding box center [817, 379] width 415 height 20
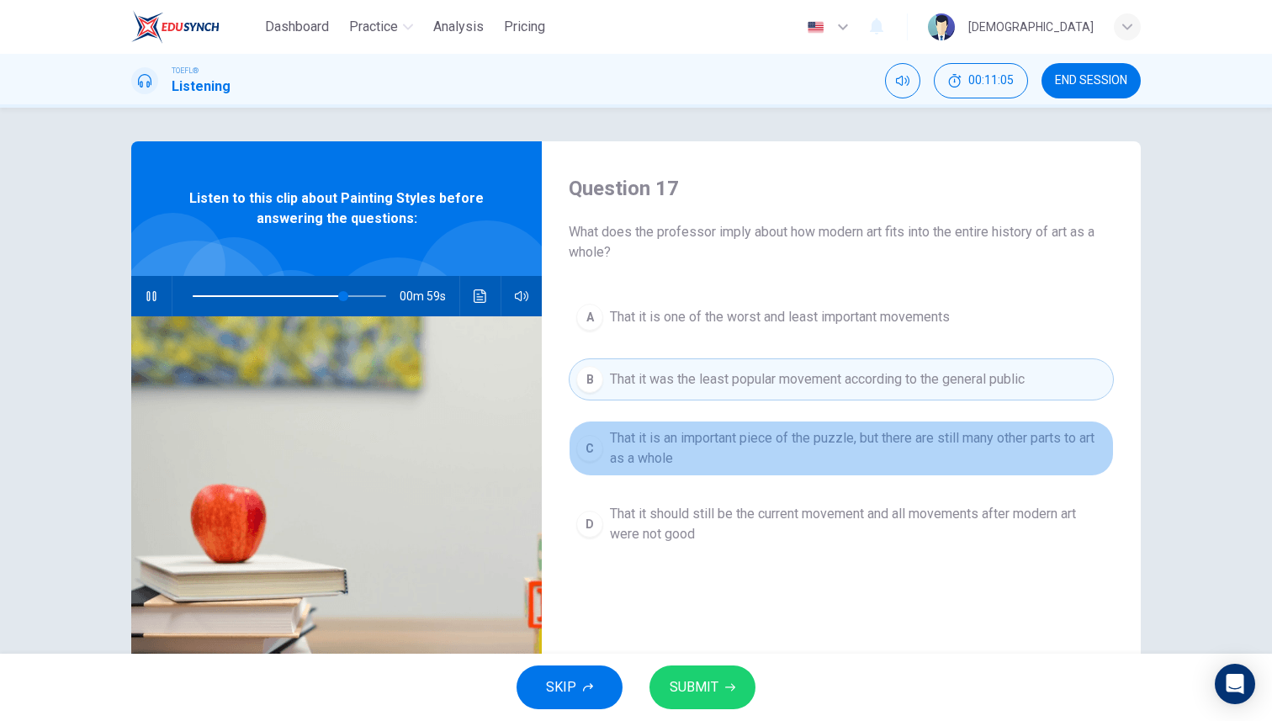
click at [979, 442] on span "That it is an important piece of the puzzle, but there are still many other par…" at bounding box center [858, 448] width 496 height 40
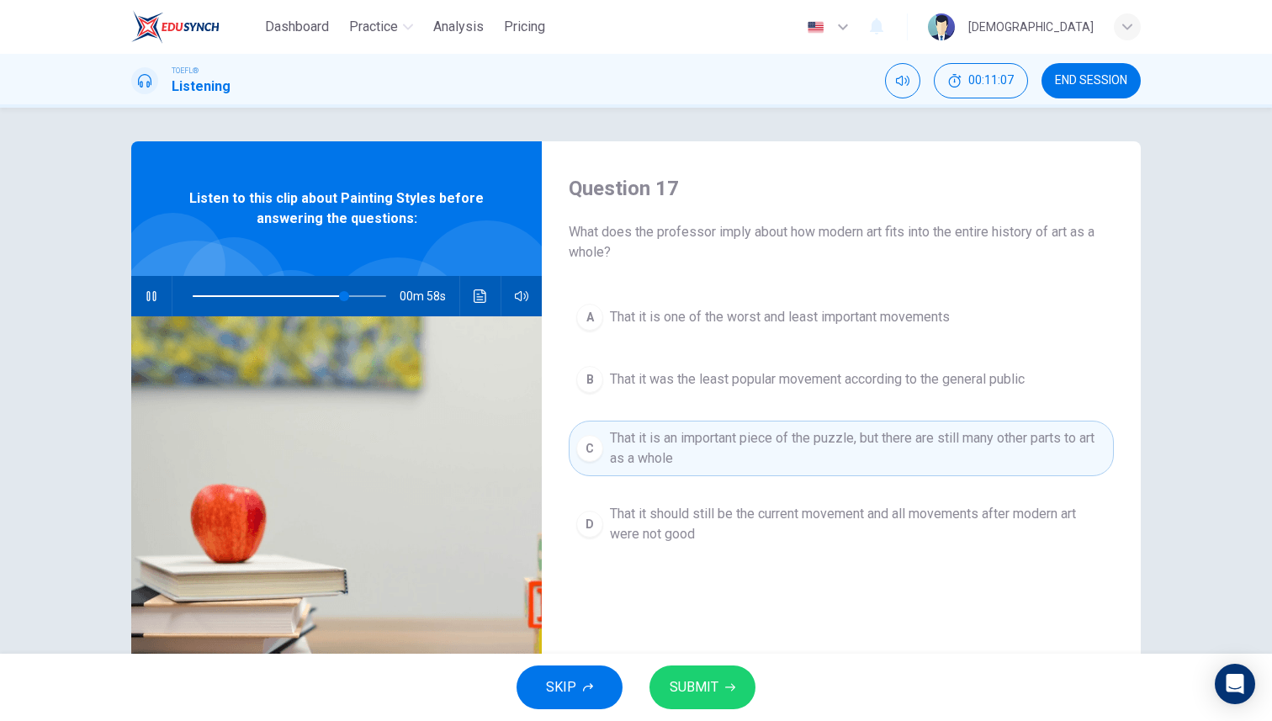
click at [958, 389] on button "B That it was the least popular movement according to the general public" at bounding box center [841, 379] width 545 height 42
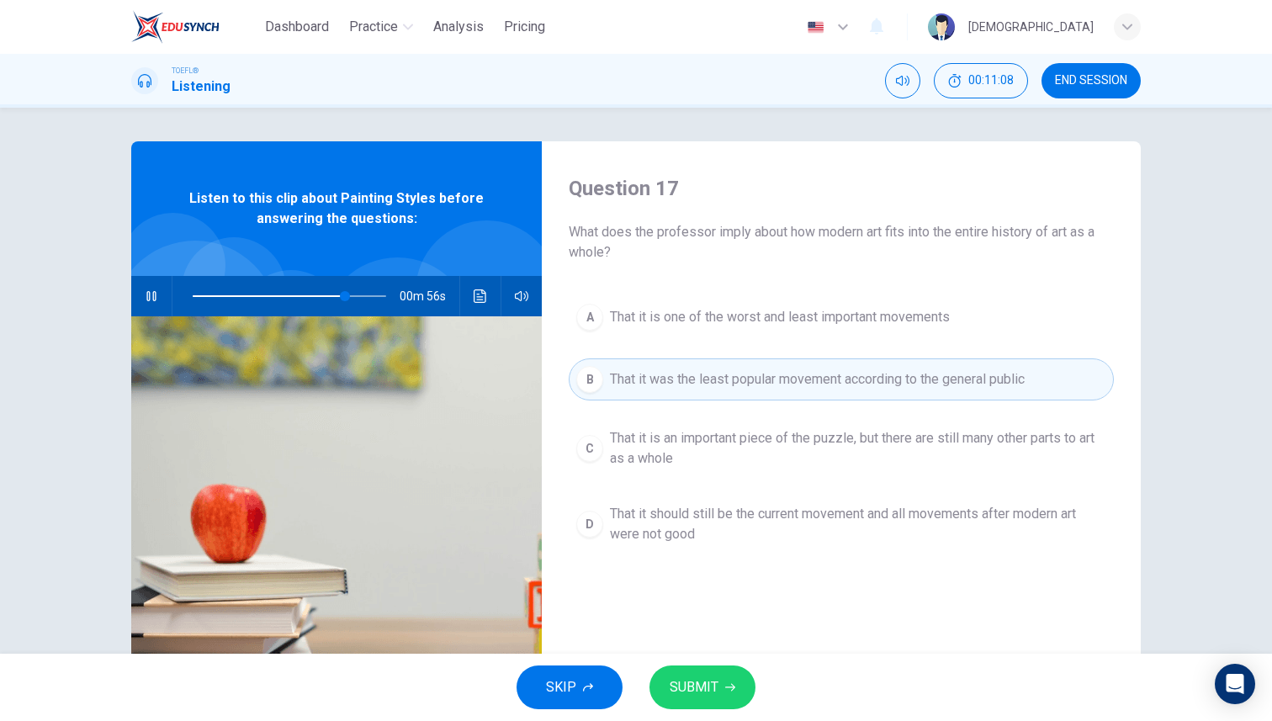
click at [709, 685] on span "SUBMIT" at bounding box center [694, 687] width 49 height 24
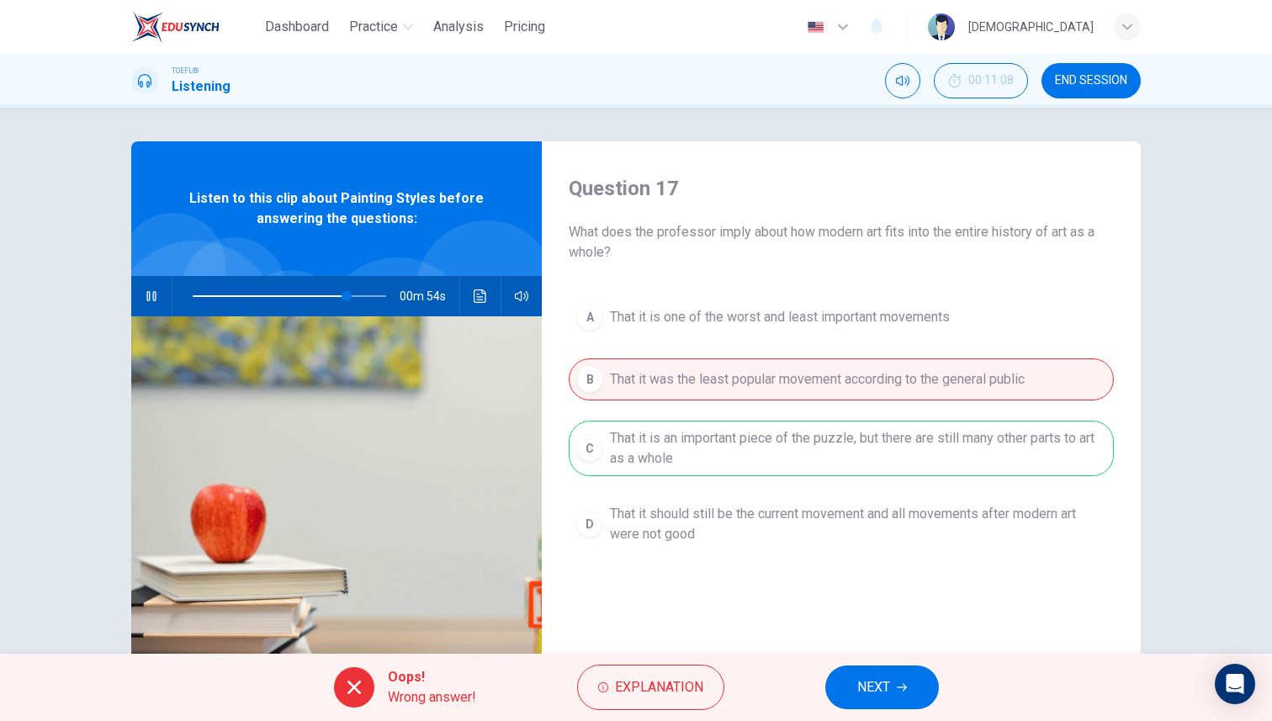
click at [871, 685] on span "NEXT" at bounding box center [873, 687] width 33 height 24
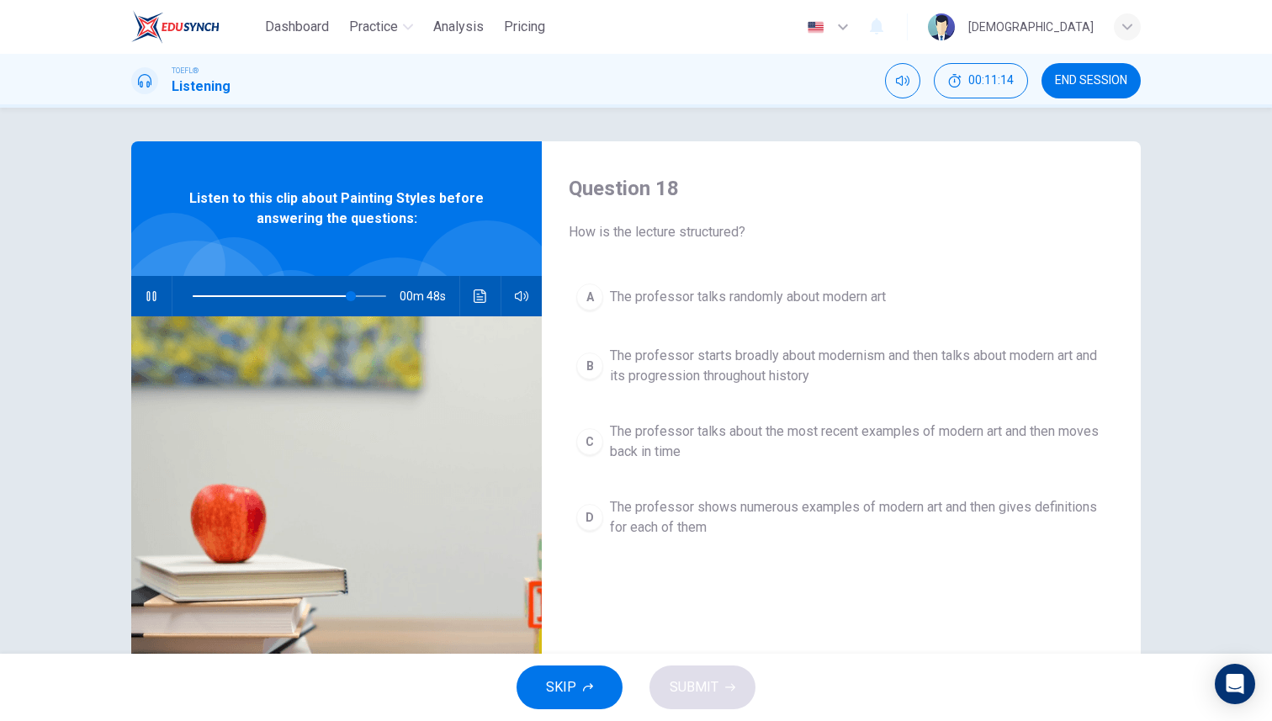
click at [796, 380] on span "The professor starts broadly about modernism and then talks about modern art an…" at bounding box center [858, 366] width 496 height 40
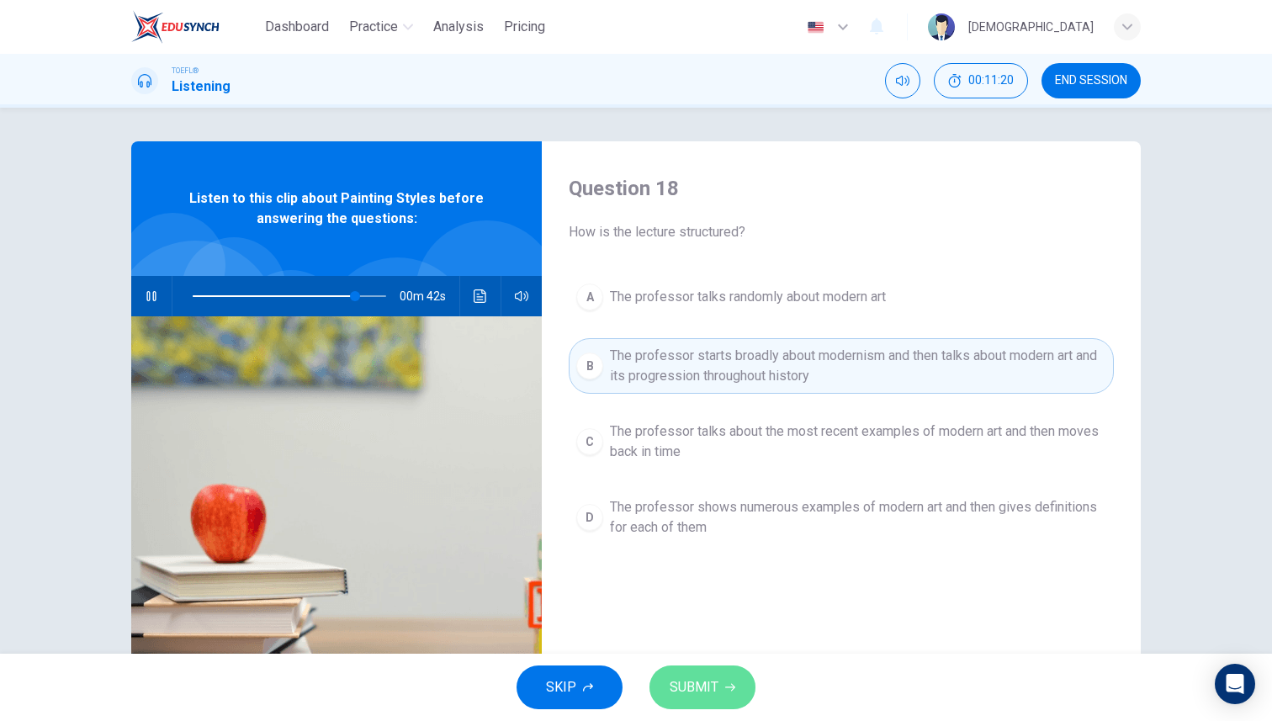
click at [739, 681] on button "SUBMIT" at bounding box center [702, 687] width 106 height 44
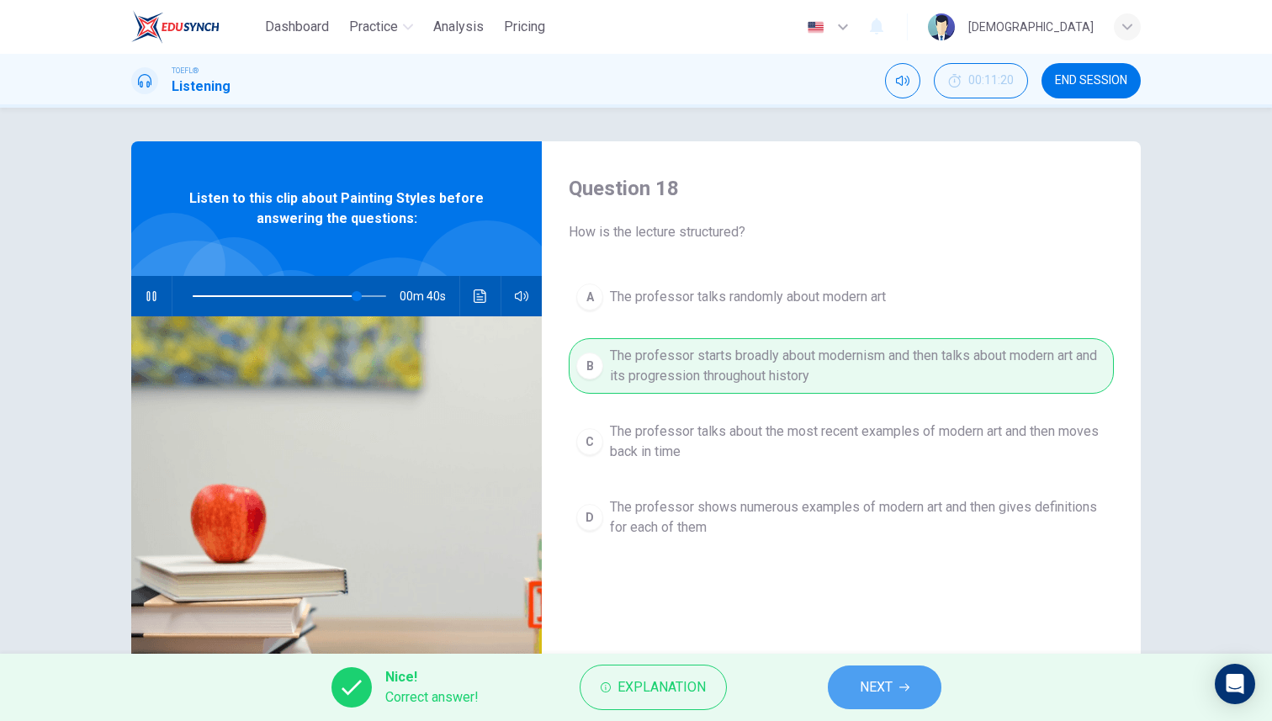
click at [894, 684] on button "NEXT" at bounding box center [885, 687] width 114 height 44
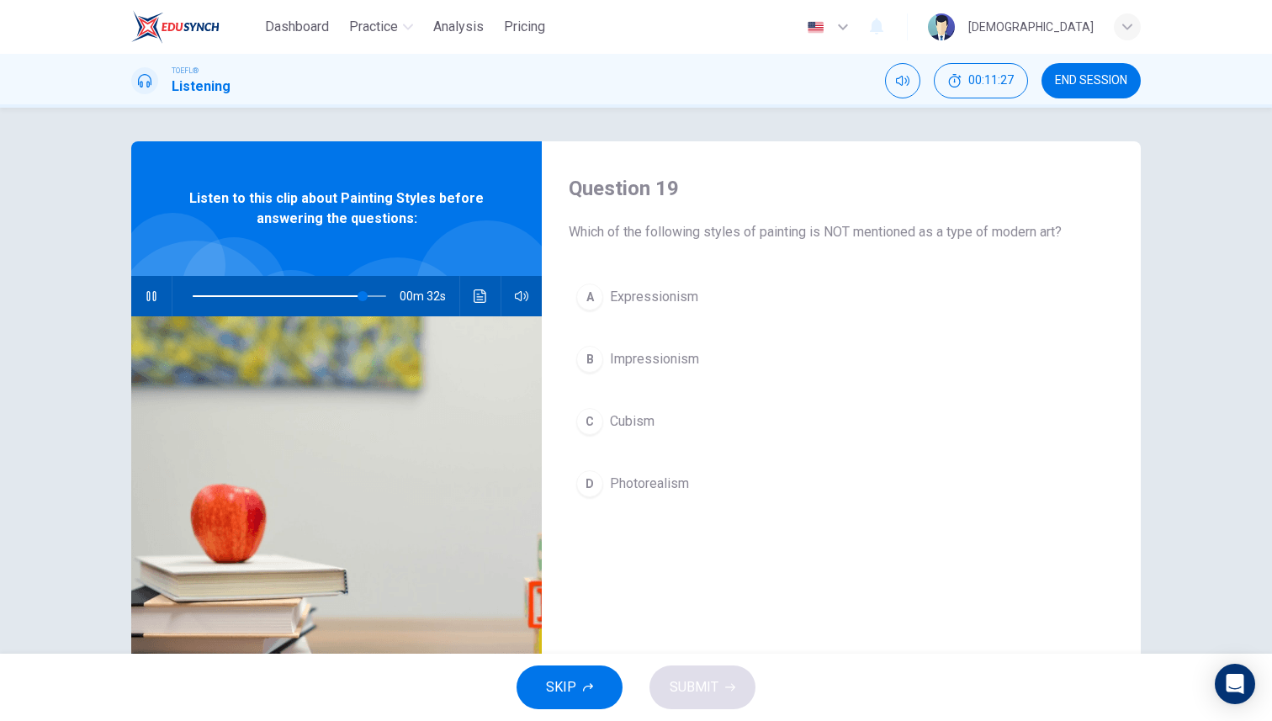
click at [684, 479] on span "Photorealism" at bounding box center [649, 484] width 79 height 20
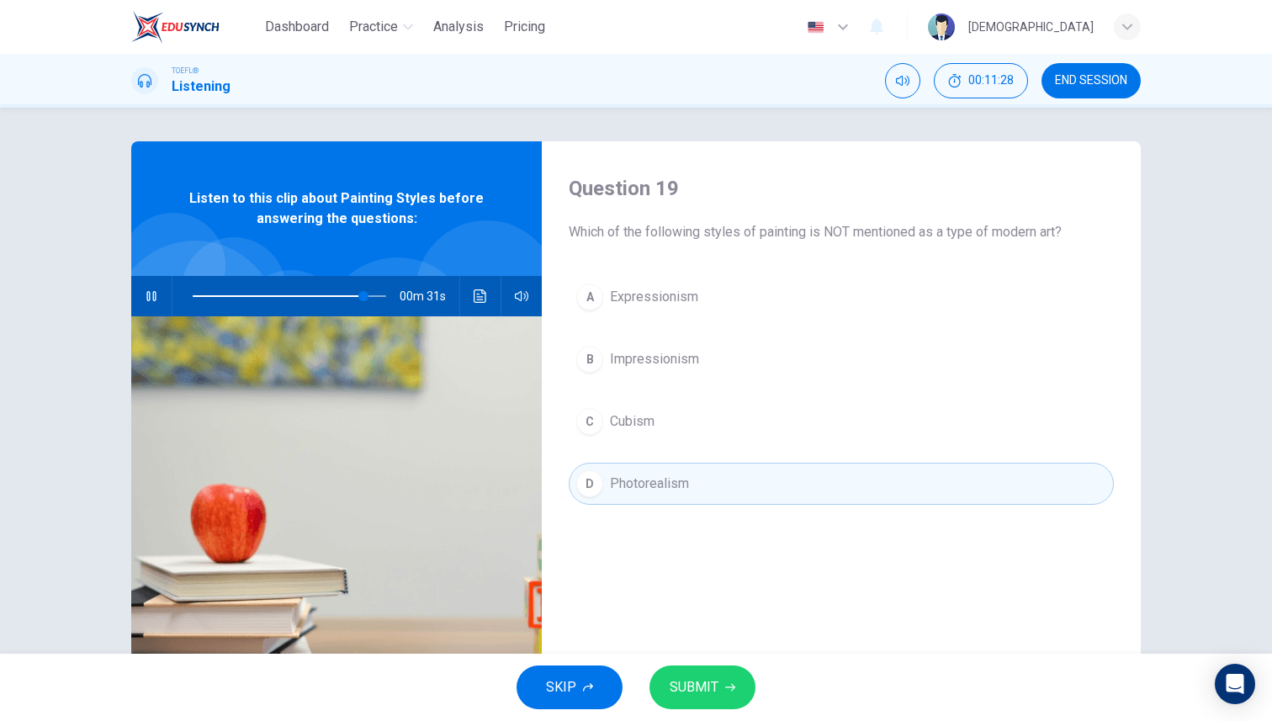
click at [712, 684] on span "SUBMIT" at bounding box center [694, 687] width 49 height 24
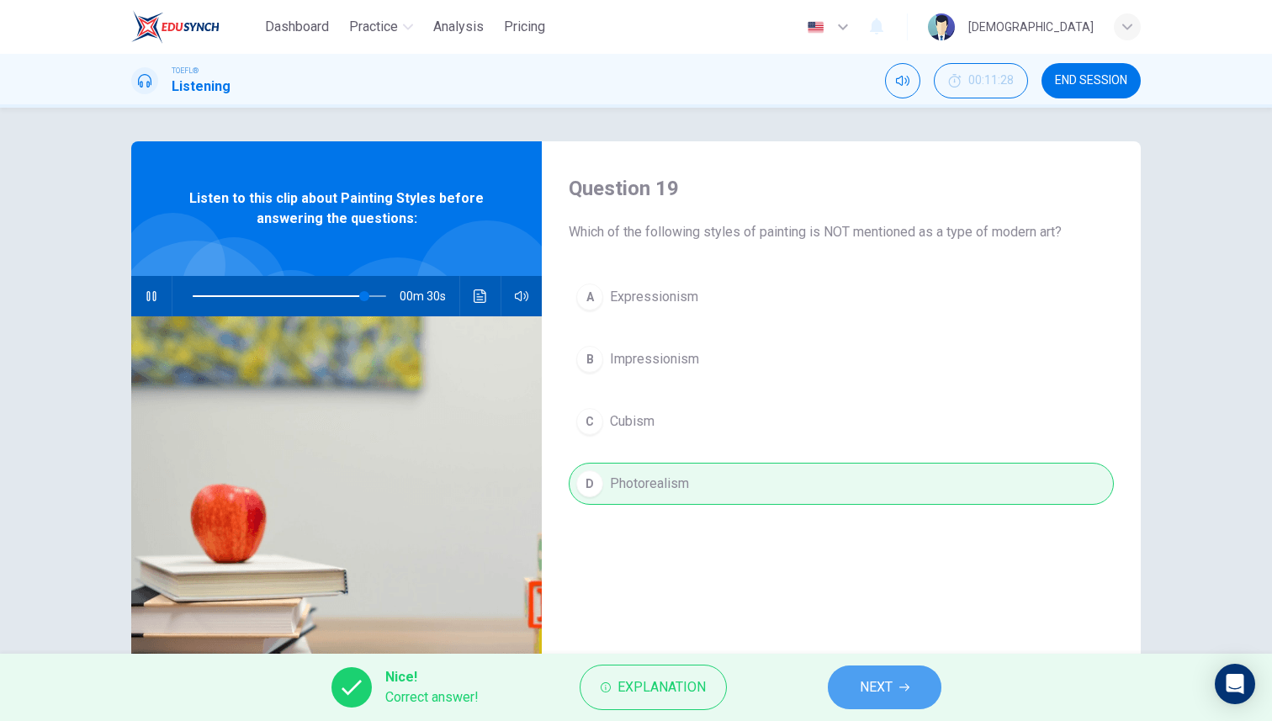
click at [916, 681] on button "NEXT" at bounding box center [885, 687] width 114 height 44
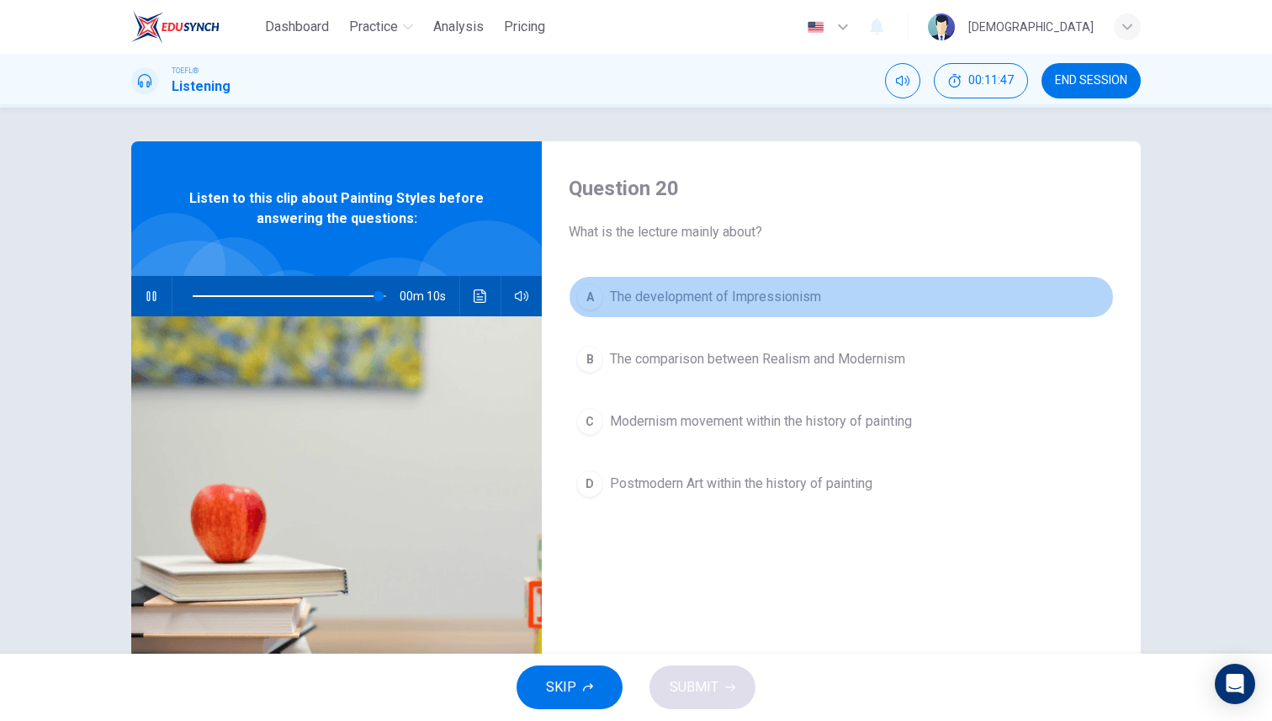
click at [688, 286] on button "A The development of Impressionism" at bounding box center [841, 297] width 545 height 42
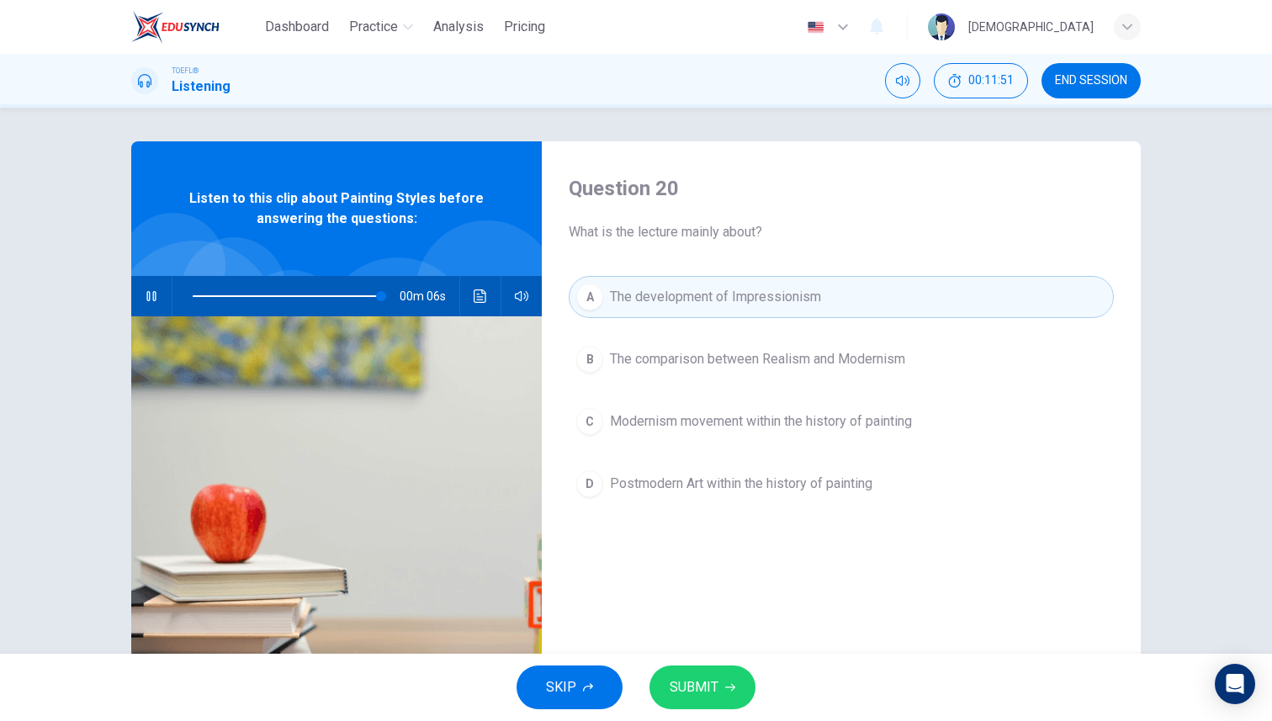
click at [714, 429] on span "Modernism movement within the history of painting" at bounding box center [761, 421] width 302 height 20
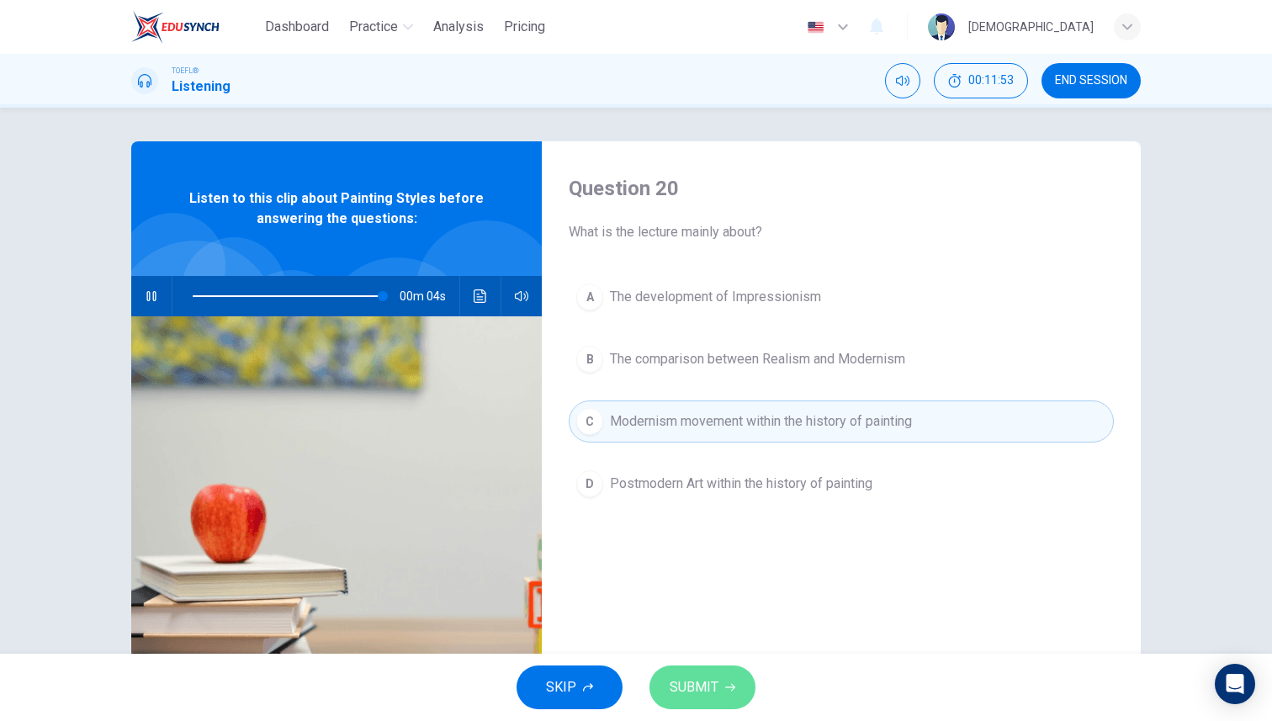
click at [726, 677] on button "SUBMIT" at bounding box center [702, 687] width 106 height 44
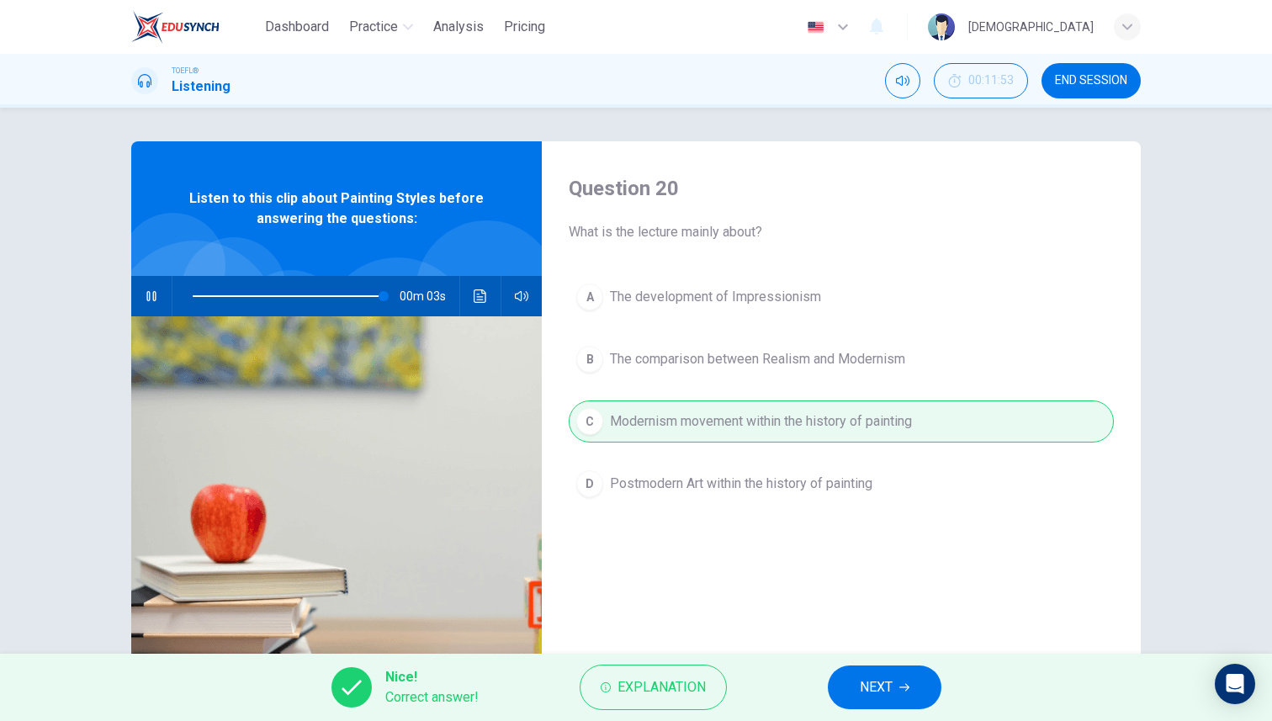
type input "99"
click at [876, 686] on span "NEXT" at bounding box center [876, 687] width 33 height 24
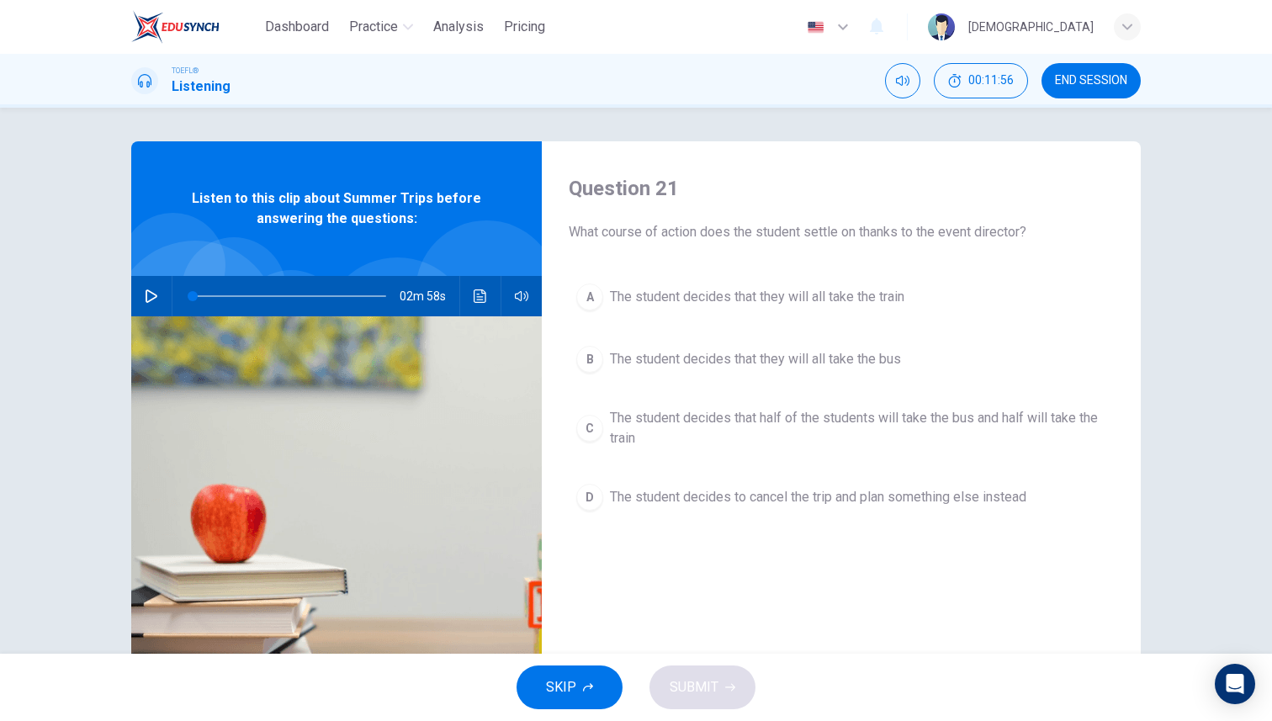
click at [146, 301] on icon "button" at bounding box center [152, 295] width 12 height 13
click at [680, 222] on span "What course of action does the student settle on thanks to the event director?" at bounding box center [841, 232] width 545 height 20
click at [736, 274] on div "Question 21 What course of action does the student settle on thanks to the even…" at bounding box center [841, 433] width 599 height 585
click at [736, 294] on span "The student decides that they will all take the train" at bounding box center [757, 297] width 294 height 20
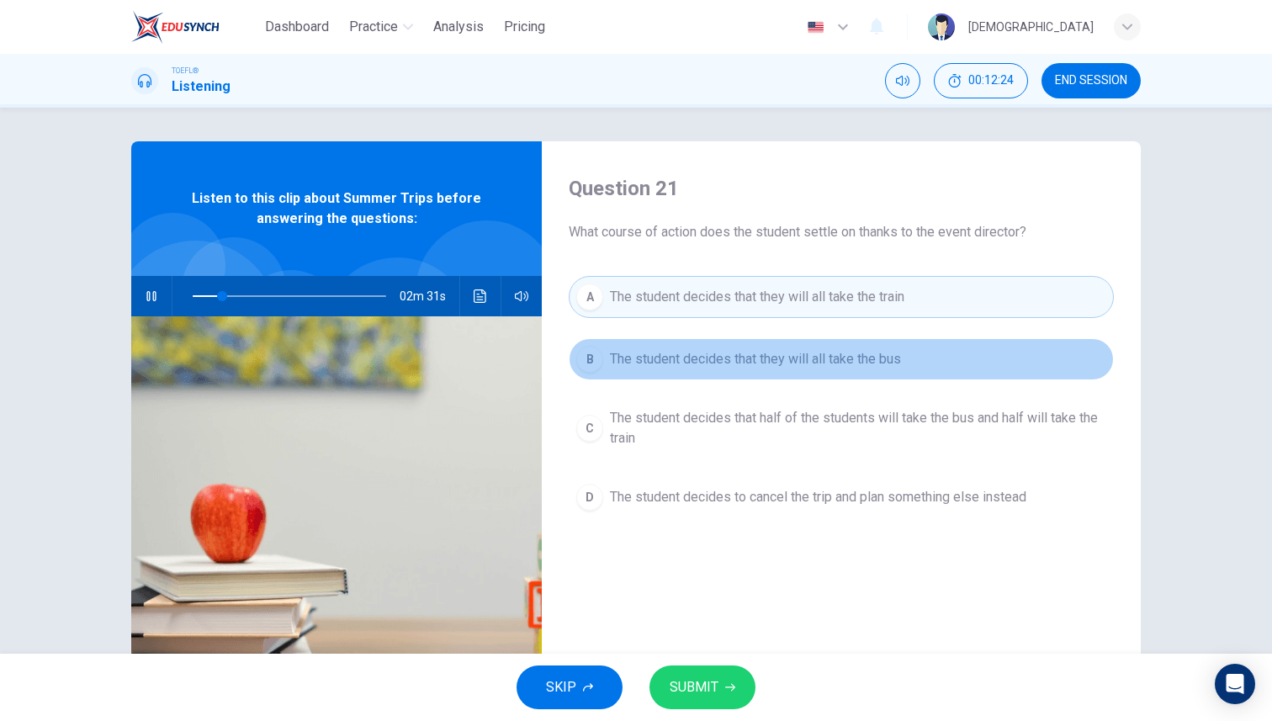
click at [767, 363] on span "The student decides that they will all take the bus" at bounding box center [755, 359] width 291 height 20
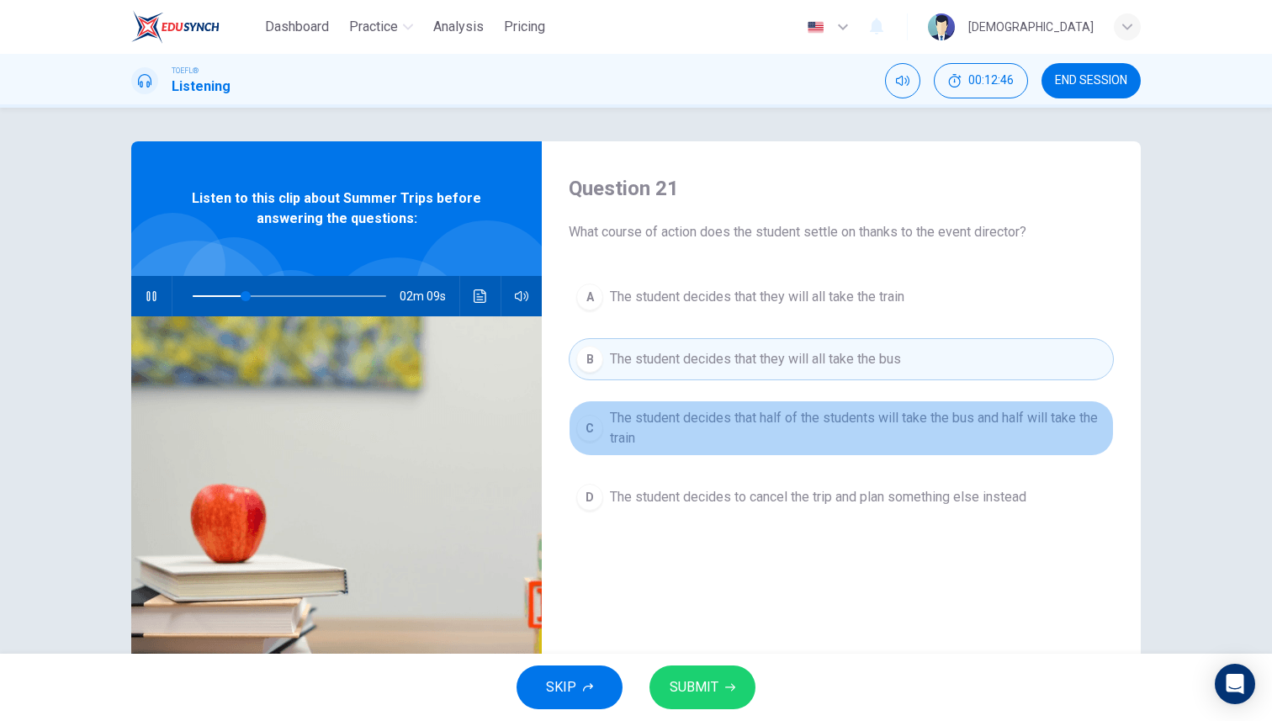
click at [778, 430] on span "The student decides that half of the students will take the bus and half will t…" at bounding box center [858, 428] width 496 height 40
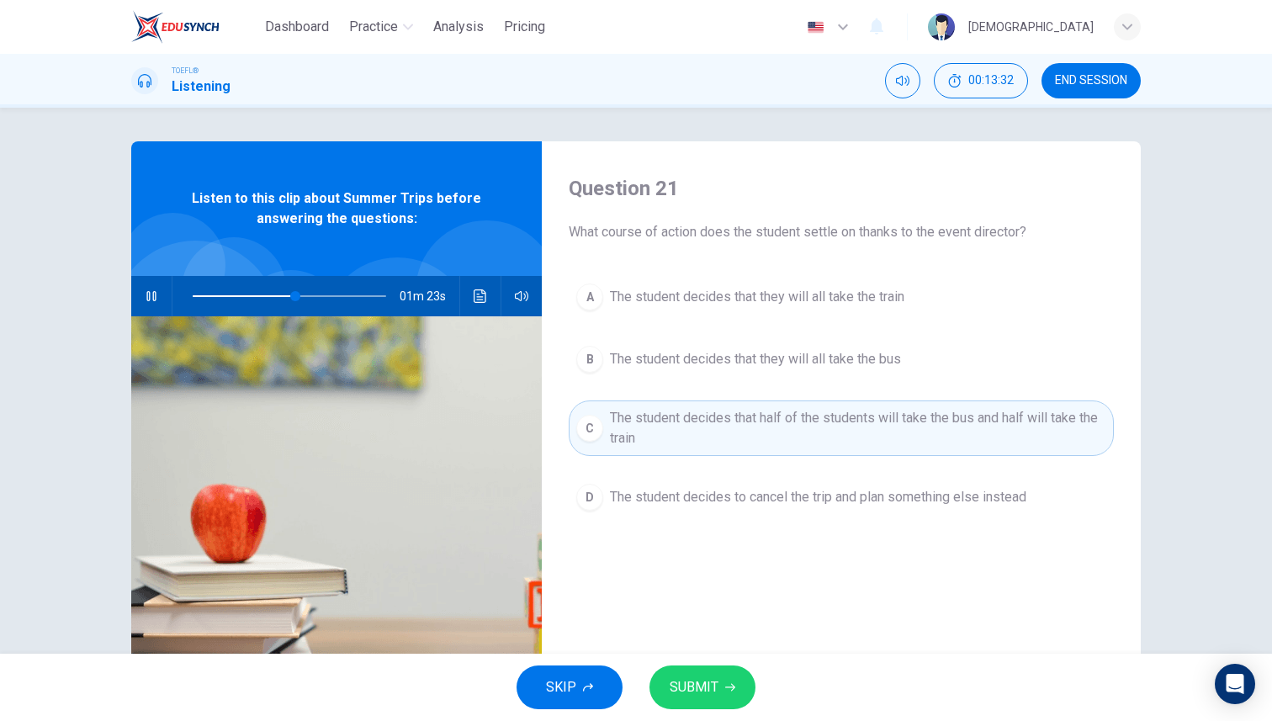
click at [831, 293] on span "The student decides that they will all take the train" at bounding box center [757, 297] width 294 height 20
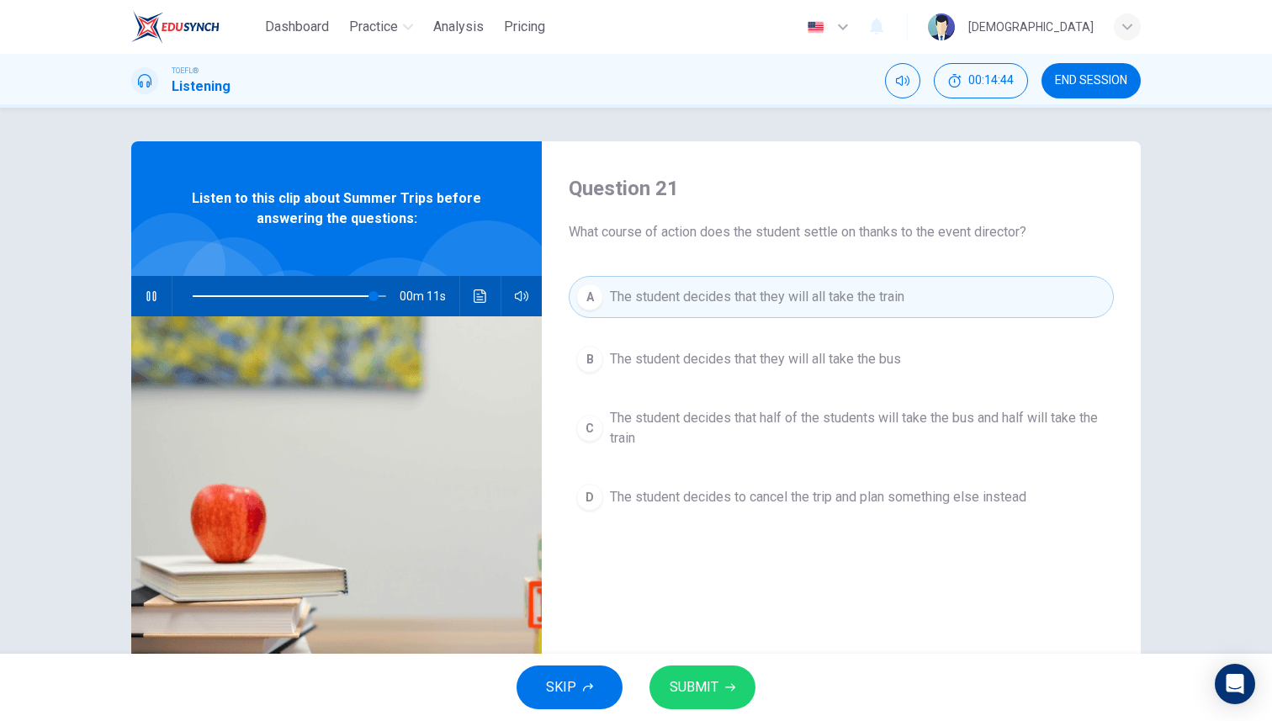
click at [721, 416] on span "The student decides that half of the students will take the bus and half will t…" at bounding box center [858, 428] width 496 height 40
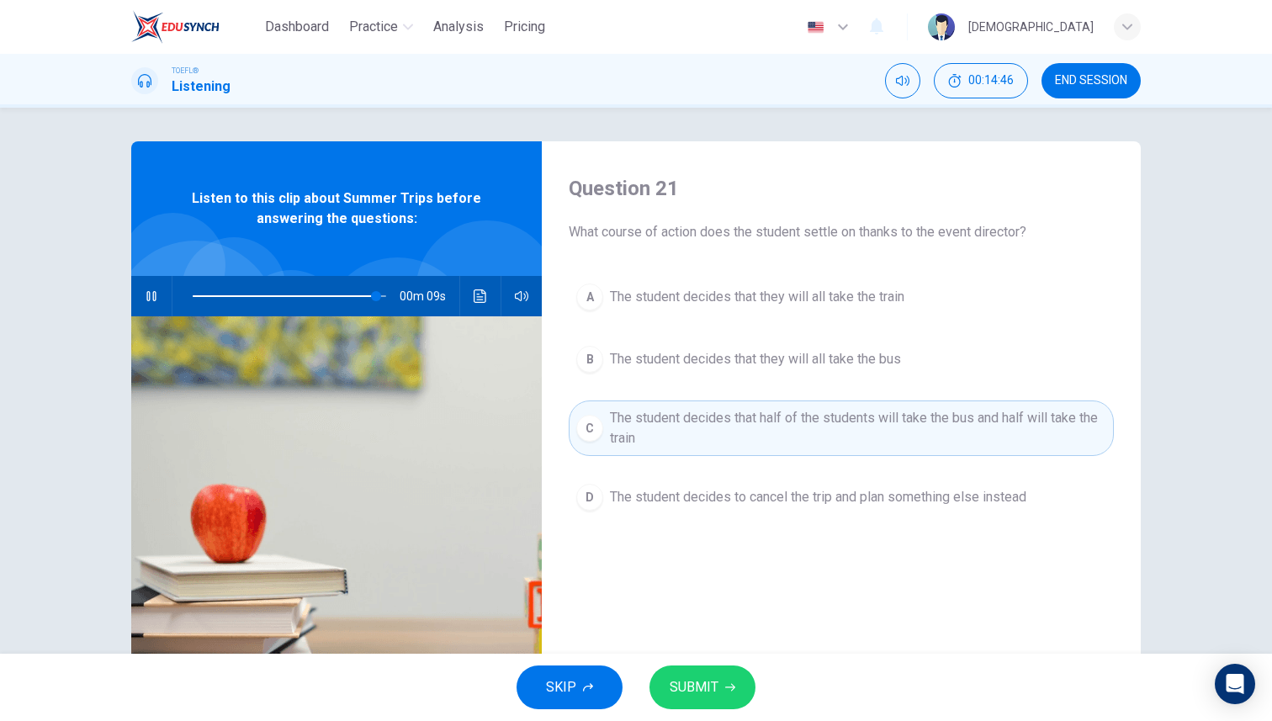
click at [712, 681] on span "SUBMIT" at bounding box center [694, 687] width 49 height 24
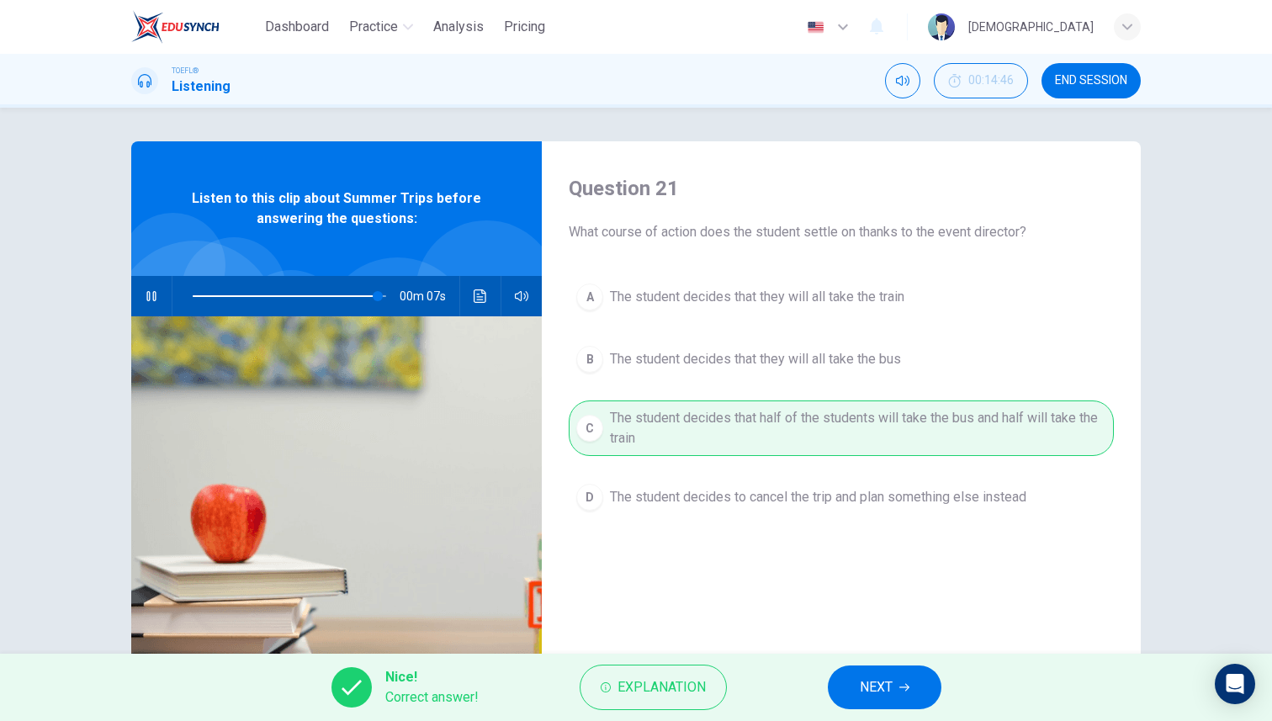
click at [911, 716] on div "Nice! Correct answer! Explanation NEXT" at bounding box center [636, 687] width 1272 height 67
click at [898, 702] on button "NEXT" at bounding box center [885, 687] width 114 height 44
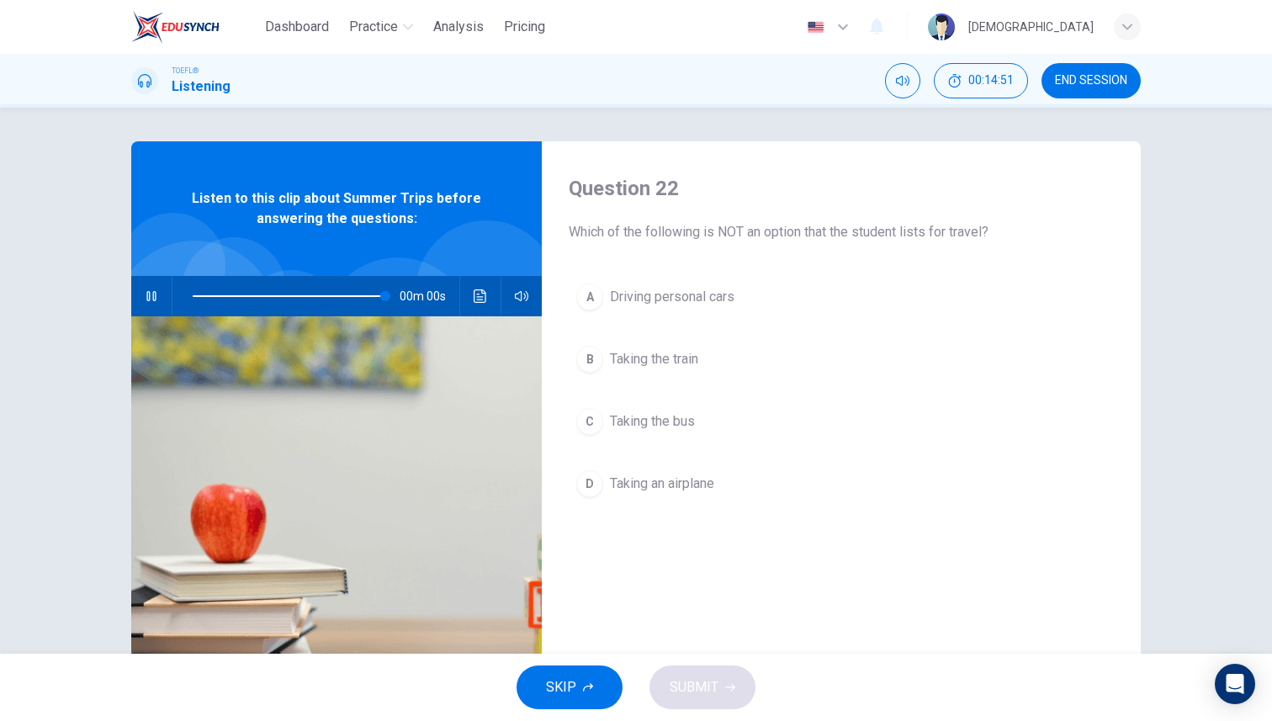
click at [716, 305] on span "Driving personal cars" at bounding box center [672, 297] width 124 height 20
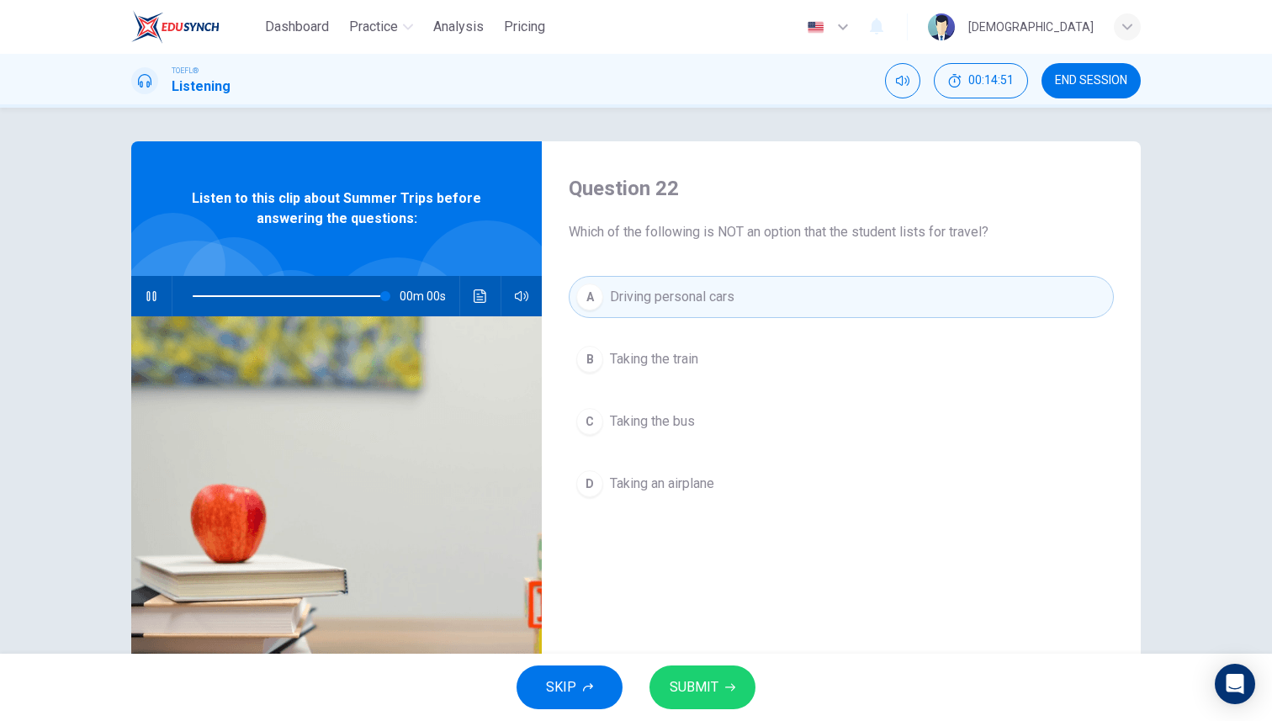
type input "0"
click at [732, 687] on icon "button" at bounding box center [730, 688] width 10 height 8
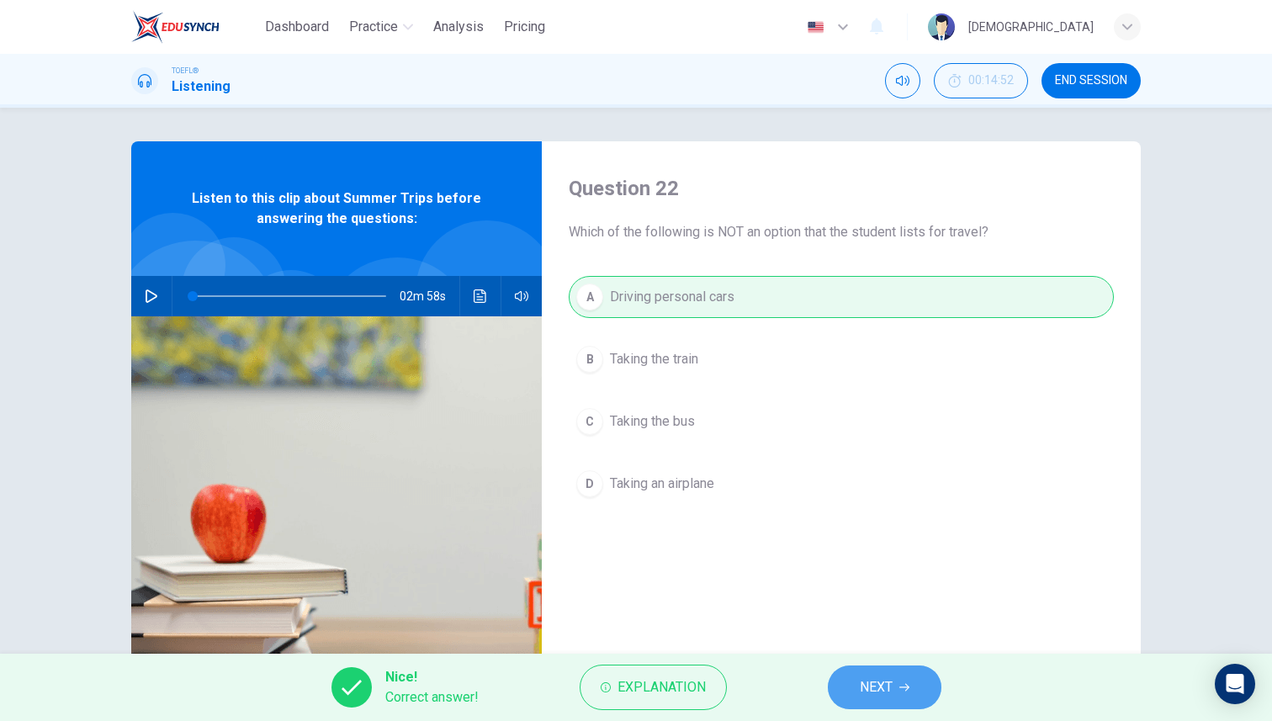
click at [922, 692] on button "NEXT" at bounding box center [885, 687] width 114 height 44
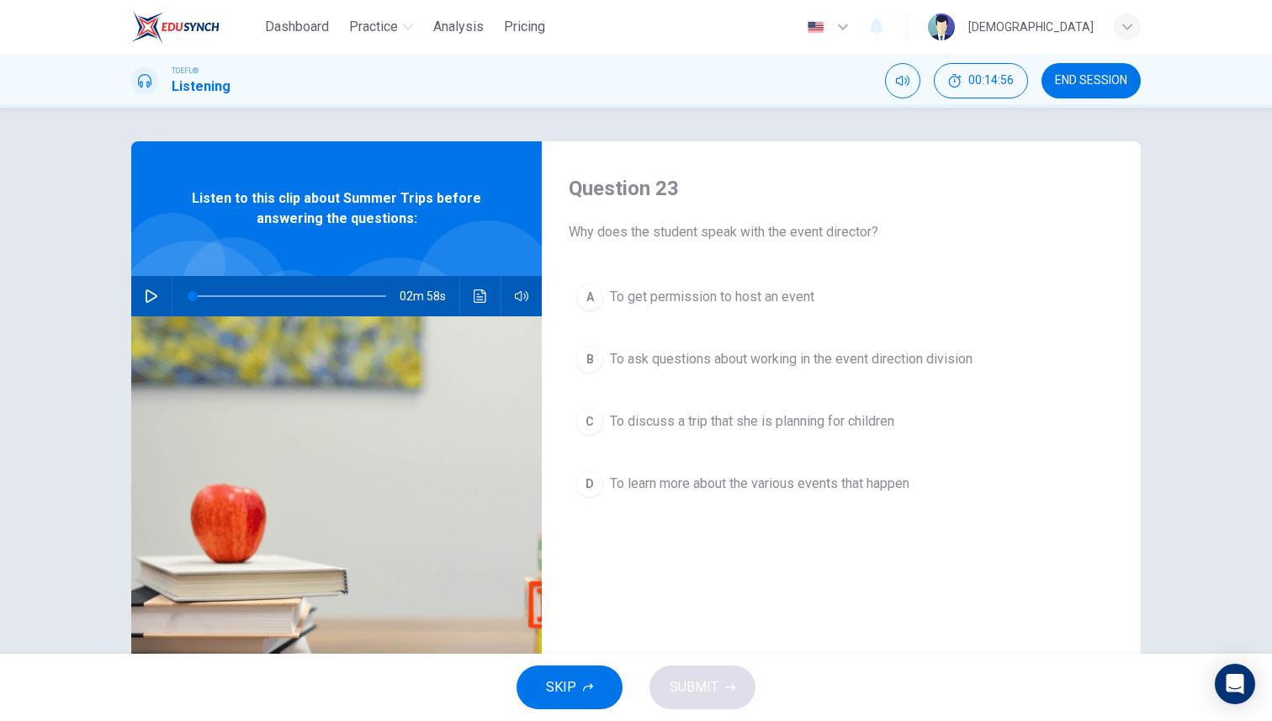
click at [719, 301] on span "To get permission to host an event" at bounding box center [712, 297] width 204 height 20
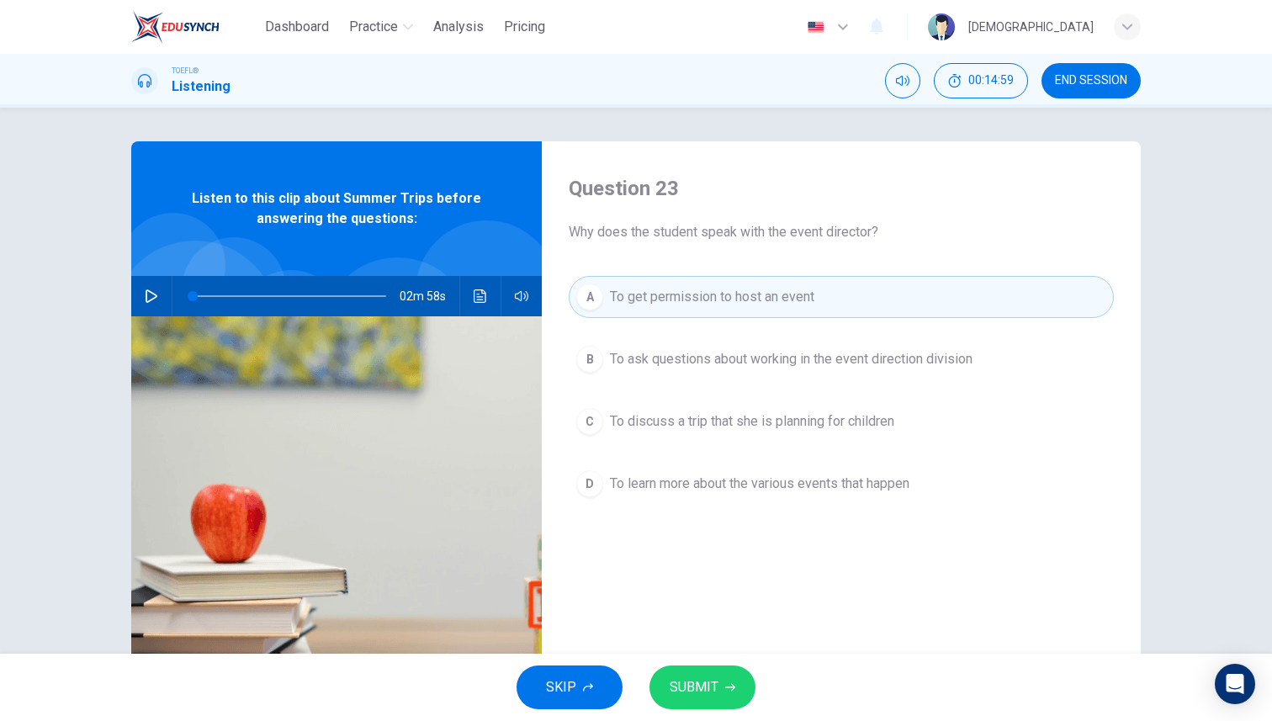
click at [738, 363] on span "To ask questions about working in the event direction division" at bounding box center [791, 359] width 363 height 20
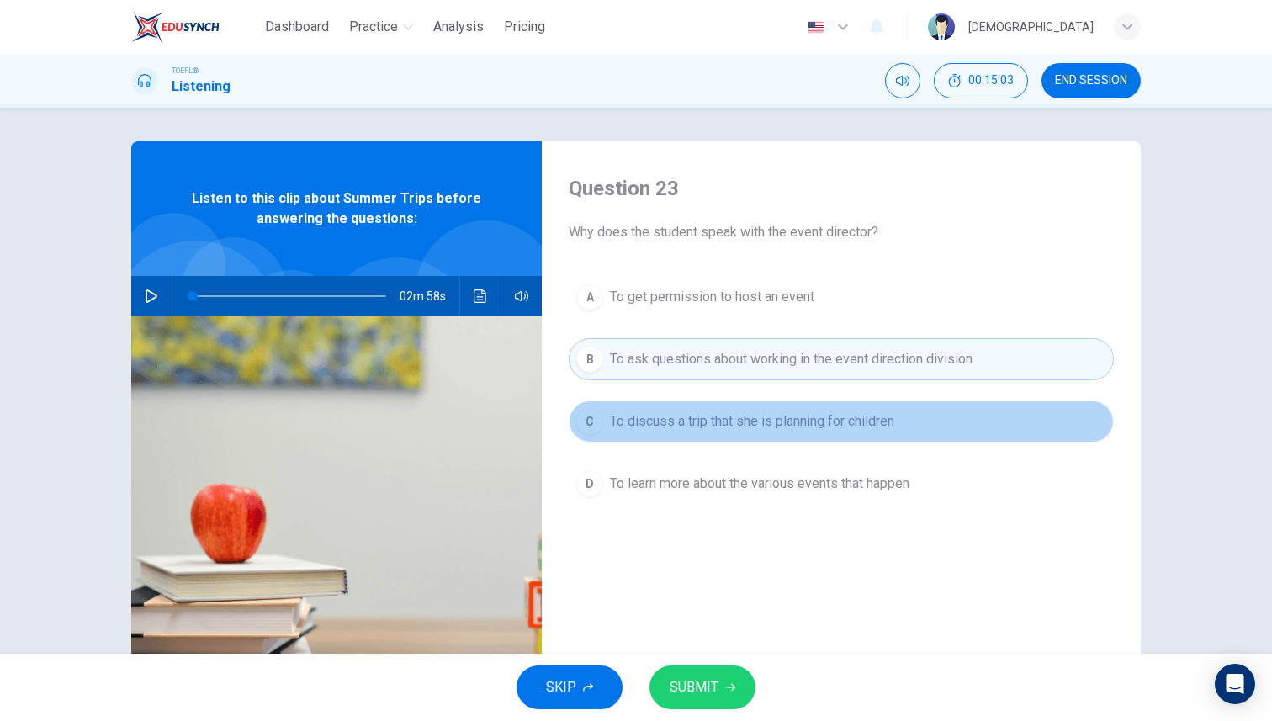
click at [733, 424] on span "To discuss a trip that she is planning for children" at bounding box center [752, 421] width 284 height 20
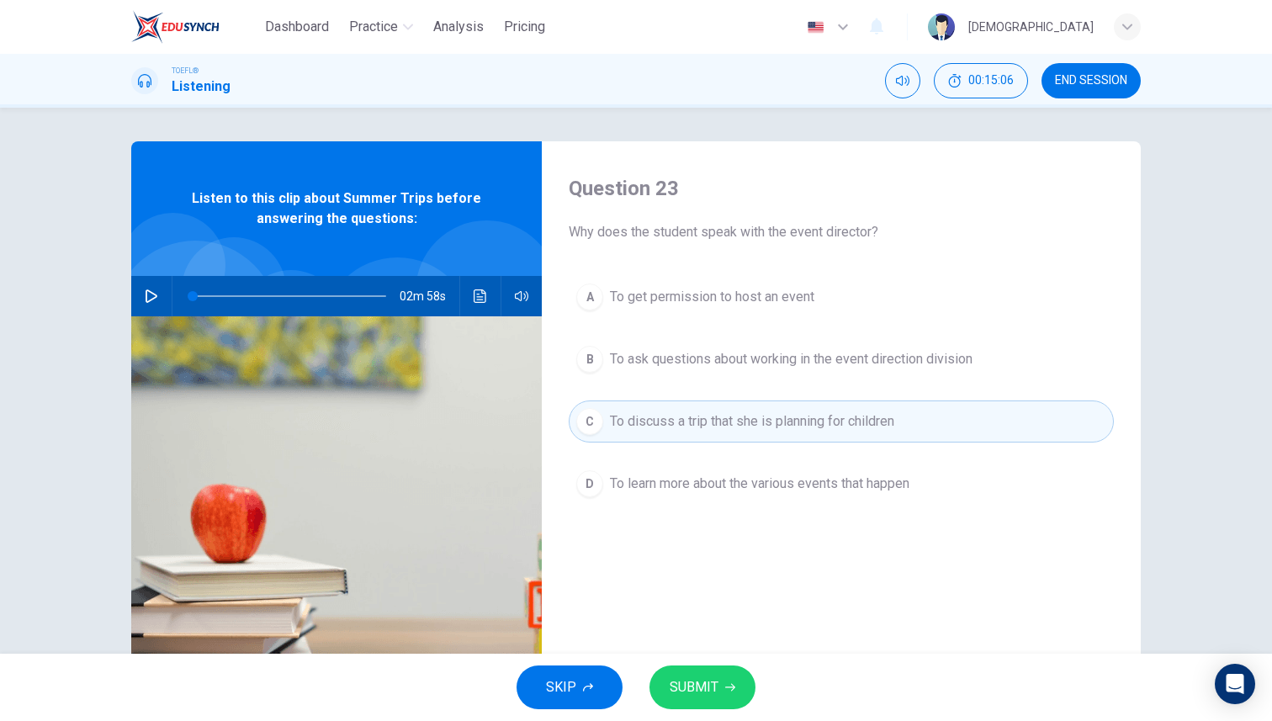
click at [741, 688] on button "SUBMIT" at bounding box center [702, 687] width 106 height 44
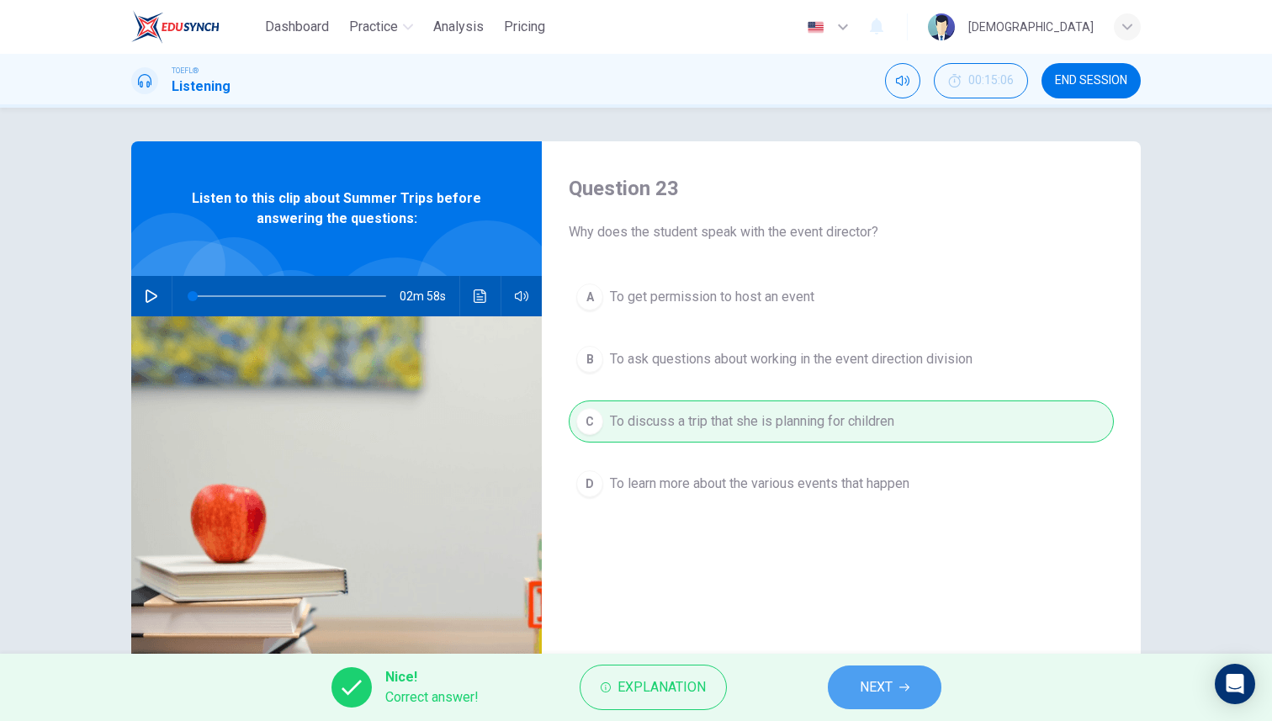
click at [875, 688] on span "NEXT" at bounding box center [876, 687] width 33 height 24
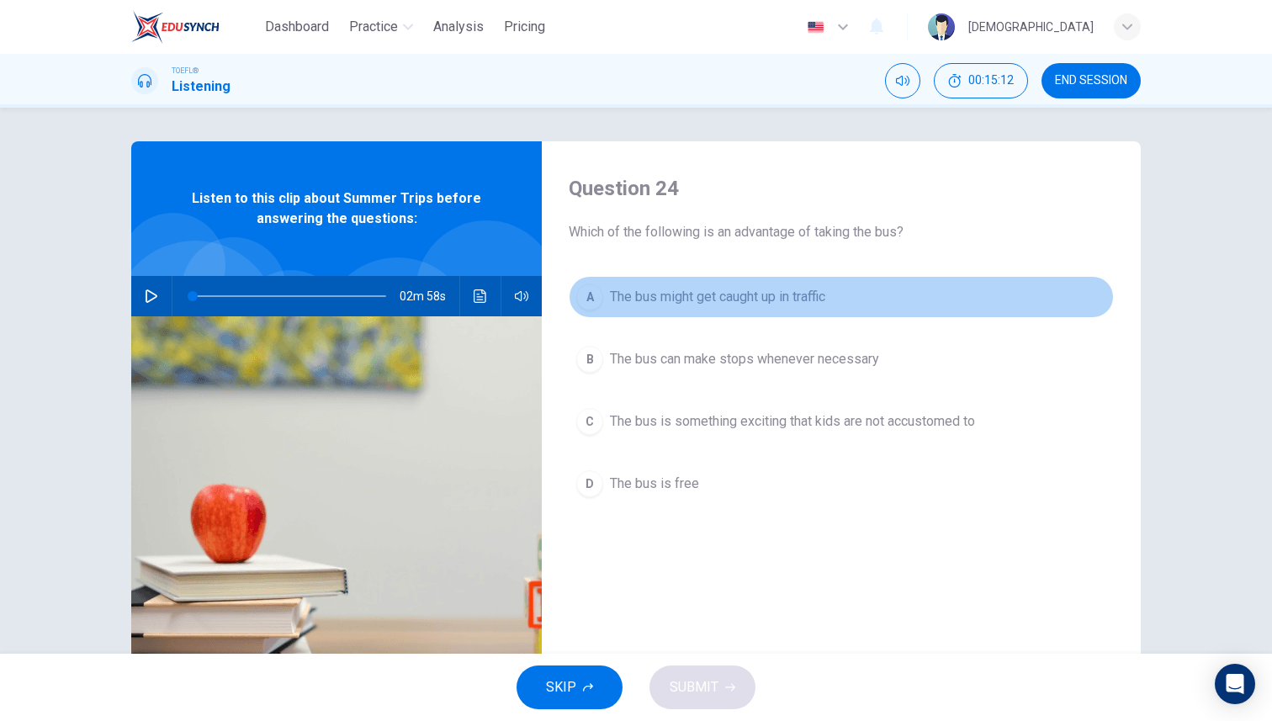
click at [732, 291] on span "The bus might get caught up in traffic" at bounding box center [717, 297] width 215 height 20
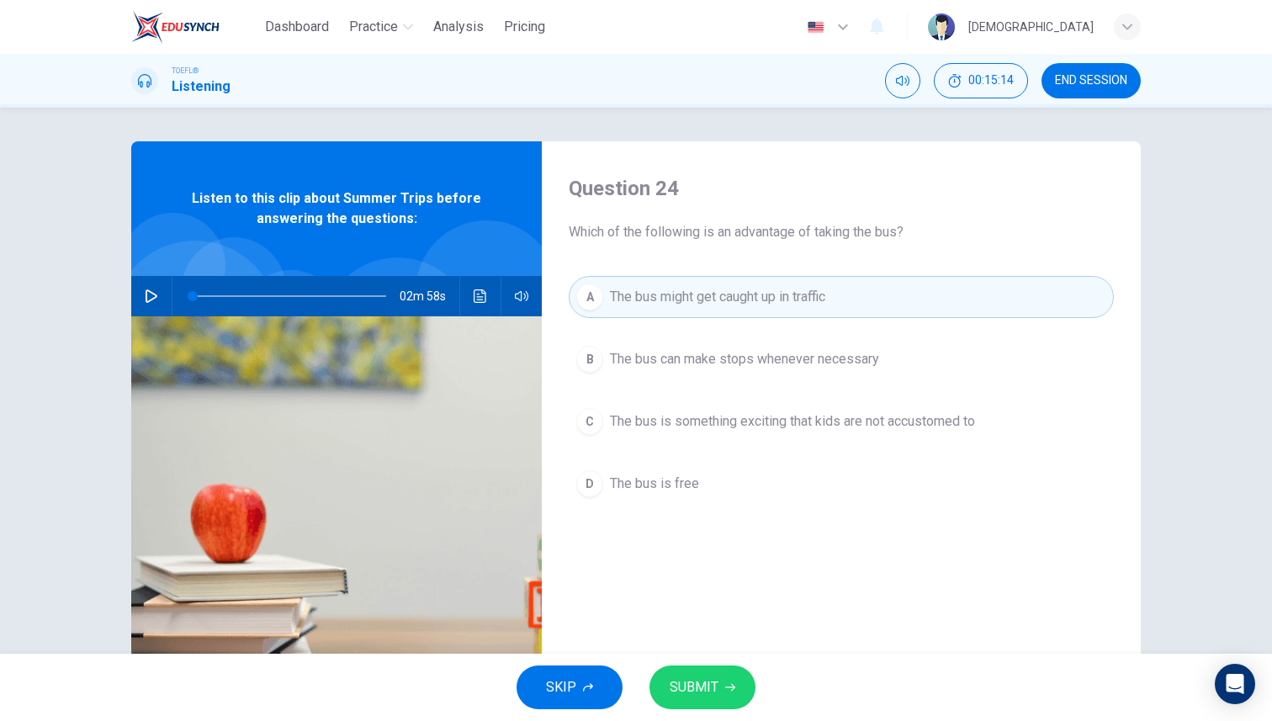
click at [741, 369] on button "B The bus can make stops whenever necessary" at bounding box center [841, 359] width 545 height 42
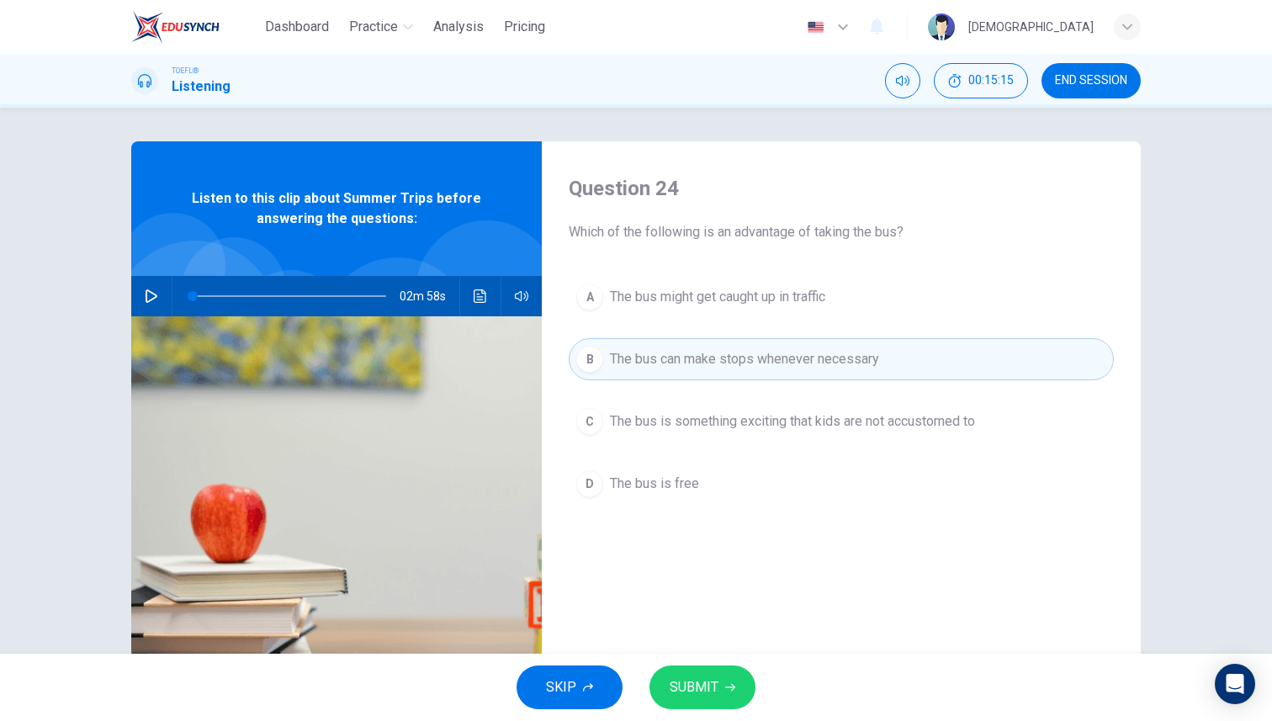
click at [741, 678] on button "SUBMIT" at bounding box center [702, 687] width 106 height 44
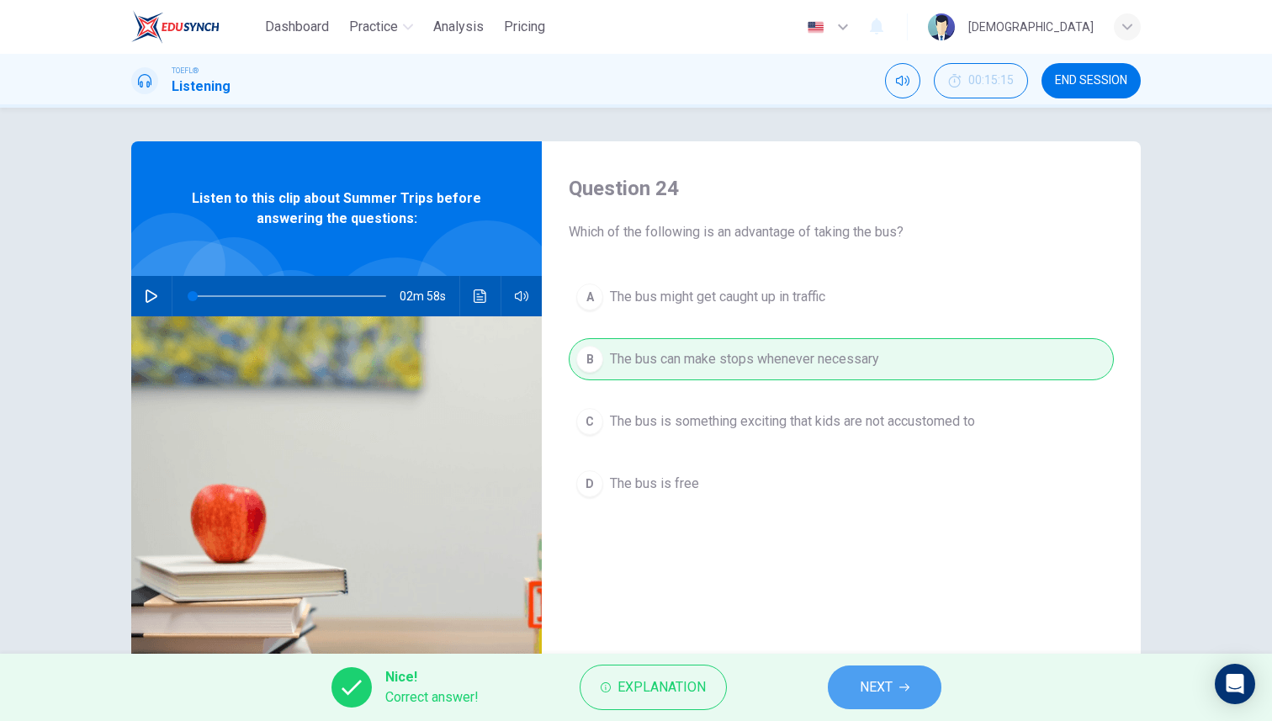
click at [897, 686] on button "NEXT" at bounding box center [885, 687] width 114 height 44
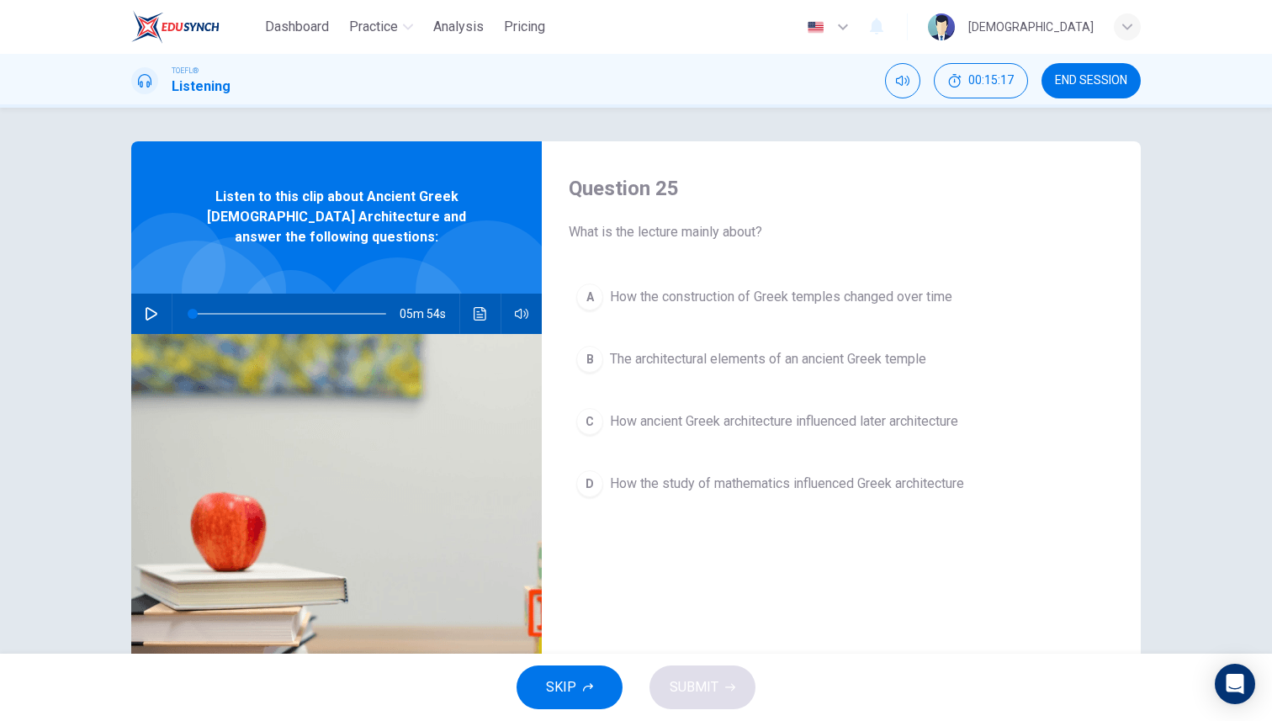
click at [161, 296] on button "button" at bounding box center [151, 314] width 27 height 40
click at [712, 314] on button "A How the construction of Greek temples changed over time" at bounding box center [841, 297] width 545 height 42
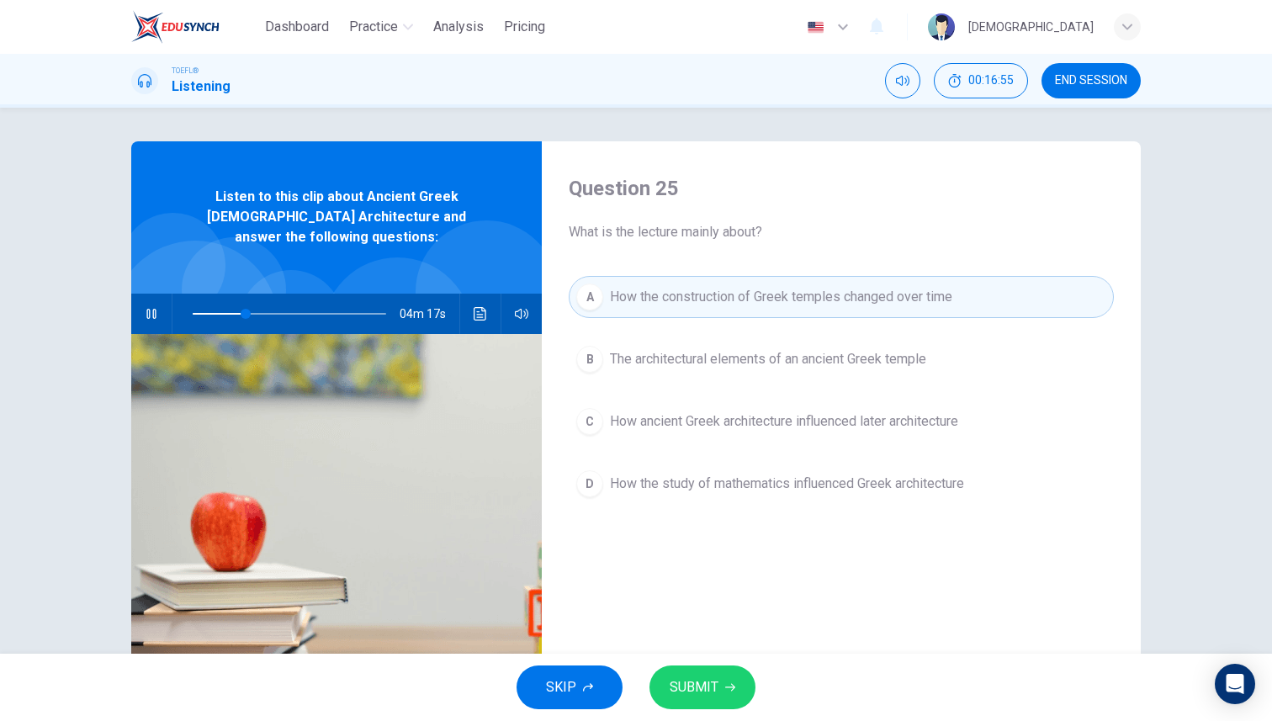
click at [721, 674] on button "SUBMIT" at bounding box center [702, 687] width 106 height 44
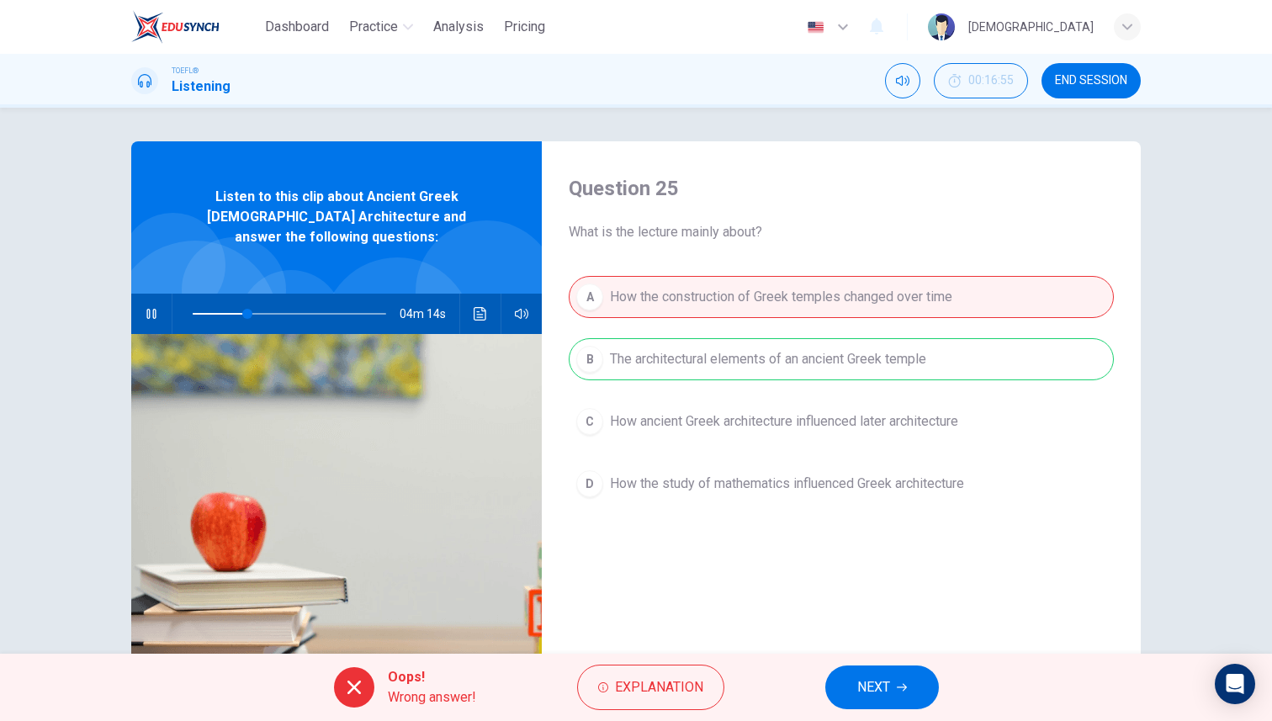
click at [872, 701] on button "NEXT" at bounding box center [882, 687] width 114 height 44
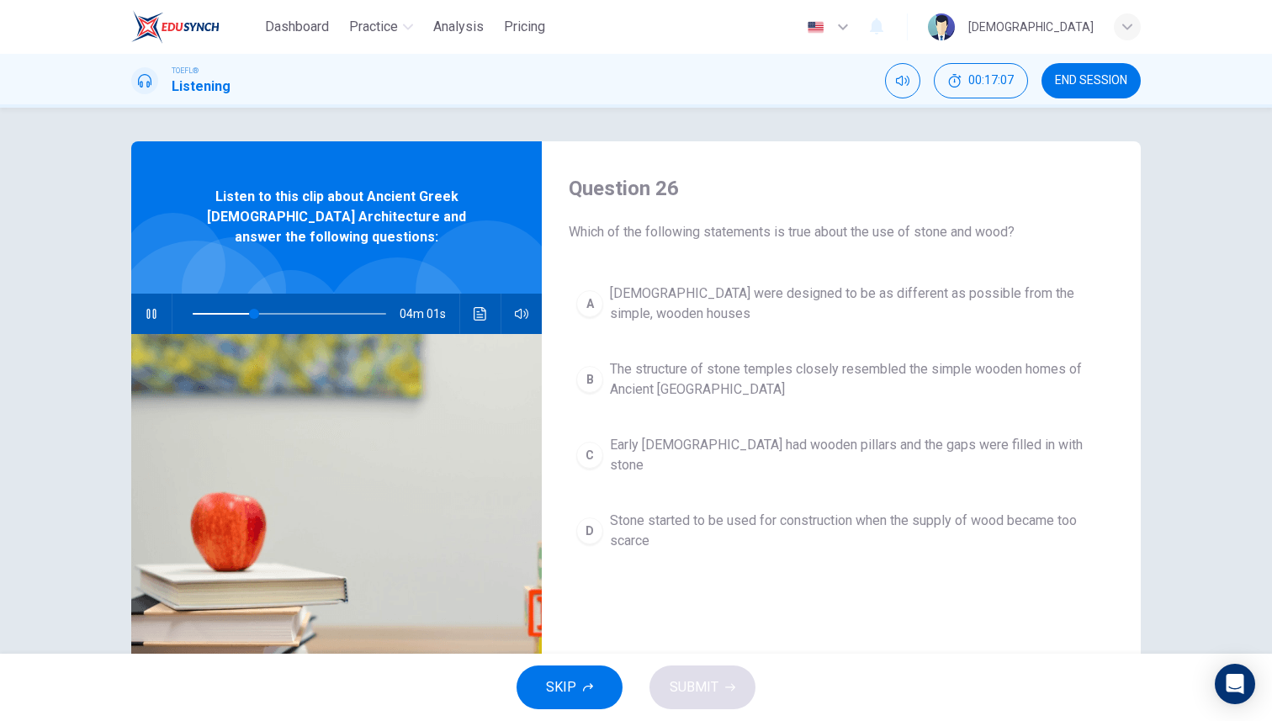
click at [733, 395] on span "The structure of stone temples closely resembled the simple wooden homes of Anc…" at bounding box center [858, 379] width 496 height 40
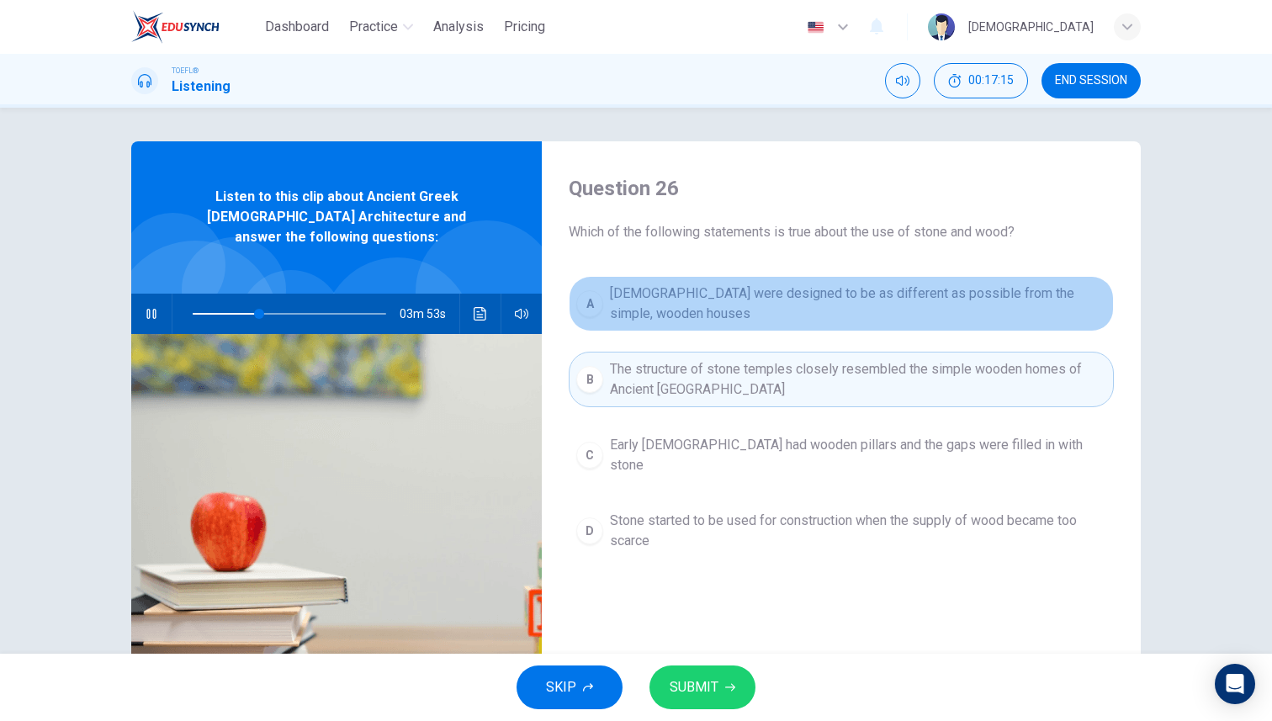
click at [727, 319] on span "[DEMOGRAPHIC_DATA] were designed to be as different as possible from the simple…" at bounding box center [858, 303] width 496 height 40
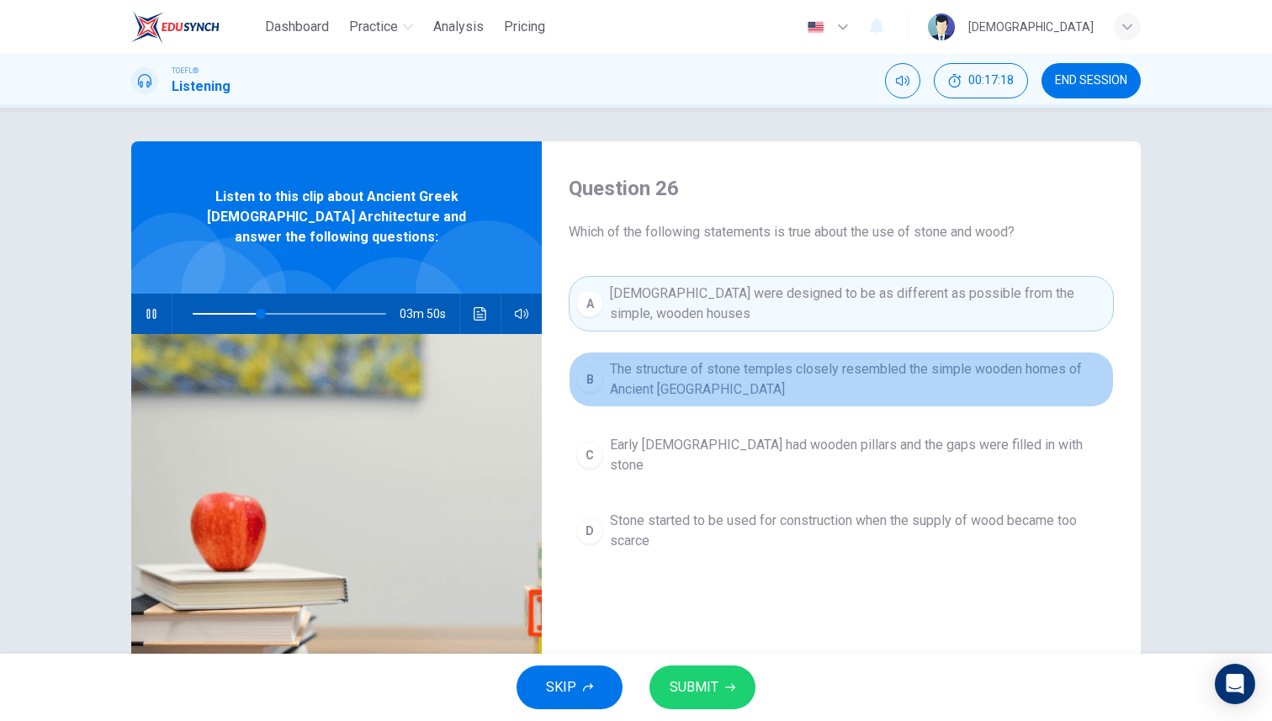
click at [769, 391] on span "The structure of stone temples closely resembled the simple wooden homes of Anc…" at bounding box center [858, 379] width 496 height 40
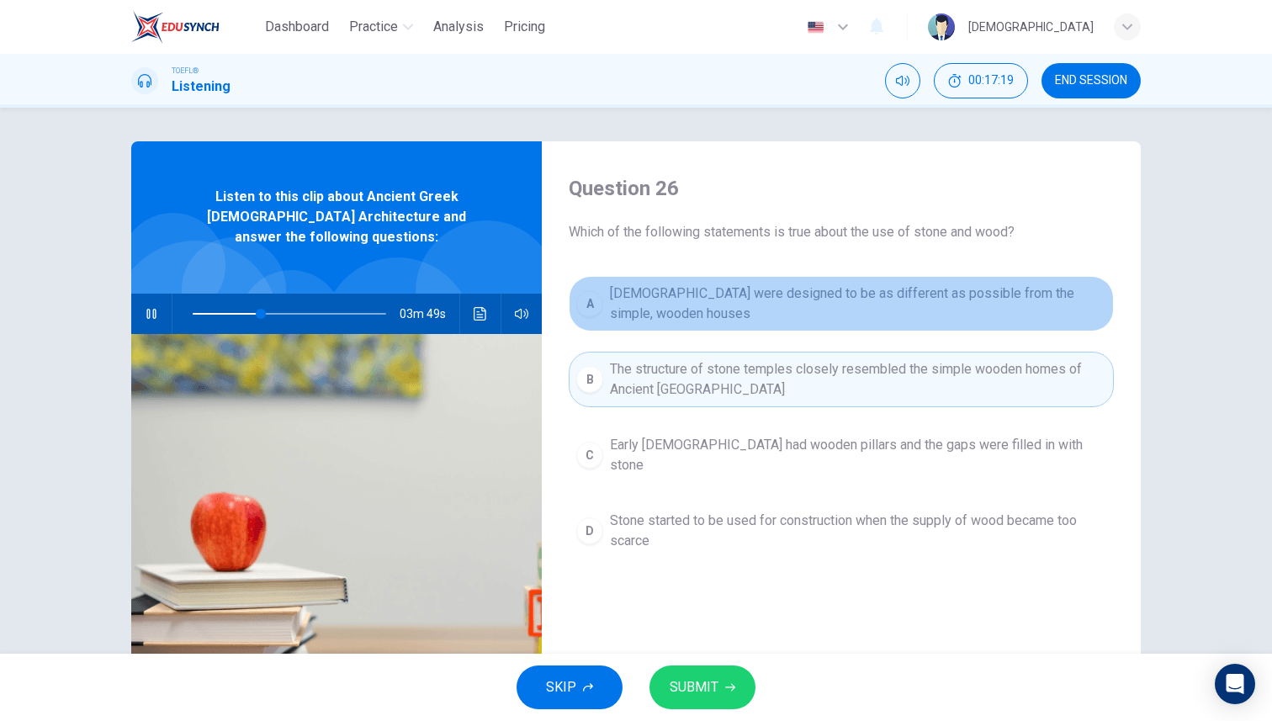
click at [756, 313] on span "[DEMOGRAPHIC_DATA] were designed to be as different as possible from the simple…" at bounding box center [858, 303] width 496 height 40
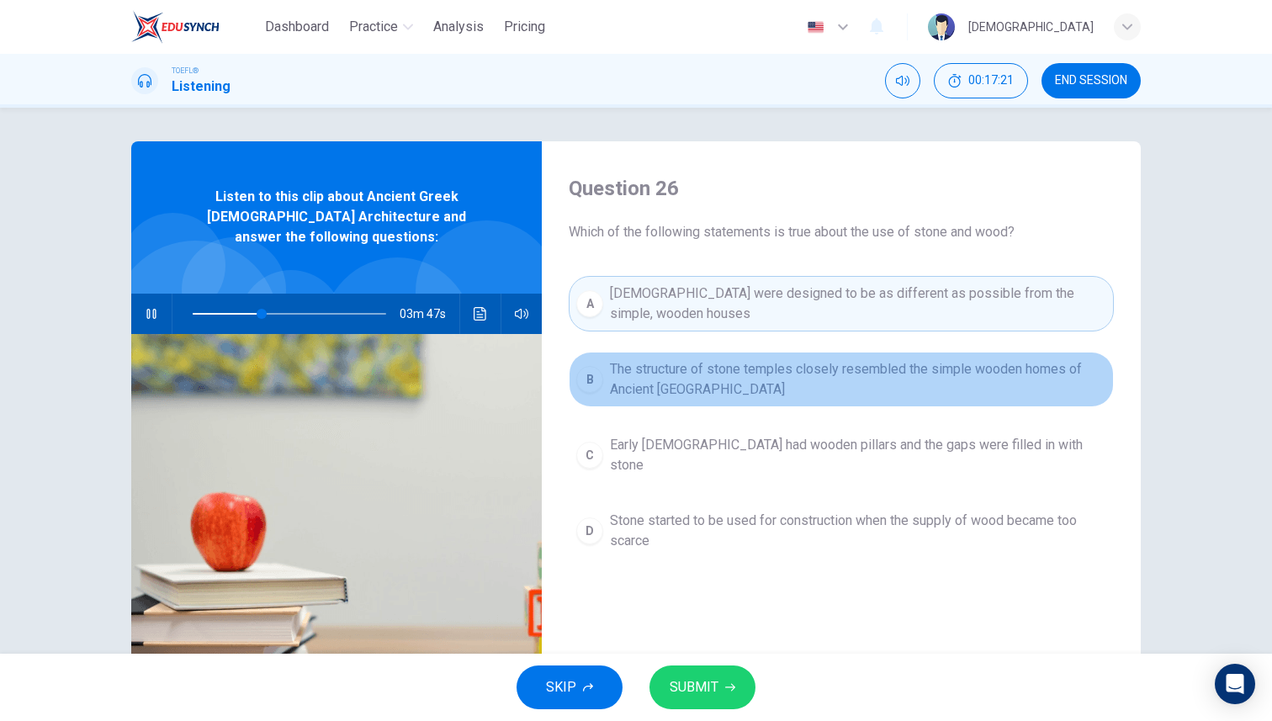
click at [782, 368] on span "The structure of stone temples closely resembled the simple wooden homes of Anc…" at bounding box center [858, 379] width 496 height 40
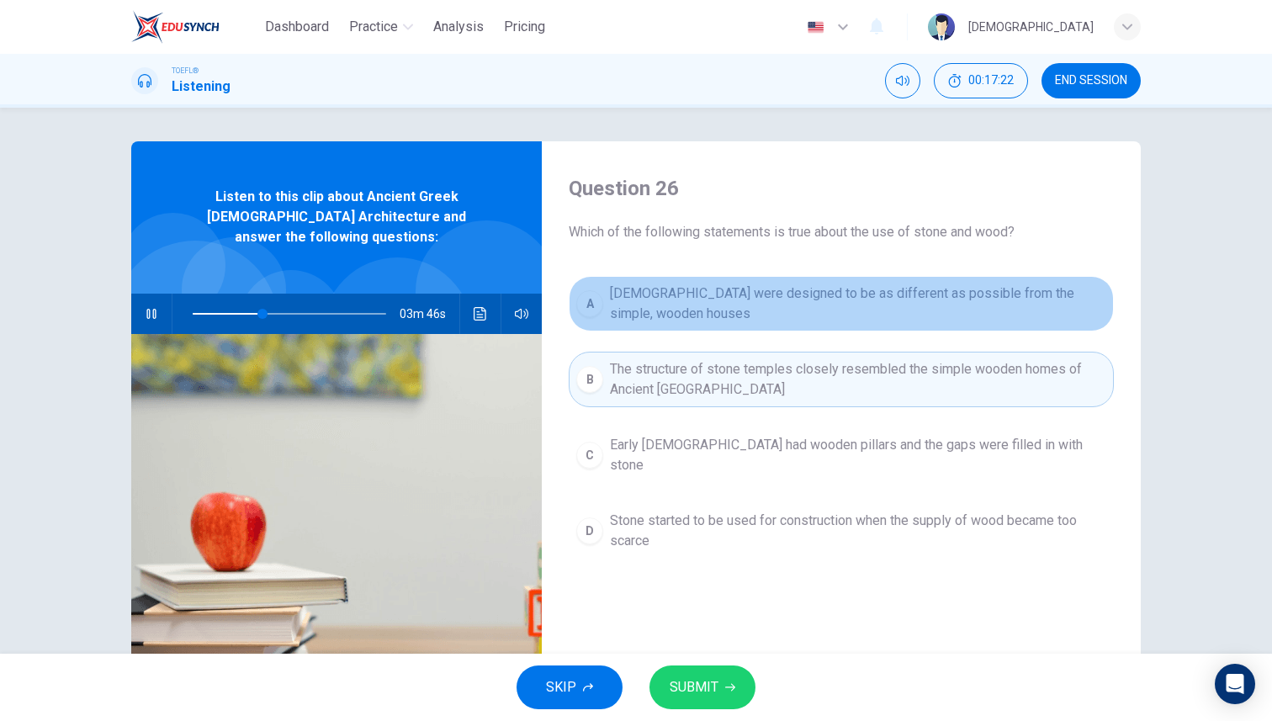
click at [768, 304] on span "[DEMOGRAPHIC_DATA] were designed to be as different as possible from the simple…" at bounding box center [858, 303] width 496 height 40
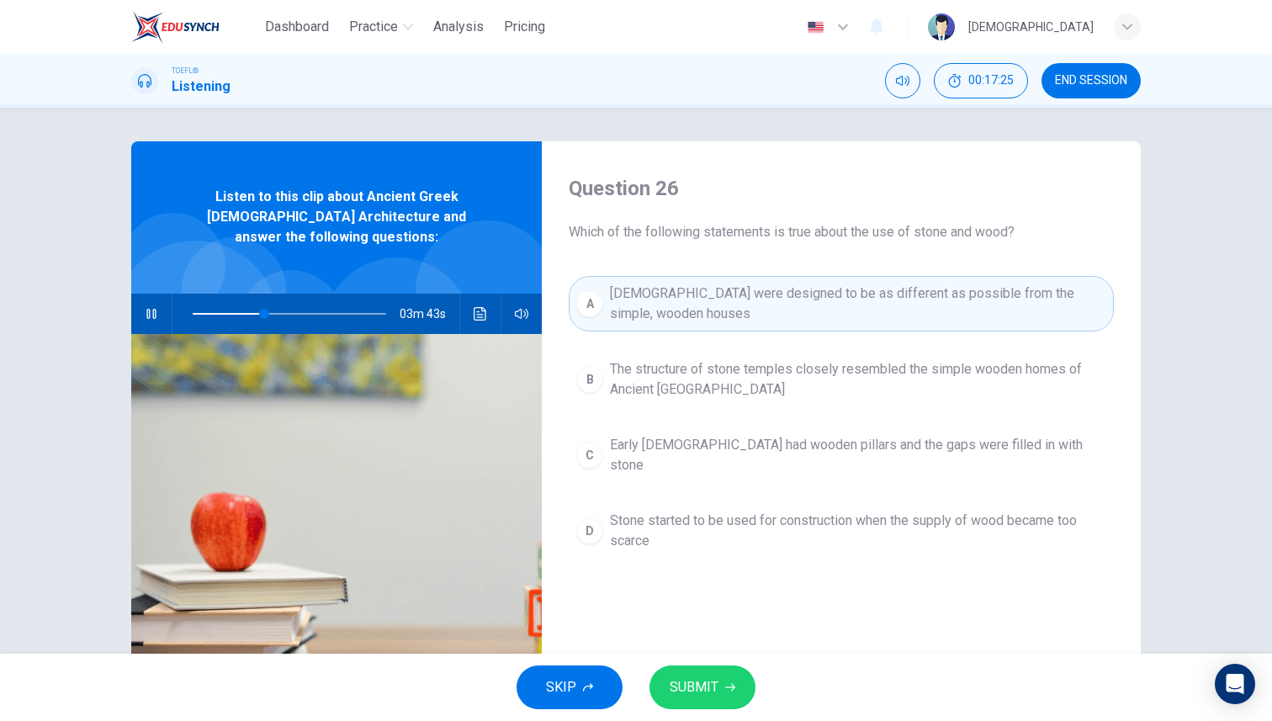
drag, startPoint x: 950, startPoint y: 458, endPoint x: 831, endPoint y: 356, distance: 156.3
click at [831, 356] on div "A [DEMOGRAPHIC_DATA] were designed to be as different as possible from the simp…" at bounding box center [841, 434] width 545 height 316
drag, startPoint x: 818, startPoint y: 300, endPoint x: 822, endPoint y: 373, distance: 73.3
click at [822, 373] on div "A [DEMOGRAPHIC_DATA] were designed to be as different as possible from the simp…" at bounding box center [841, 434] width 545 height 316
drag, startPoint x: 827, startPoint y: 307, endPoint x: 861, endPoint y: 373, distance: 74.9
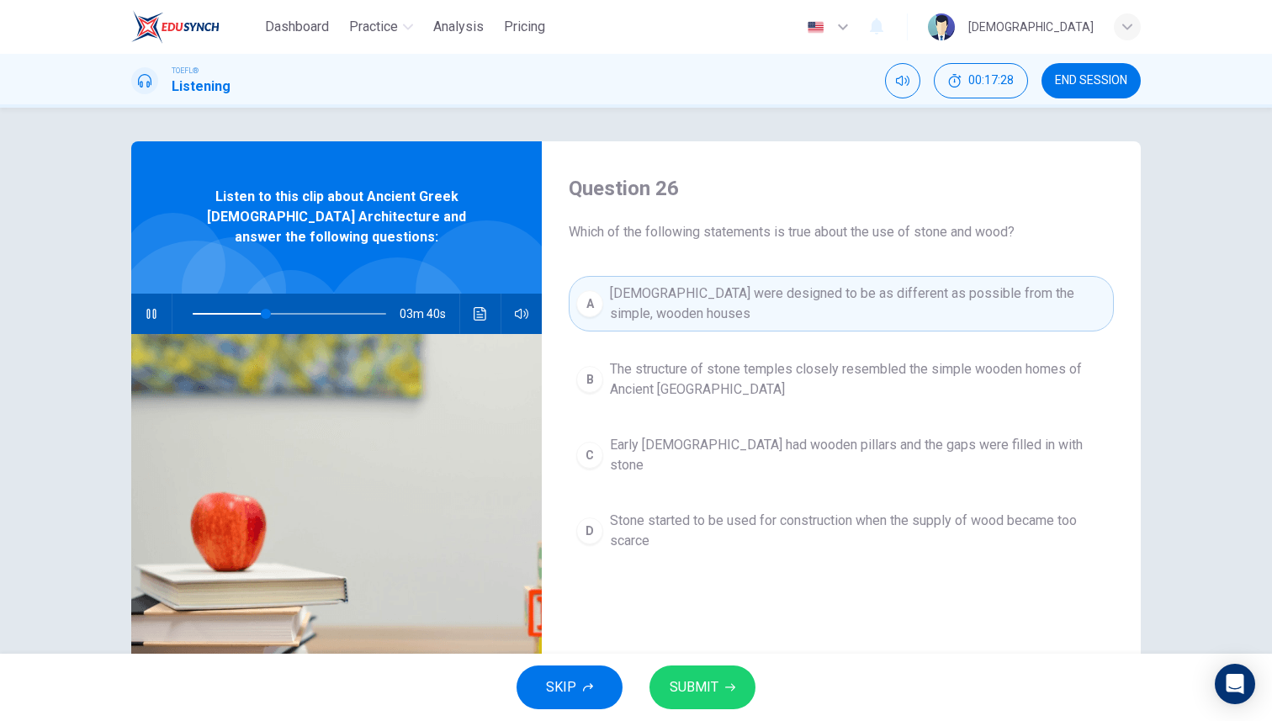
click at [863, 373] on div "A [DEMOGRAPHIC_DATA] were designed to be as different as possible from the simp…" at bounding box center [841, 434] width 545 height 316
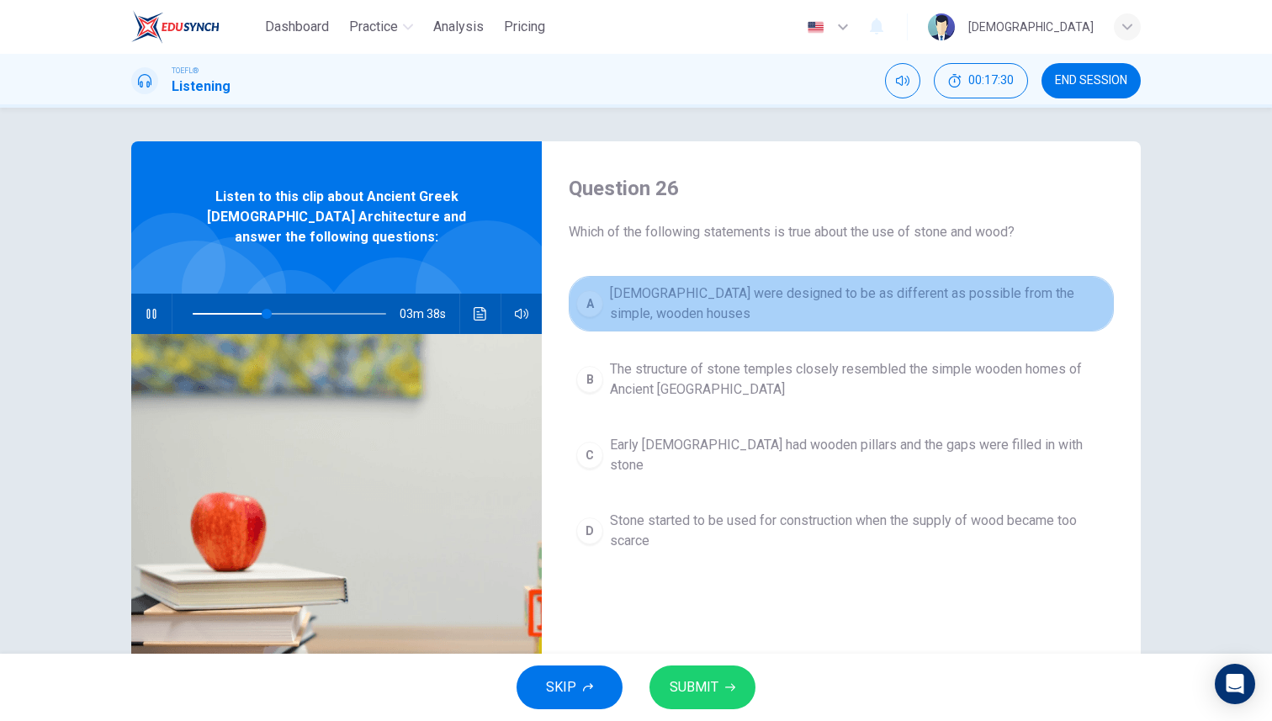
drag, startPoint x: 854, startPoint y: 318, endPoint x: 866, endPoint y: 347, distance: 30.9
click at [864, 342] on div "A [DEMOGRAPHIC_DATA] were designed to be as different as possible from the simp…" at bounding box center [841, 434] width 545 height 316
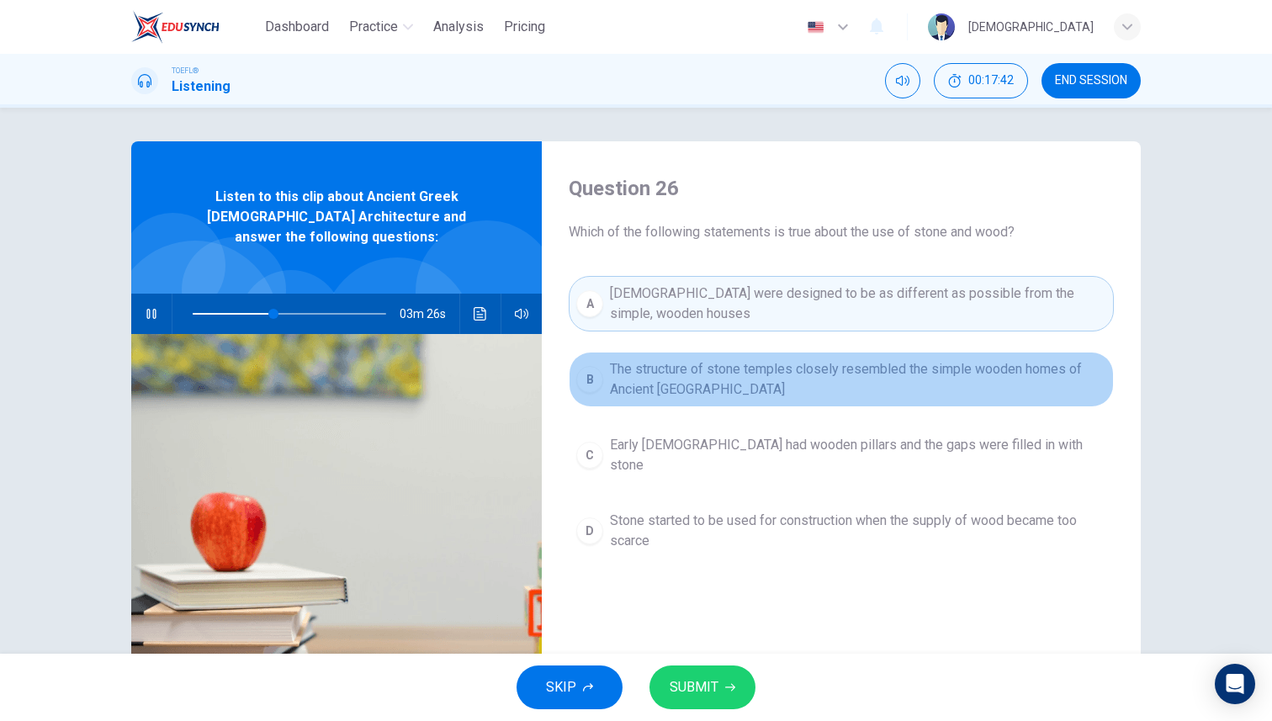
click at [865, 383] on span "The structure of stone temples closely resembled the simple wooden homes of Anc…" at bounding box center [858, 379] width 496 height 40
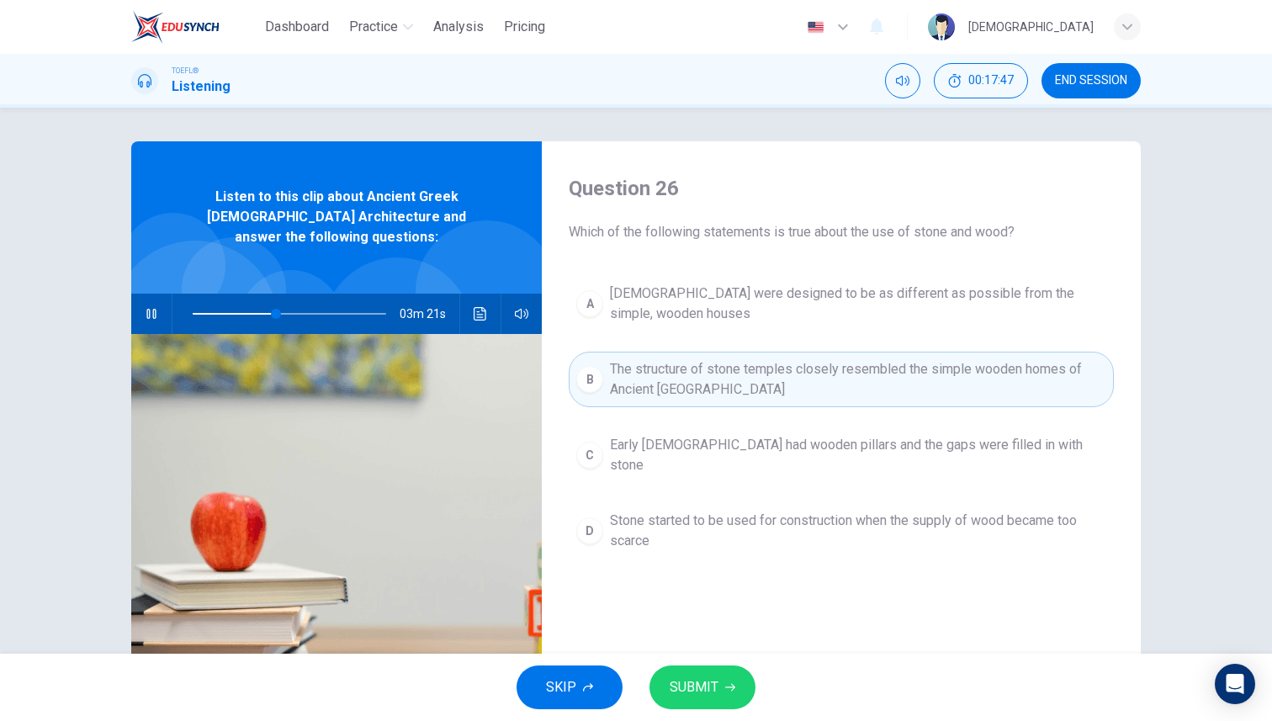
click at [722, 675] on button "SUBMIT" at bounding box center [702, 687] width 106 height 44
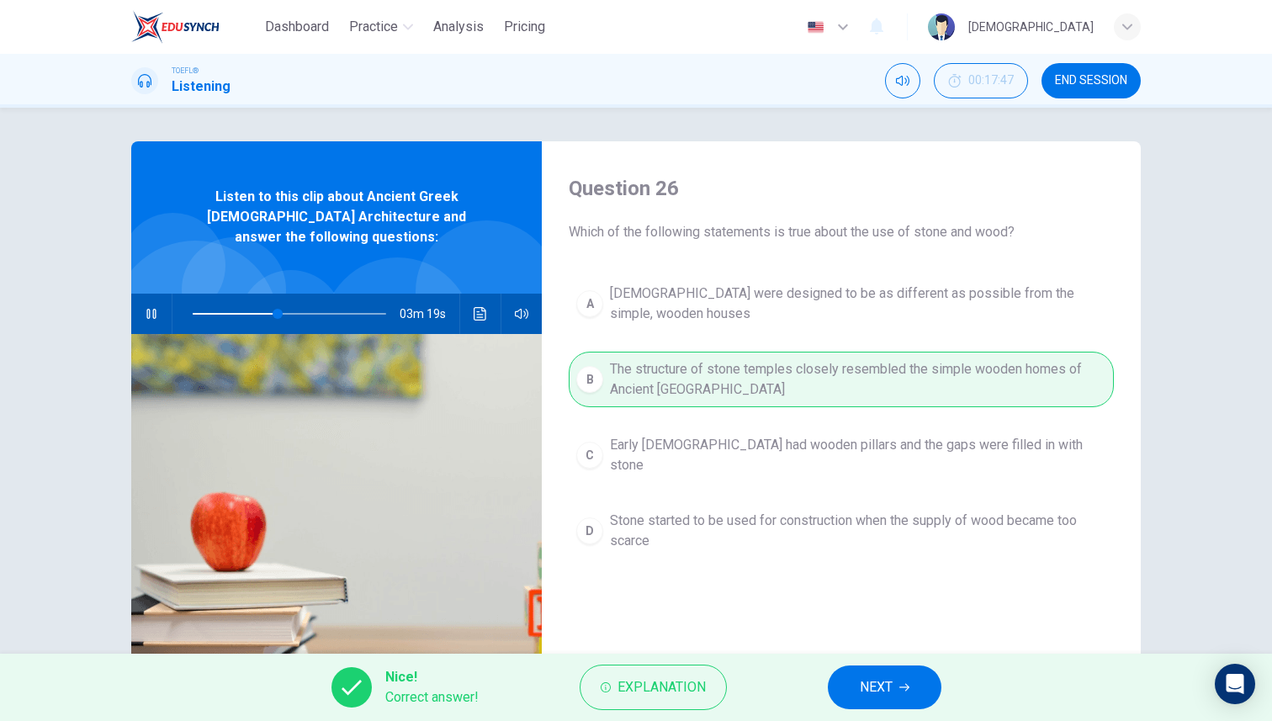
click at [877, 686] on span "NEXT" at bounding box center [876, 687] width 33 height 24
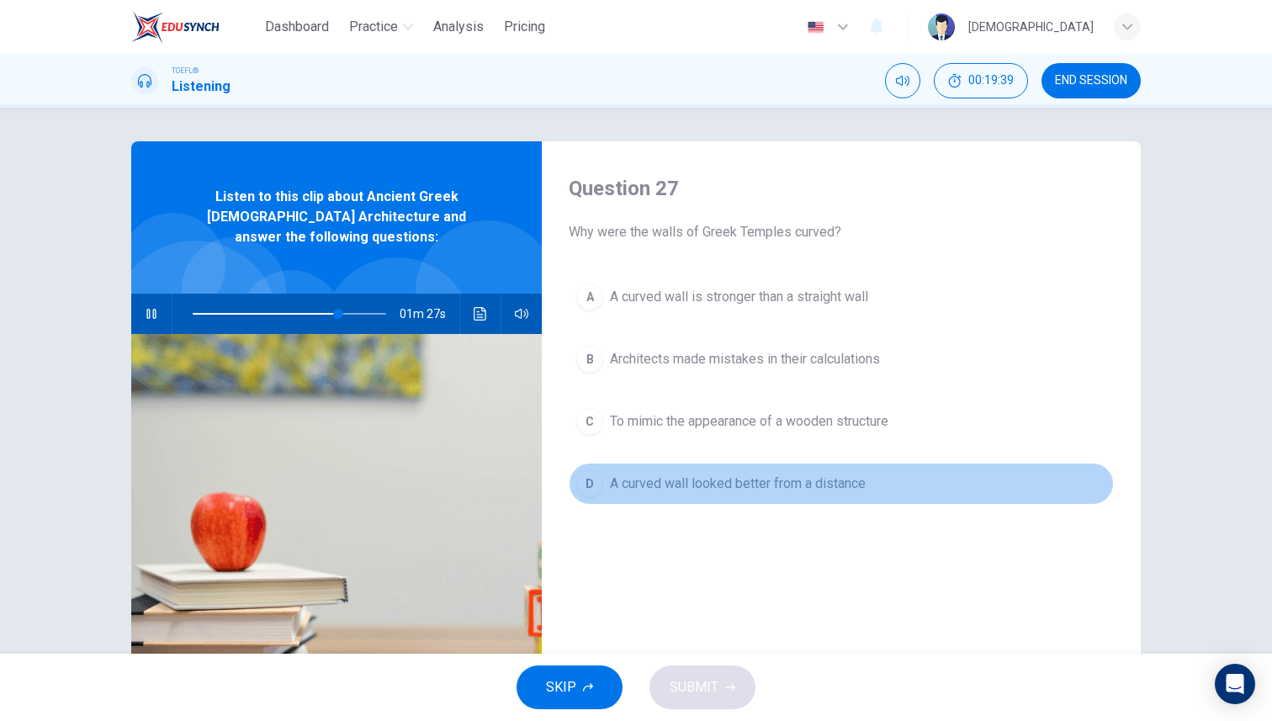
click at [742, 487] on span "A curved wall looked better from a distance" at bounding box center [738, 484] width 256 height 20
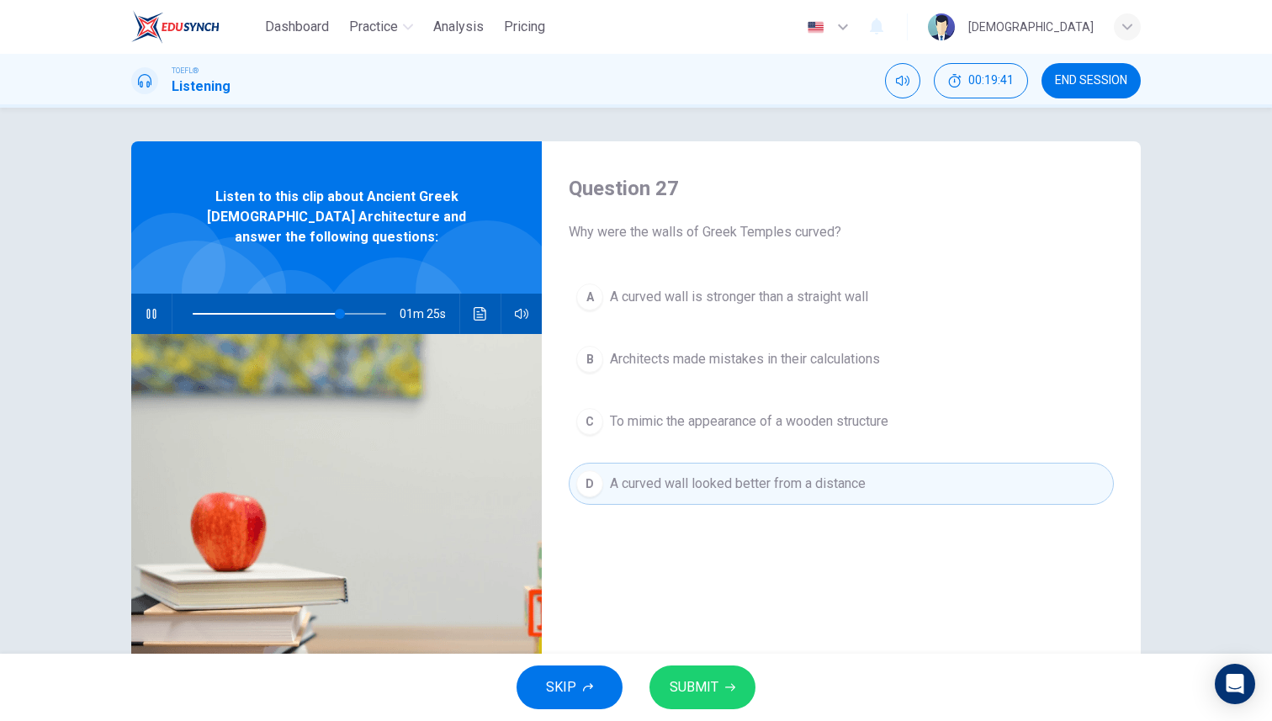
click at [707, 694] on span "SUBMIT" at bounding box center [694, 687] width 49 height 24
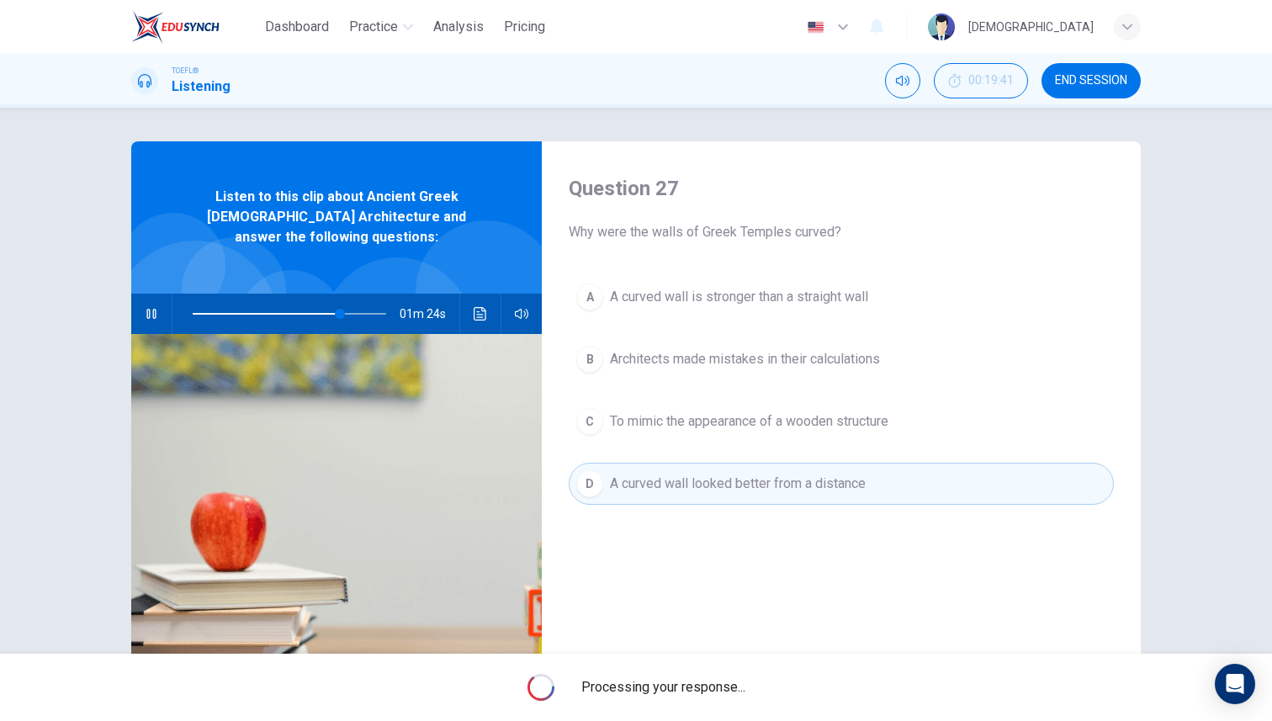
type input "77"
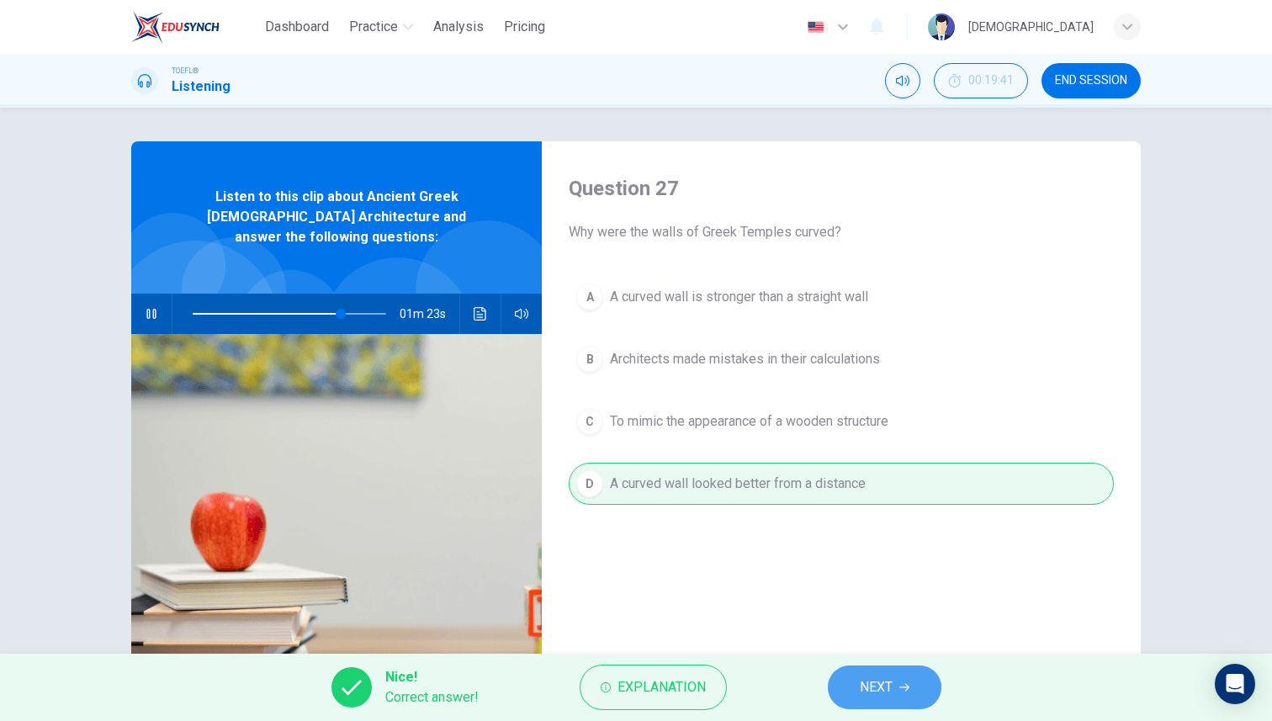
click at [856, 701] on button "NEXT" at bounding box center [885, 687] width 114 height 44
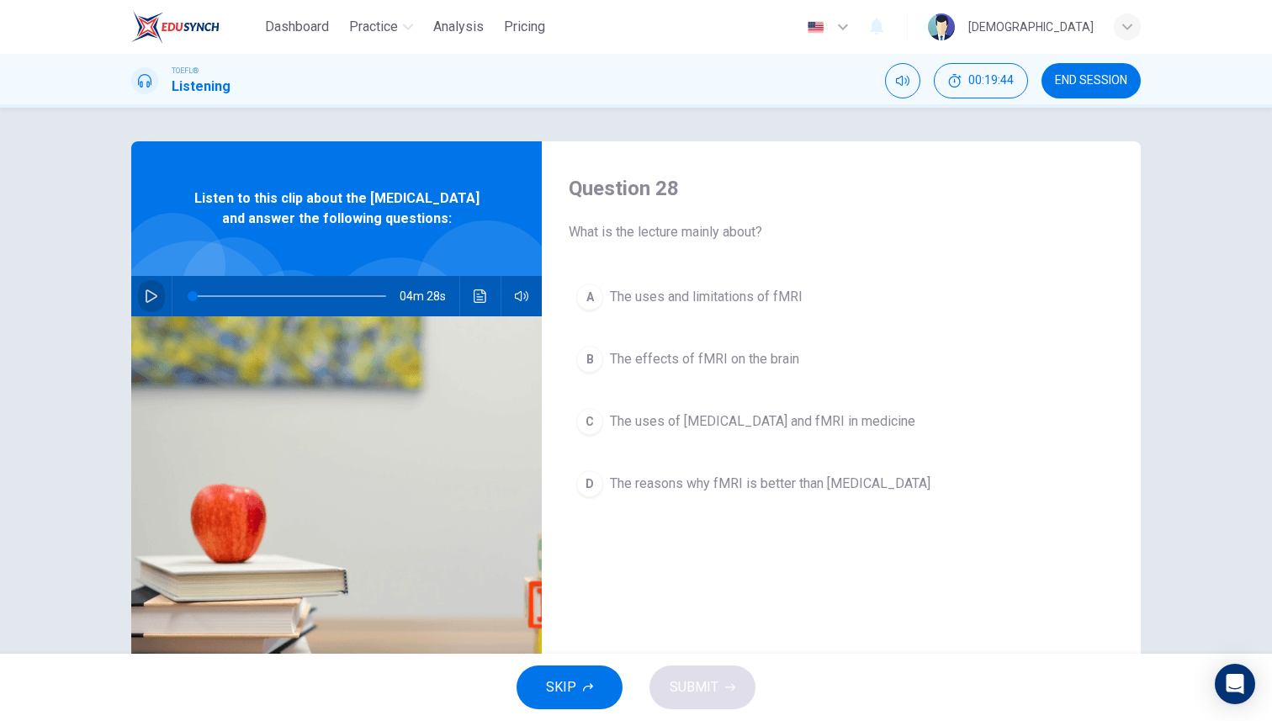
click at [154, 303] on icon "button" at bounding box center [151, 295] width 13 height 13
click at [241, 462] on img at bounding box center [336, 521] width 410 height 410
type input "0"
